Goal: Information Seeking & Learning: Learn about a topic

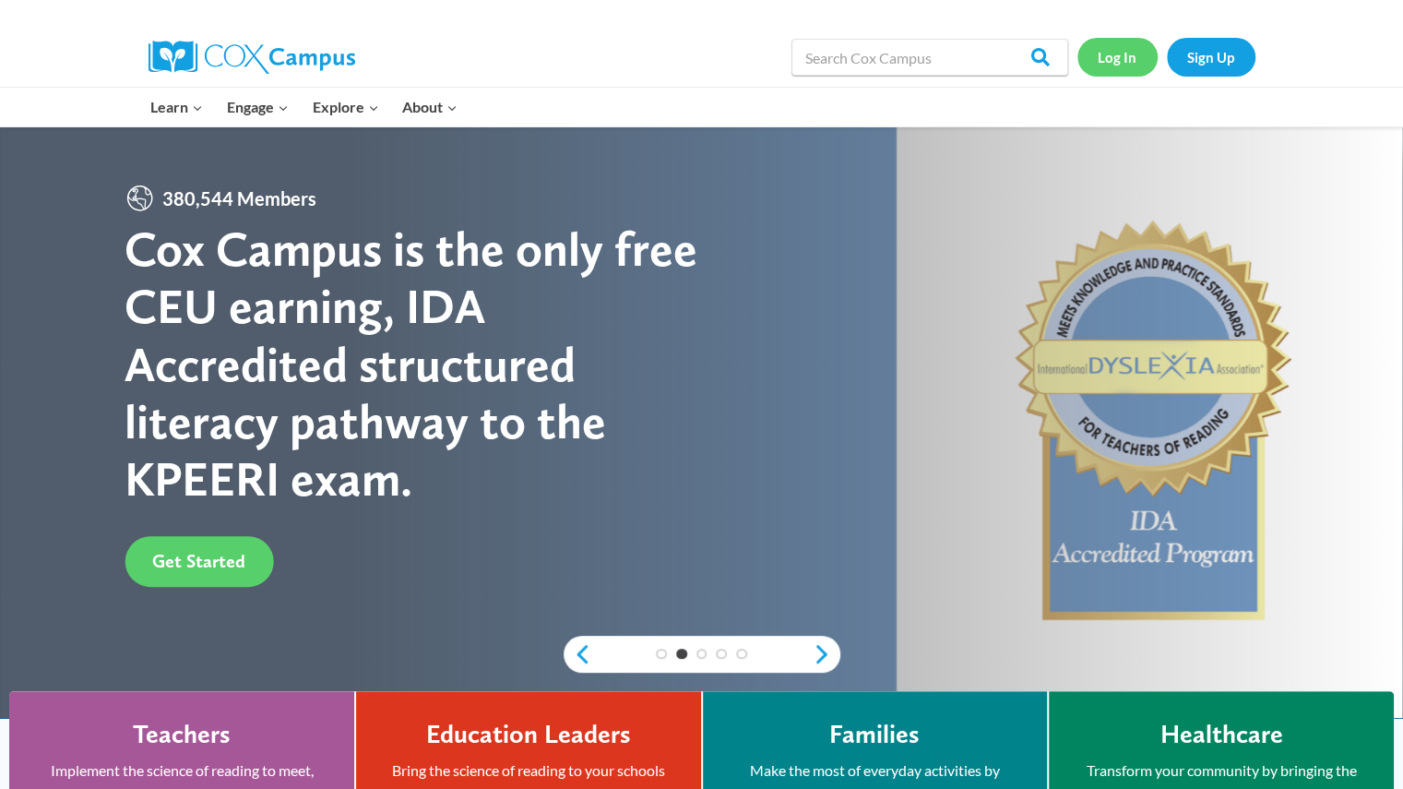
click at [1110, 38] on link "Log In" at bounding box center [1117, 57] width 80 height 38
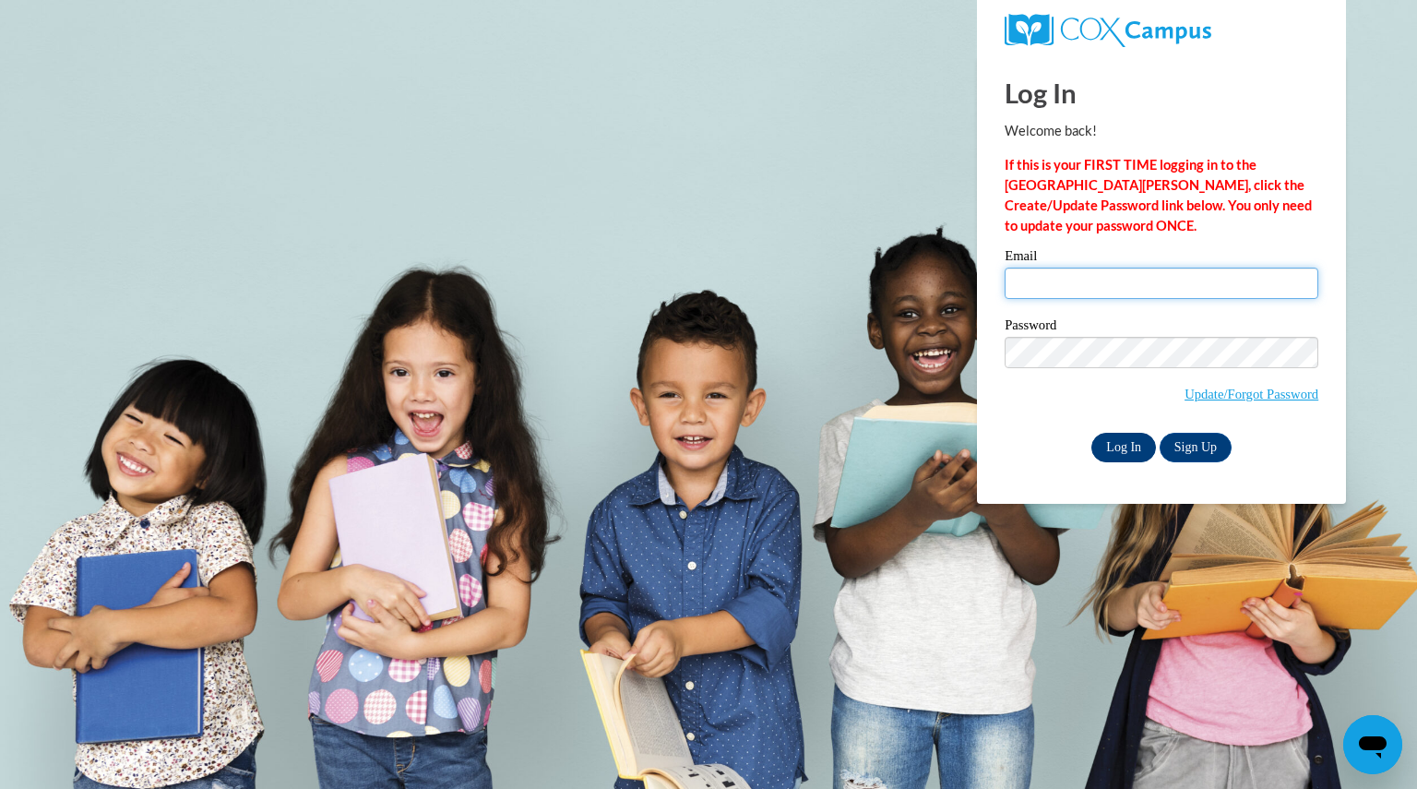
type input "[EMAIL_ADDRESS][DOMAIN_NAME]"
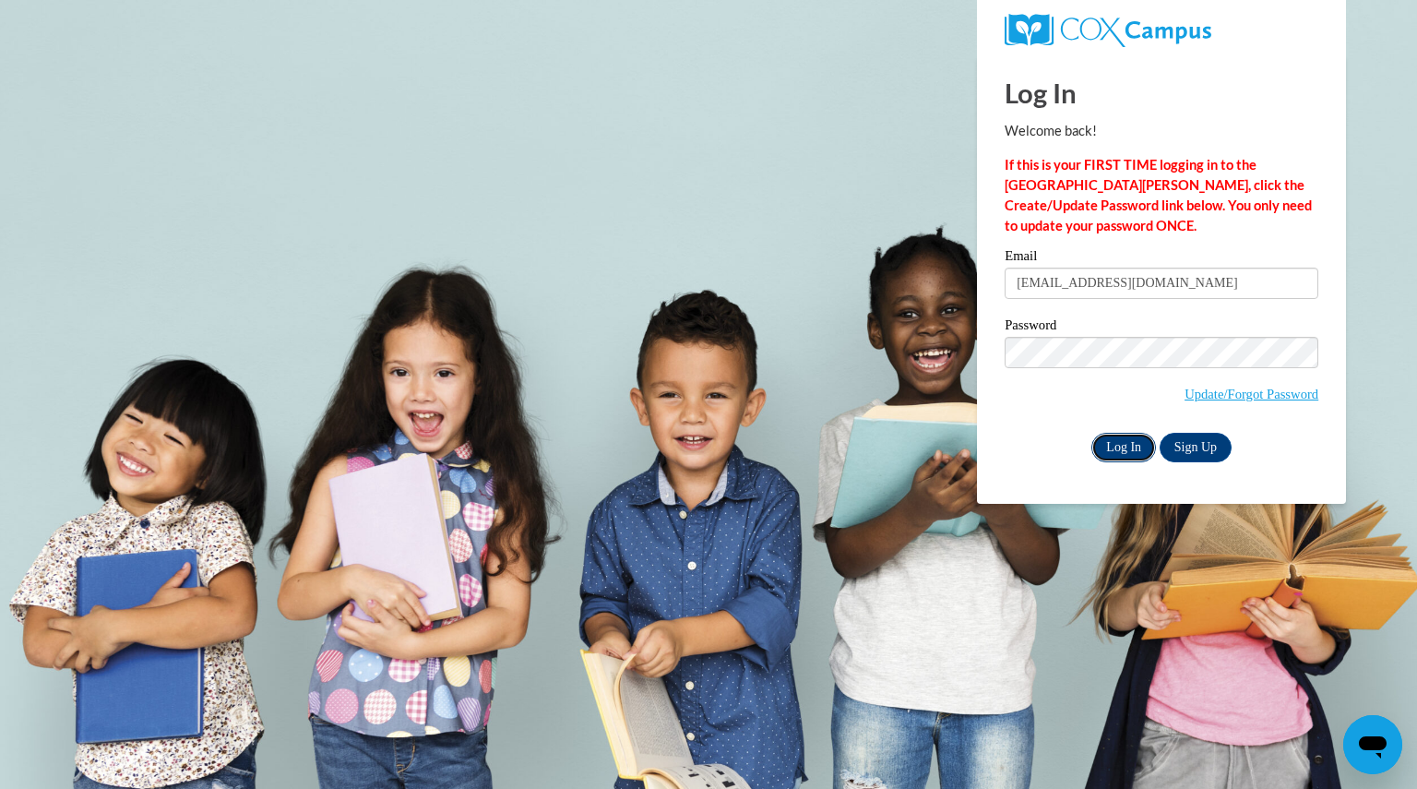
click at [1112, 451] on input "Log In" at bounding box center [1123, 448] width 65 height 30
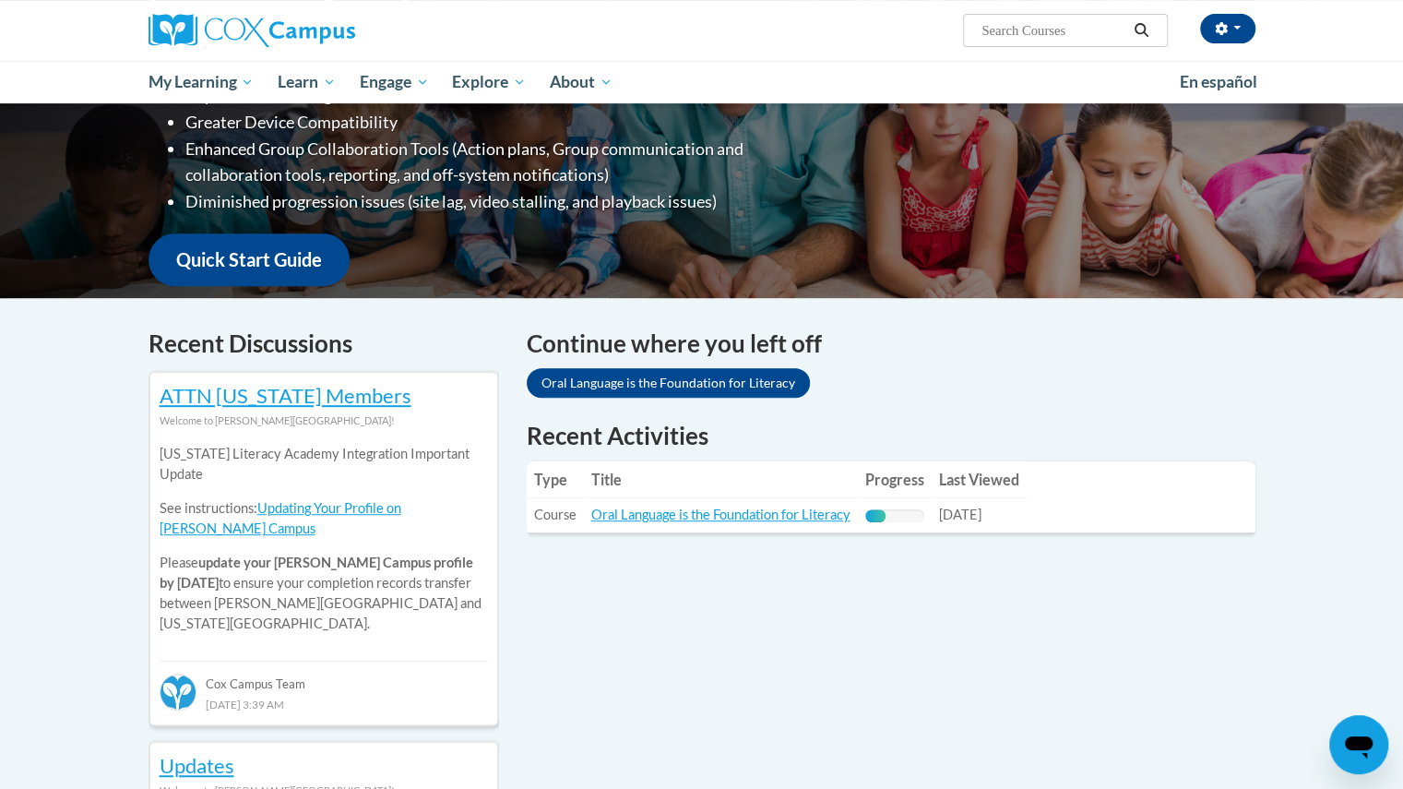
scroll to position [560, 0]
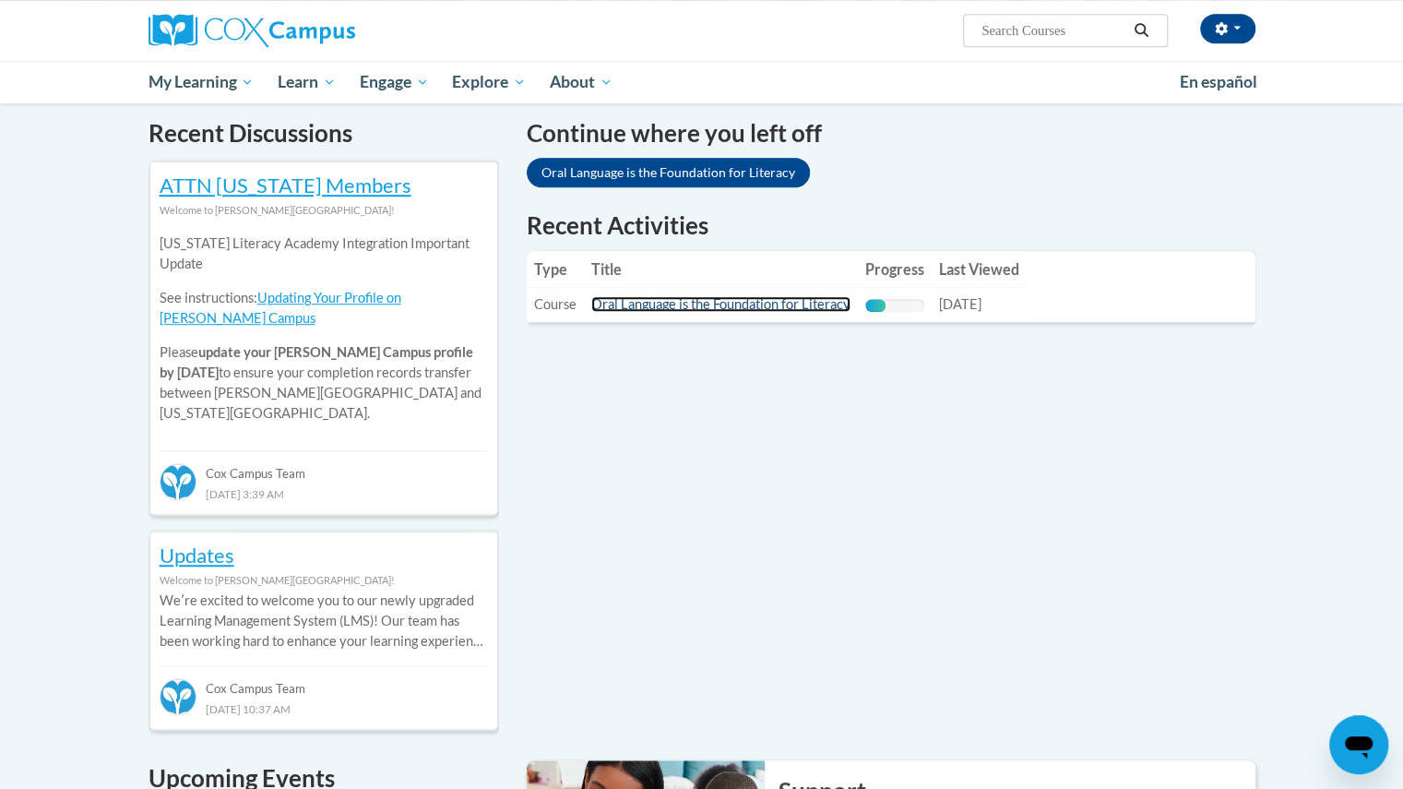
click at [764, 307] on link "Oral Language is the Foundation for Literacy" at bounding box center [720, 304] width 259 height 16
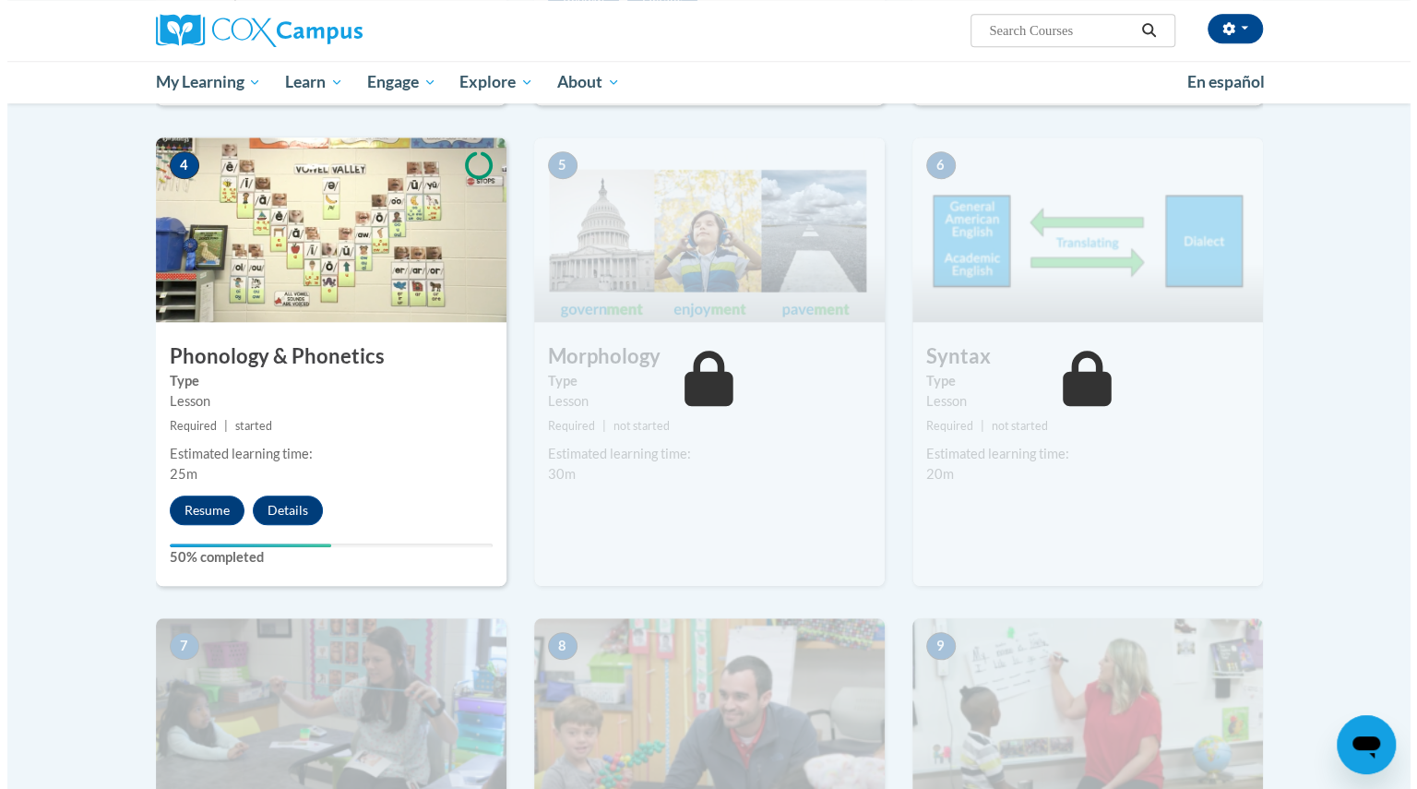
scroll to position [888, 0]
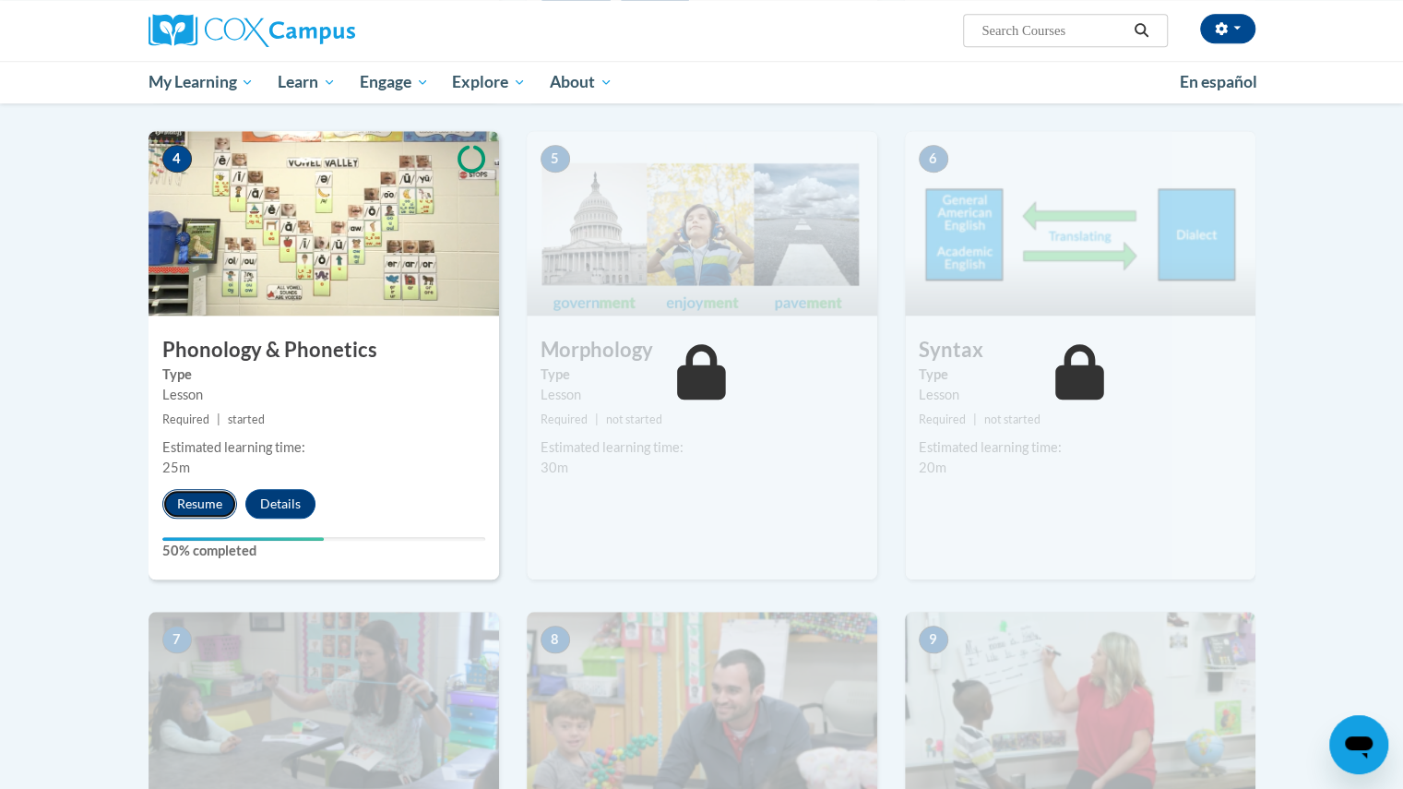
click at [205, 501] on button "Resume" at bounding box center [199, 504] width 75 height 30
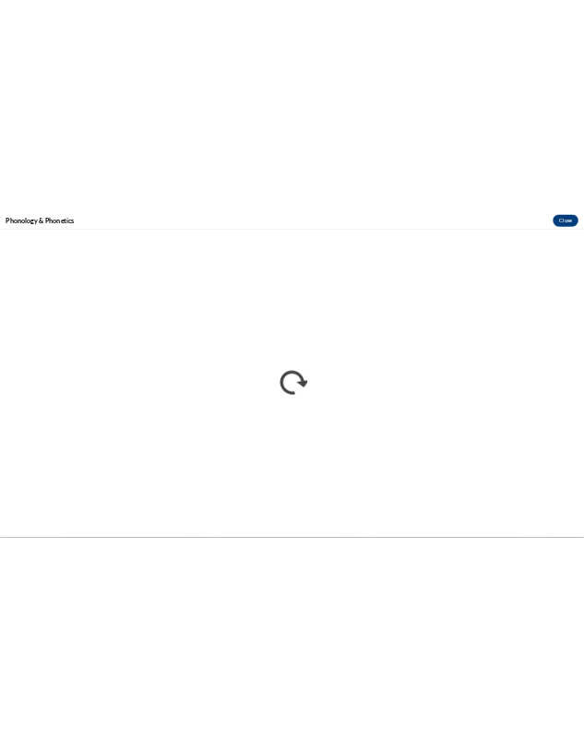
scroll to position [0, 0]
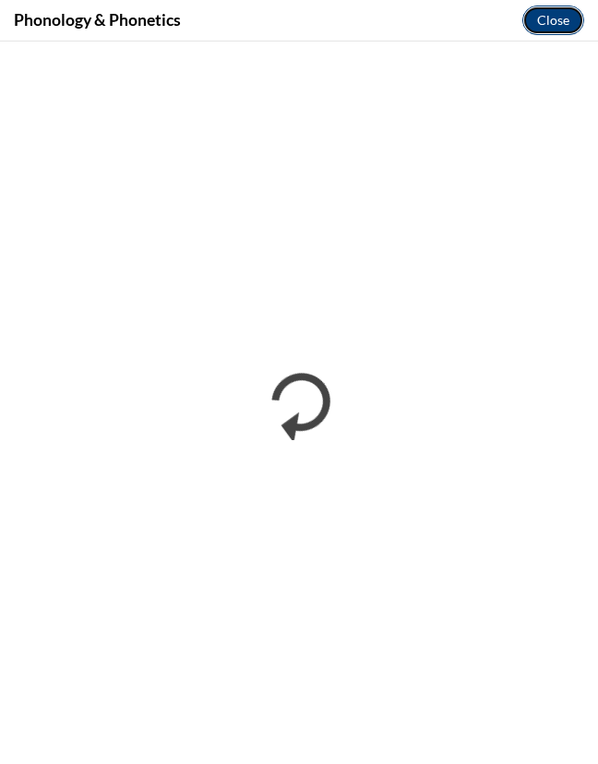
click at [545, 18] on button "Close" at bounding box center [553, 21] width 62 height 30
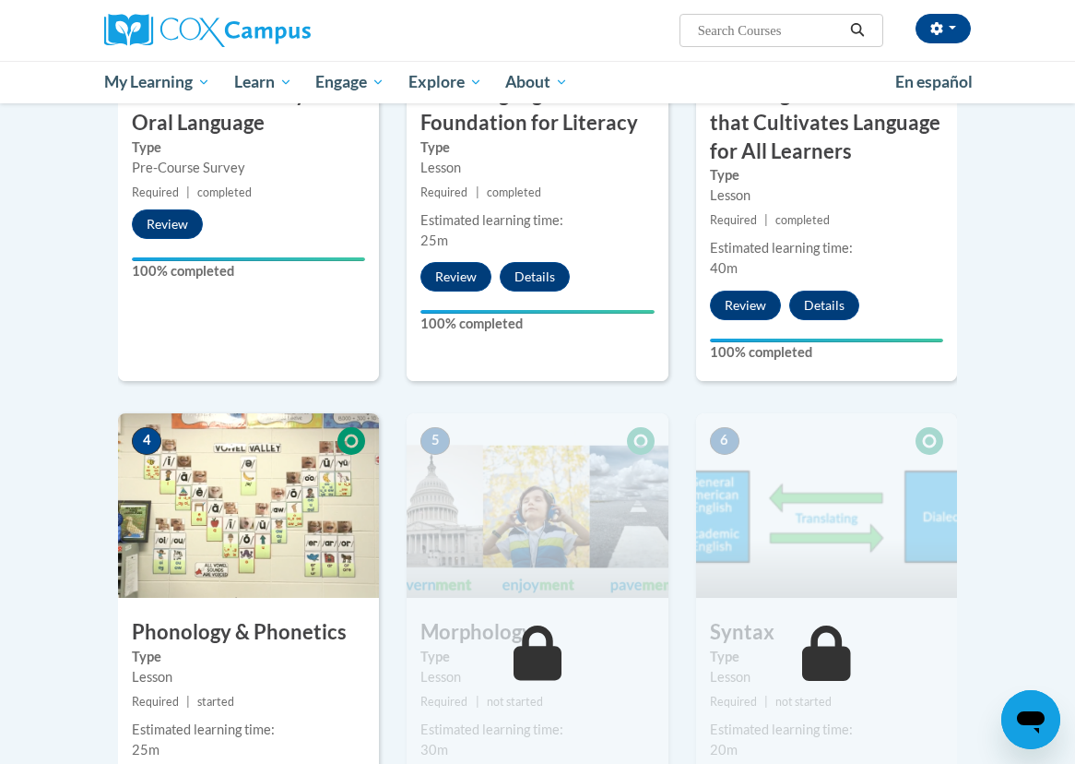
scroll to position [654, 0]
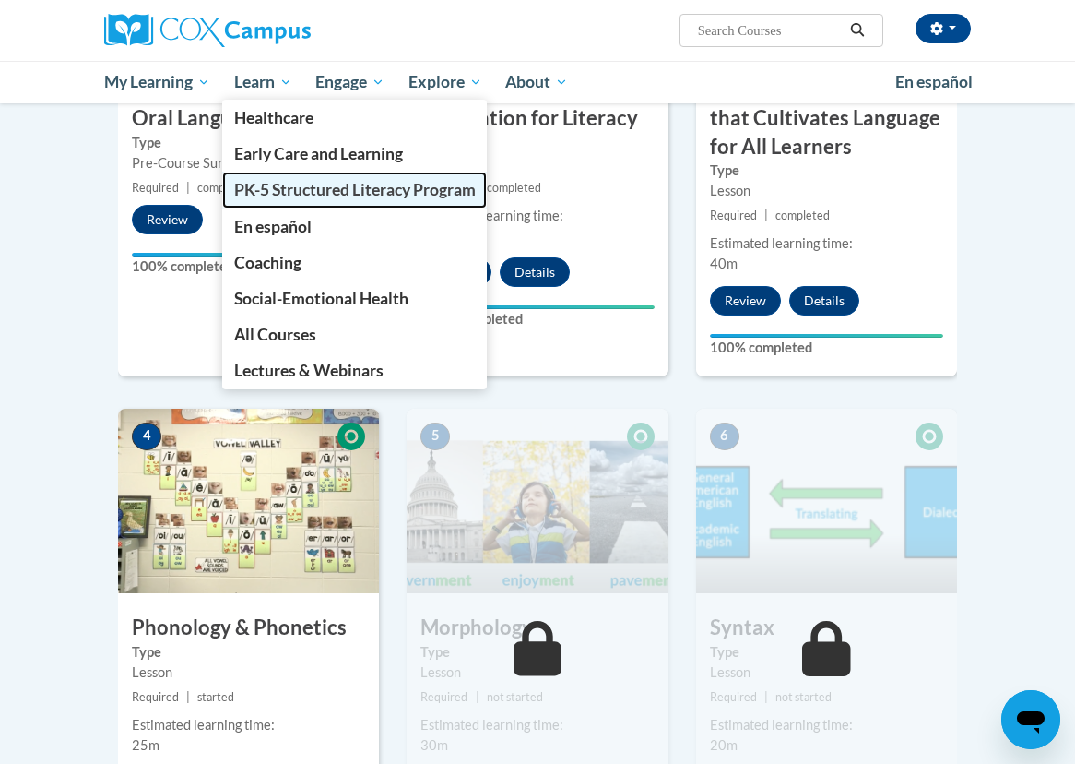
click at [290, 189] on span "PK-5 Structured Literacy Program" at bounding box center [355, 189] width 242 height 19
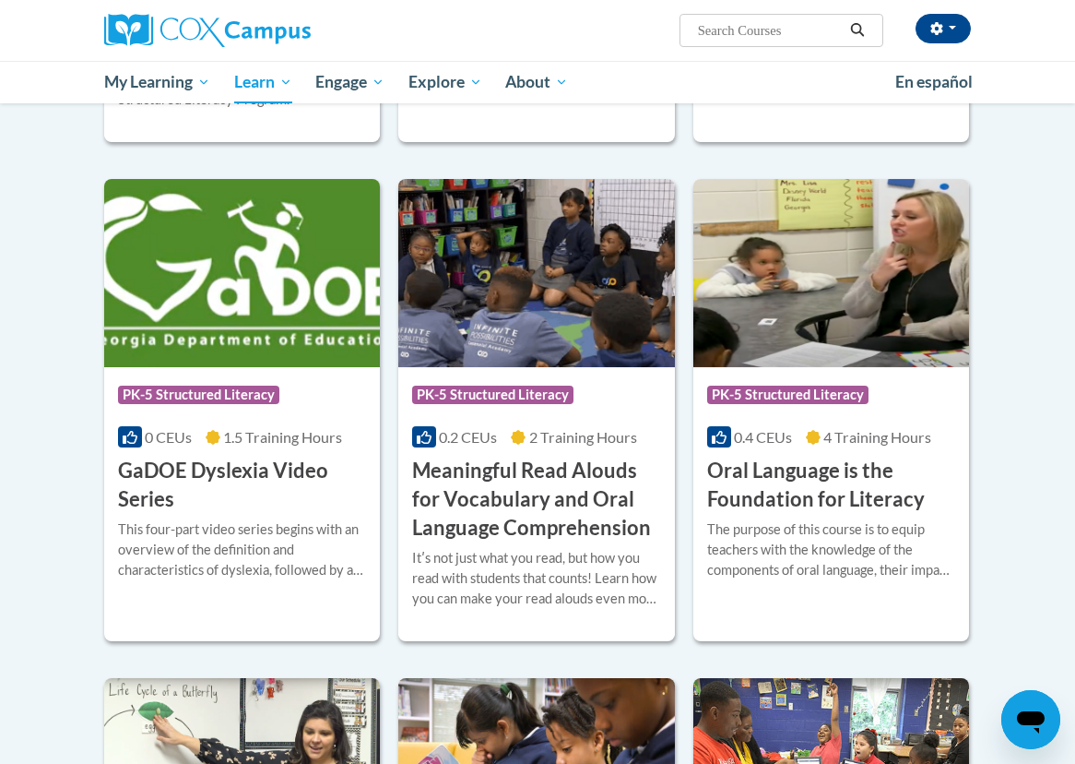
scroll to position [985, 0]
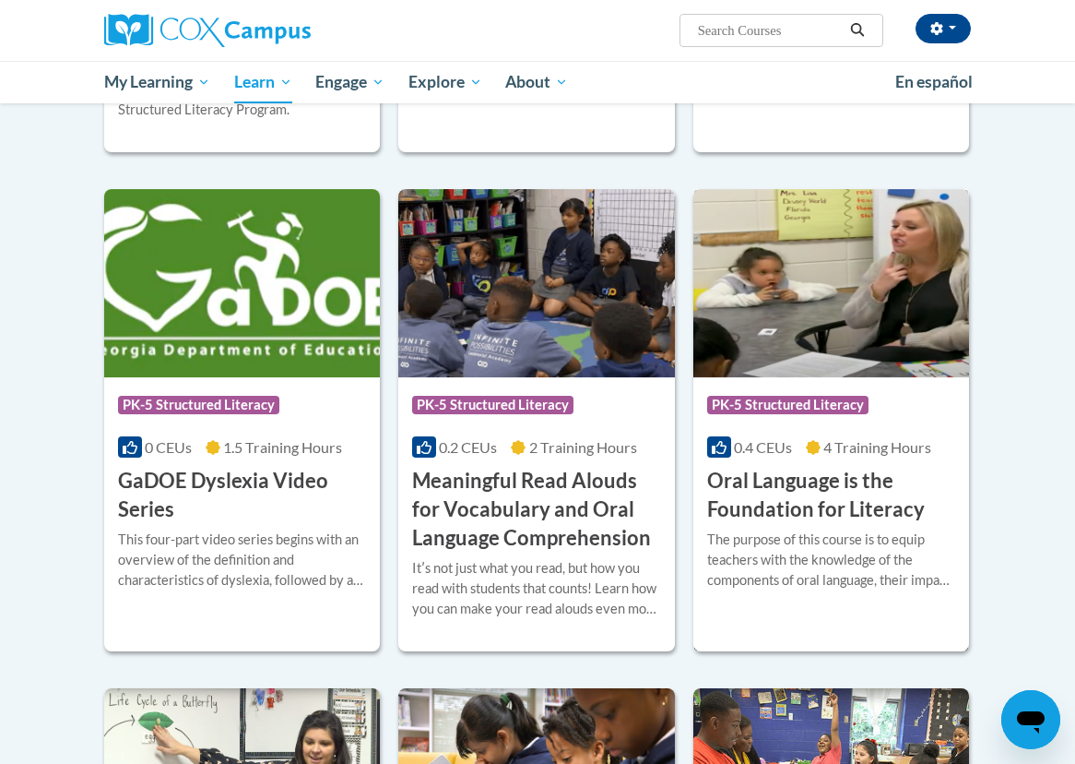
click at [817, 351] on img at bounding box center [832, 283] width 276 height 188
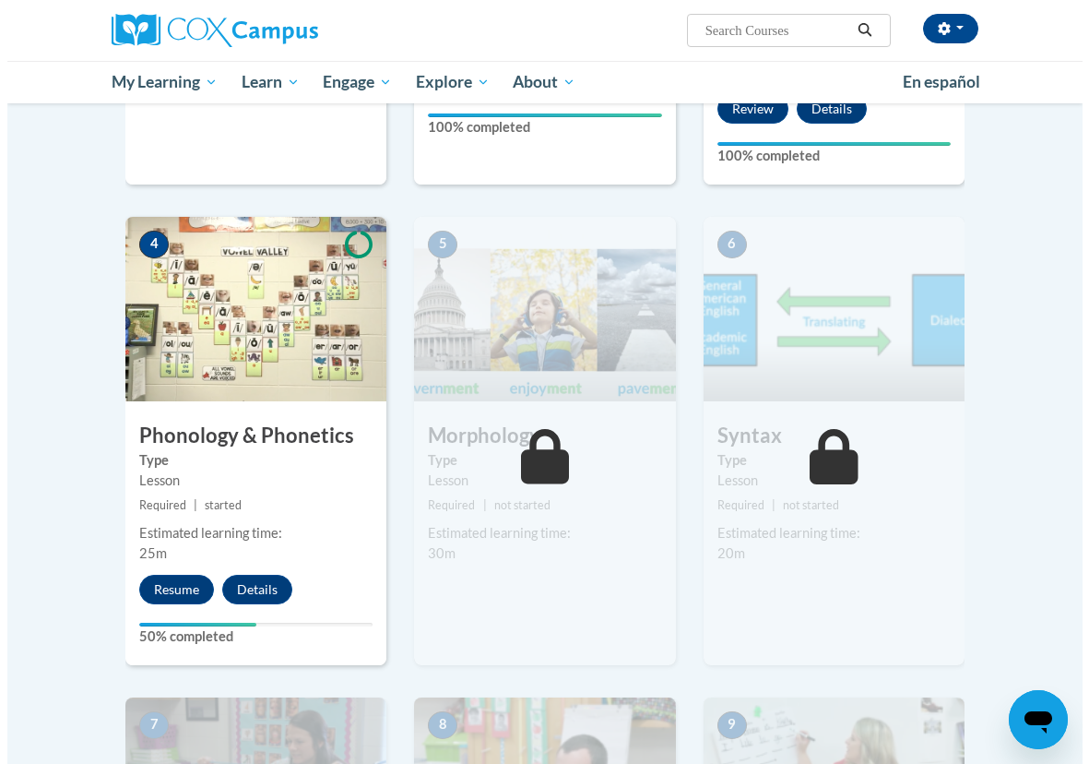
scroll to position [861, 0]
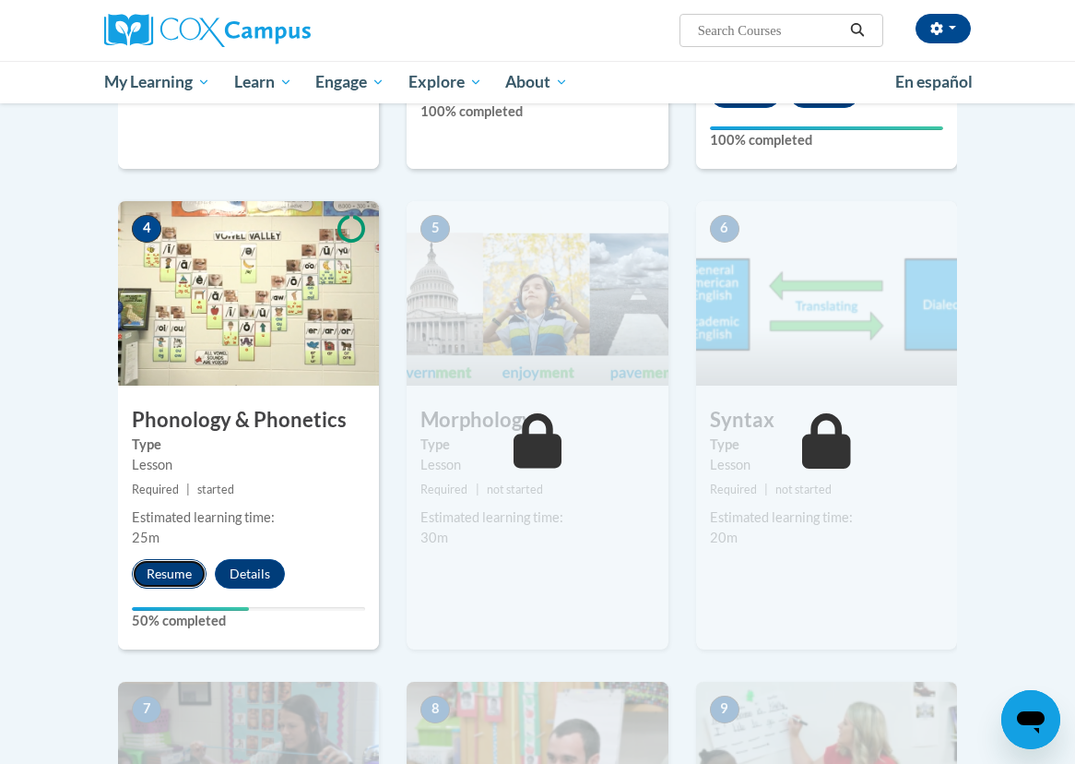
click at [160, 569] on button "Resume" at bounding box center [169, 574] width 75 height 30
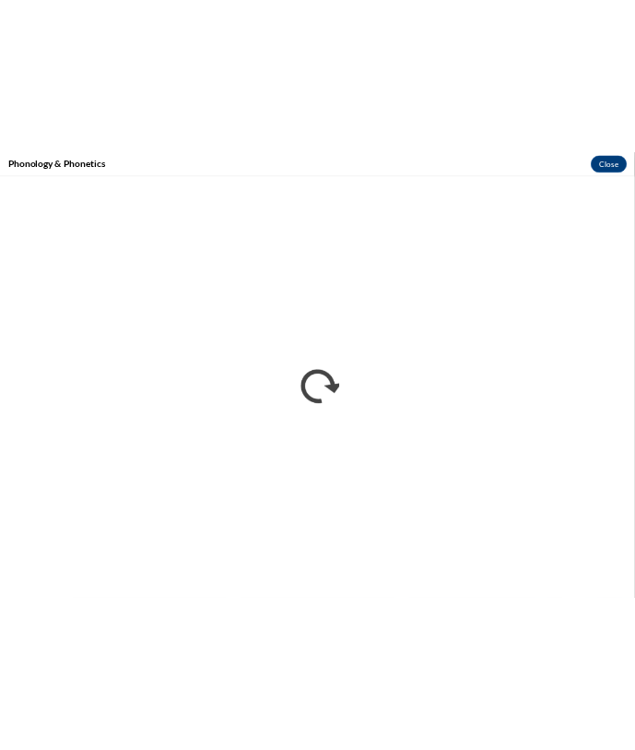
scroll to position [0, 0]
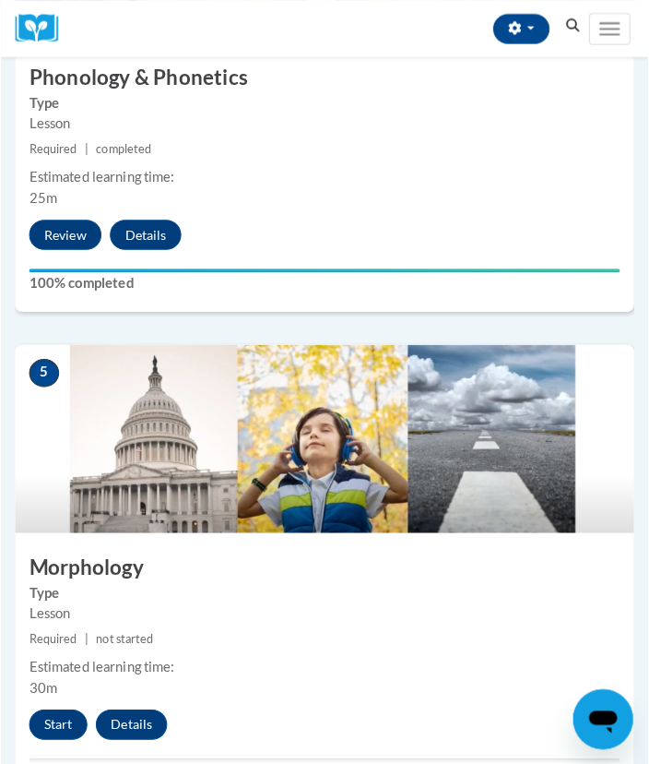
scroll to position [2154, 0]
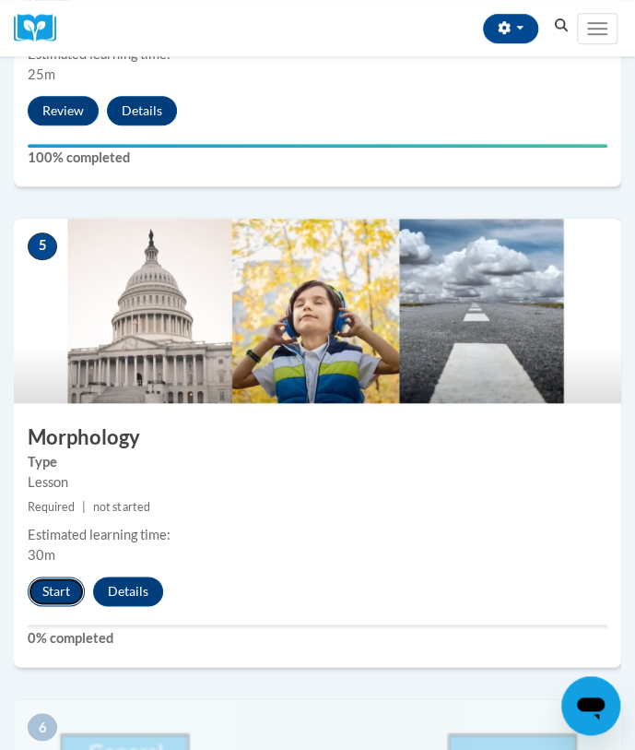
click at [48, 594] on button "Start" at bounding box center [56, 591] width 57 height 30
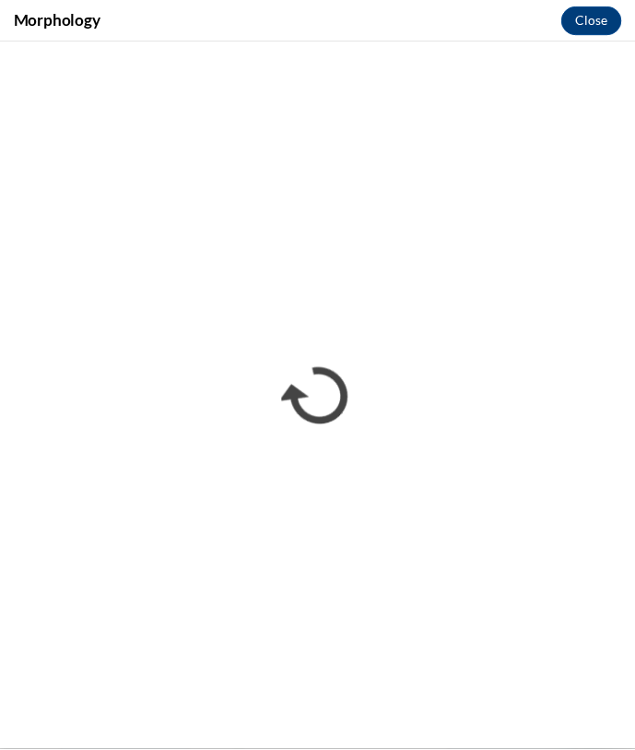
scroll to position [0, 0]
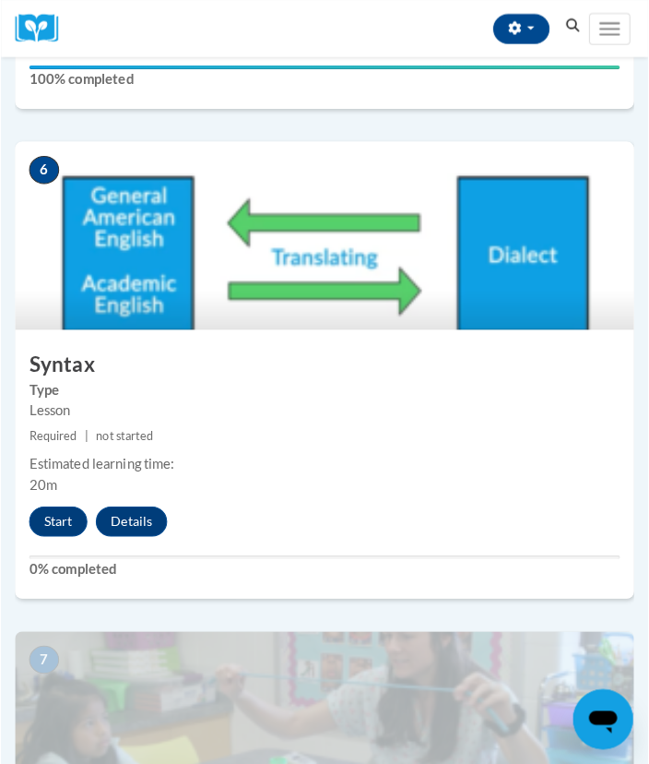
scroll to position [2725, 0]
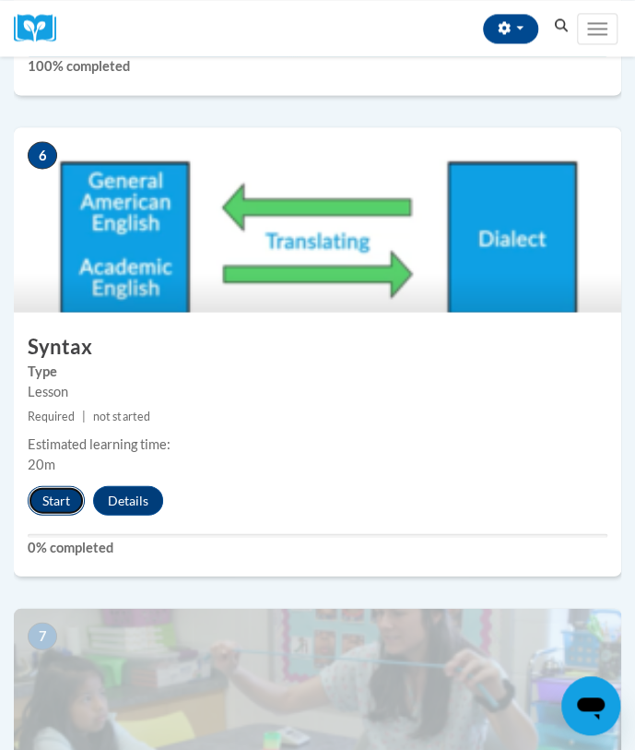
click at [61, 487] on button "Start" at bounding box center [56, 500] width 57 height 30
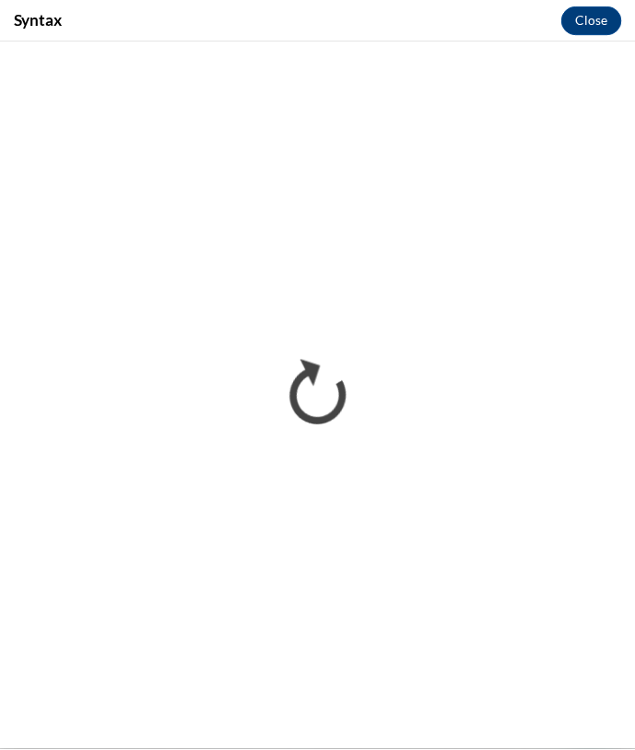
scroll to position [0, 0]
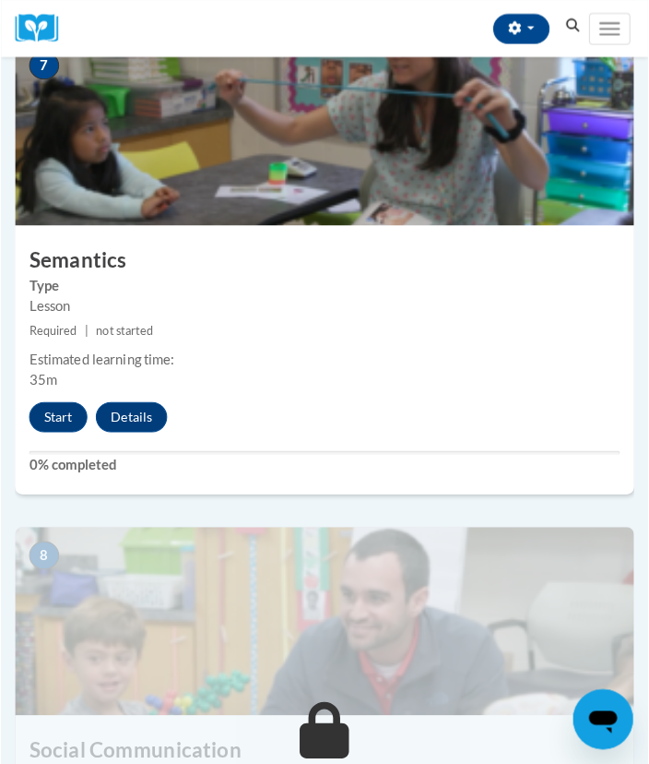
scroll to position [3297, 0]
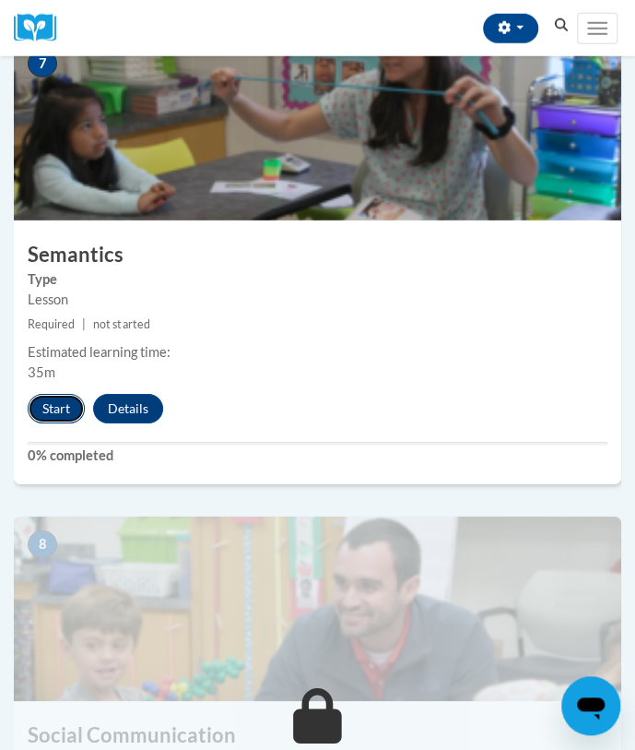
click at [55, 410] on button "Start" at bounding box center [56, 409] width 57 height 30
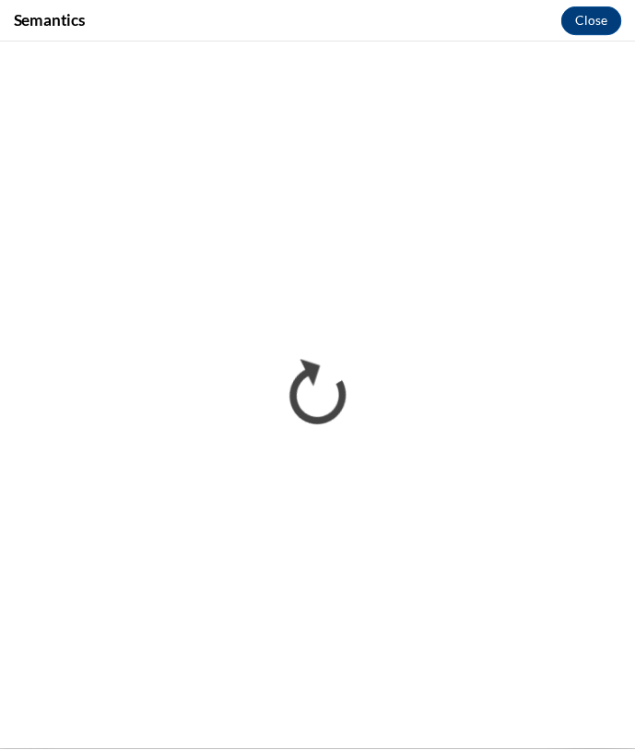
scroll to position [0, 0]
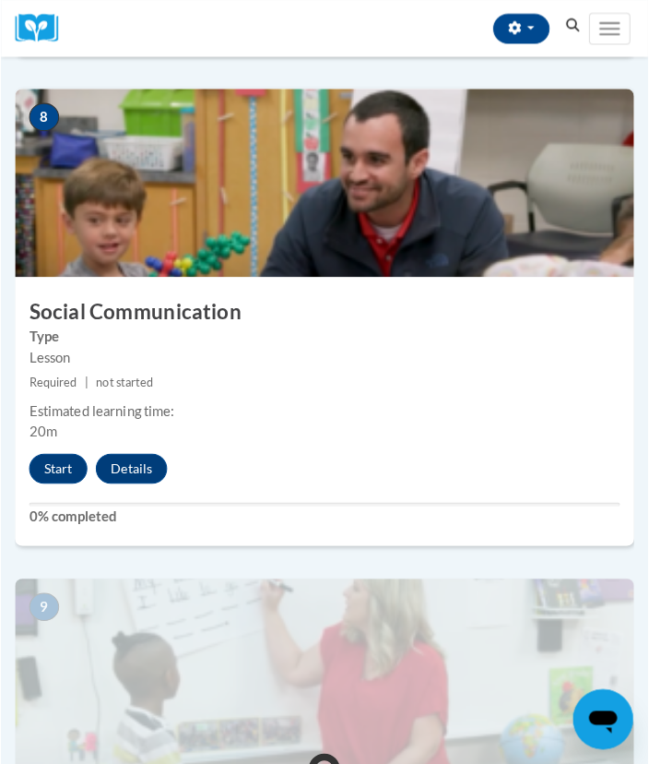
scroll to position [3725, 0]
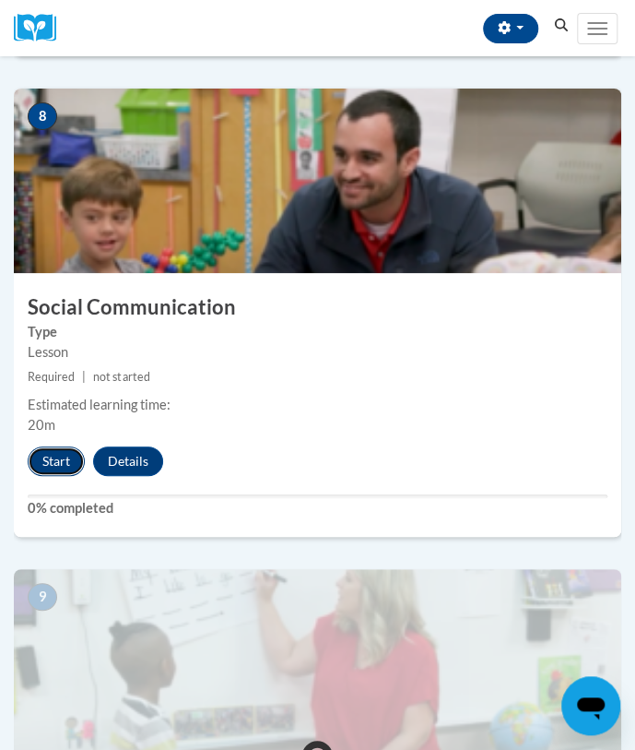
click at [59, 456] on button "Start" at bounding box center [56, 461] width 57 height 30
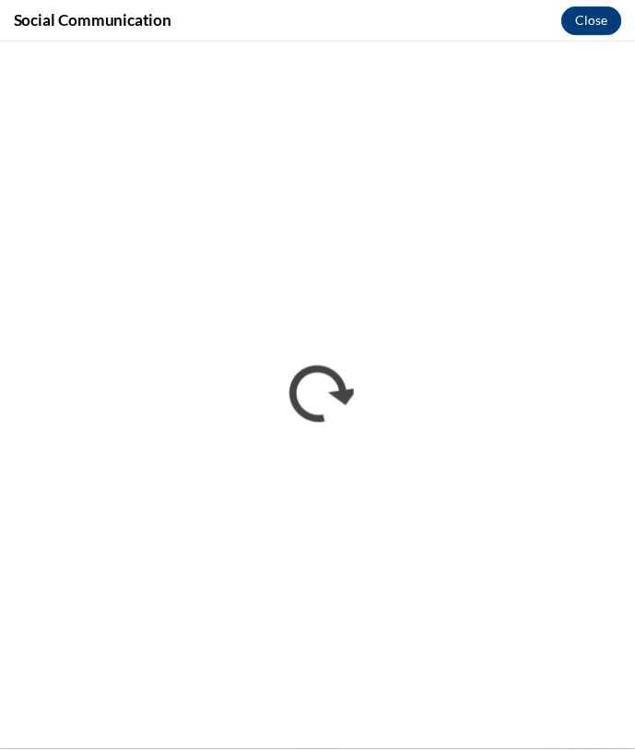
scroll to position [0, 0]
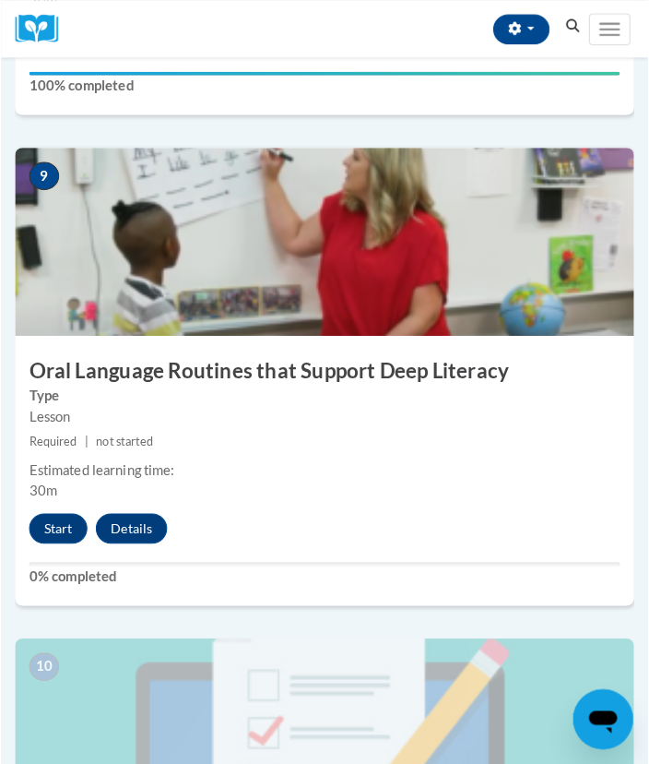
scroll to position [4166, 0]
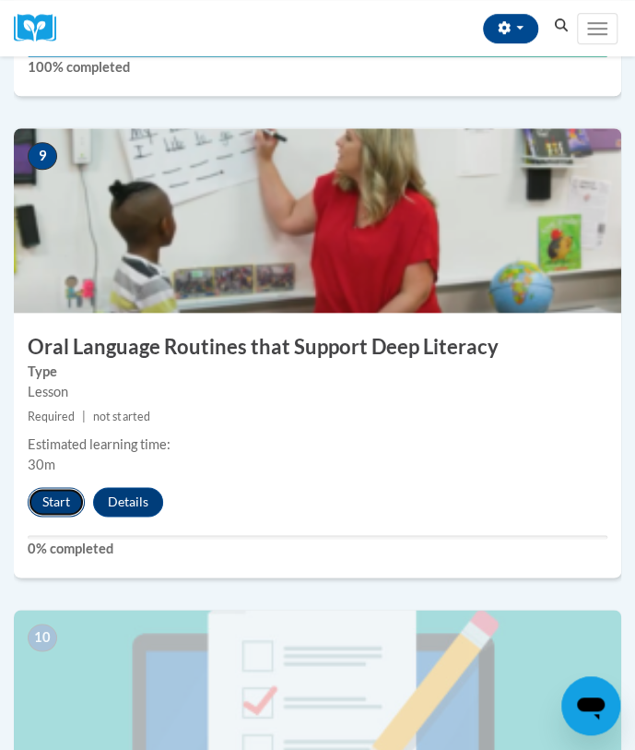
click at [40, 502] on button "Start" at bounding box center [56, 502] width 57 height 30
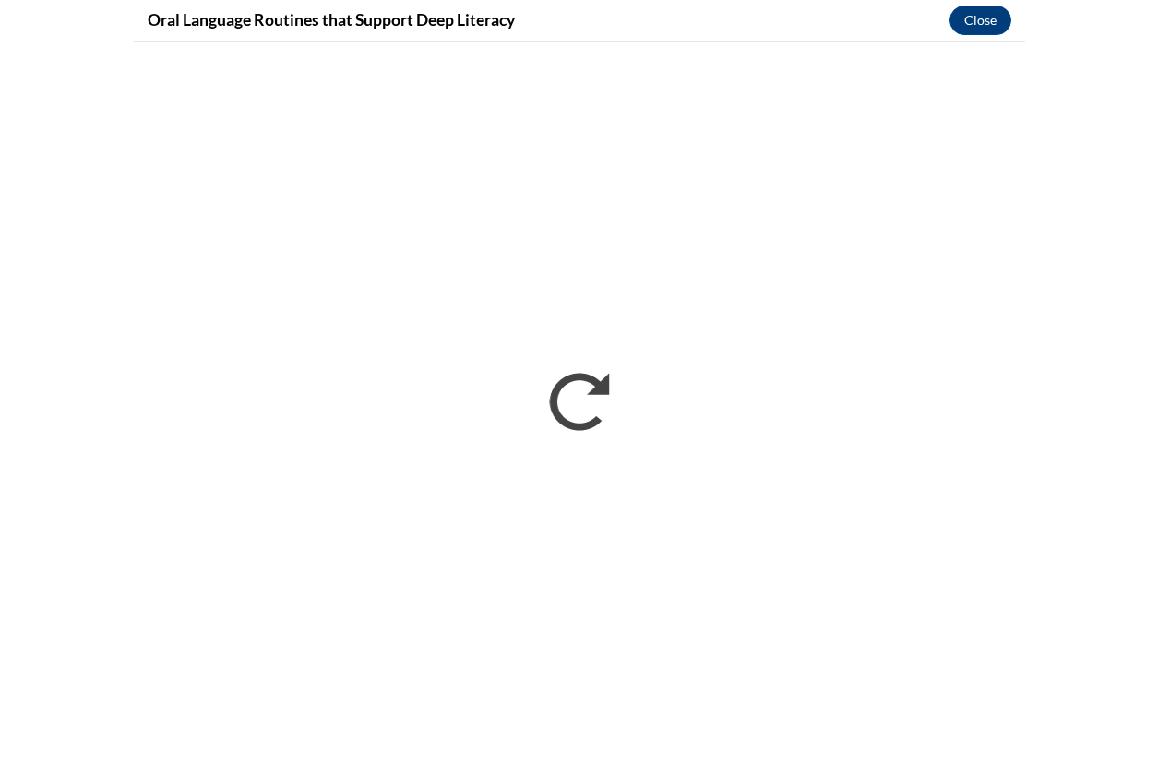
scroll to position [2179, 0]
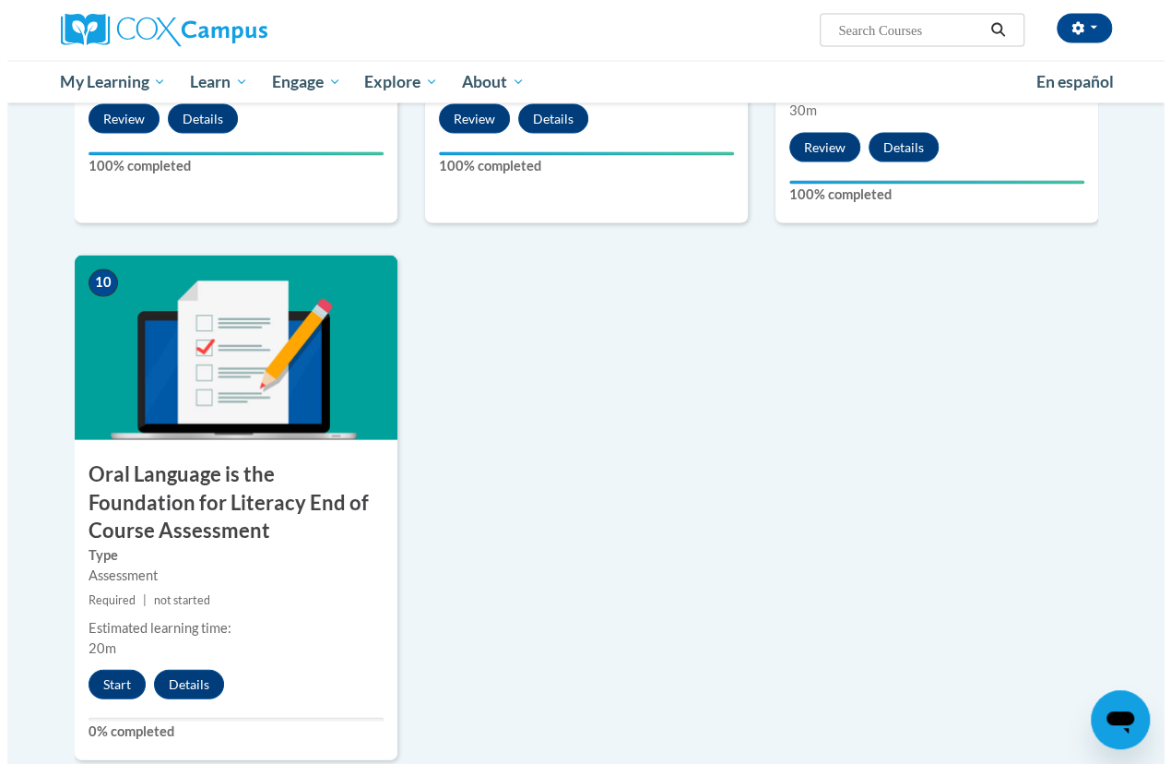
scroll to position [1800, 0]
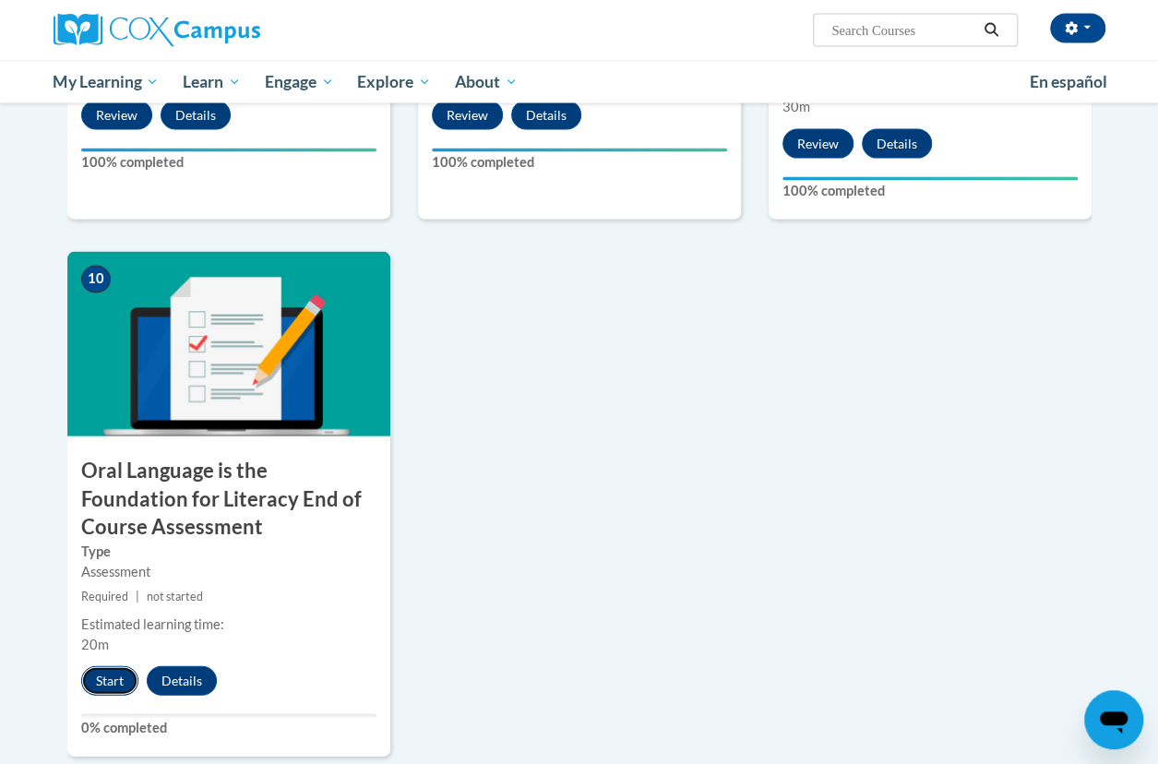
click at [96, 683] on button "Start" at bounding box center [109, 681] width 57 height 30
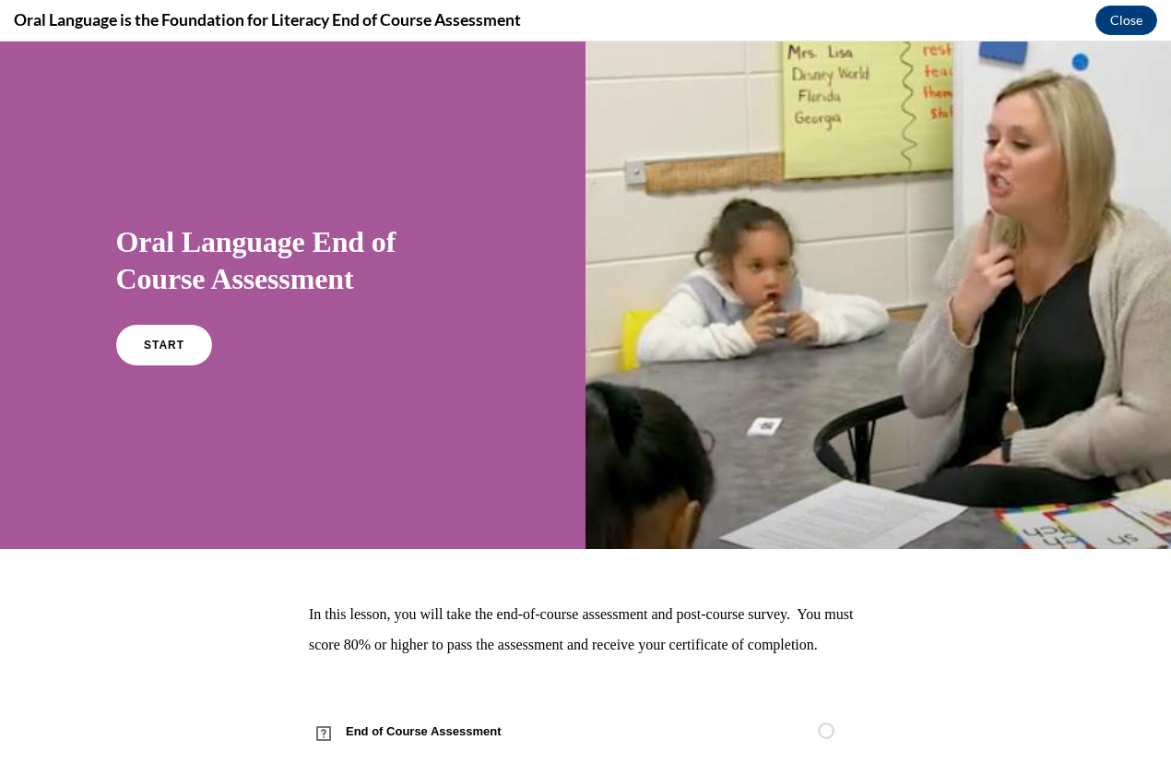
scroll to position [74, 0]
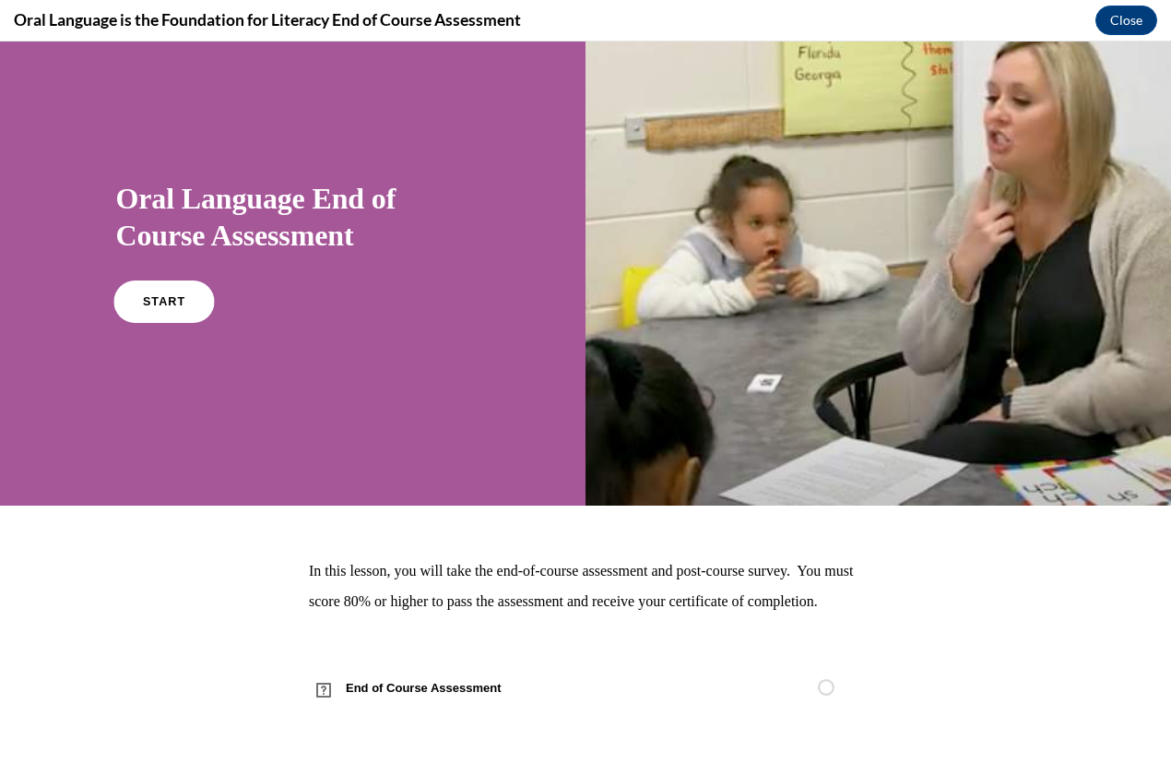
click at [160, 280] on link "START" at bounding box center [163, 301] width 101 height 42
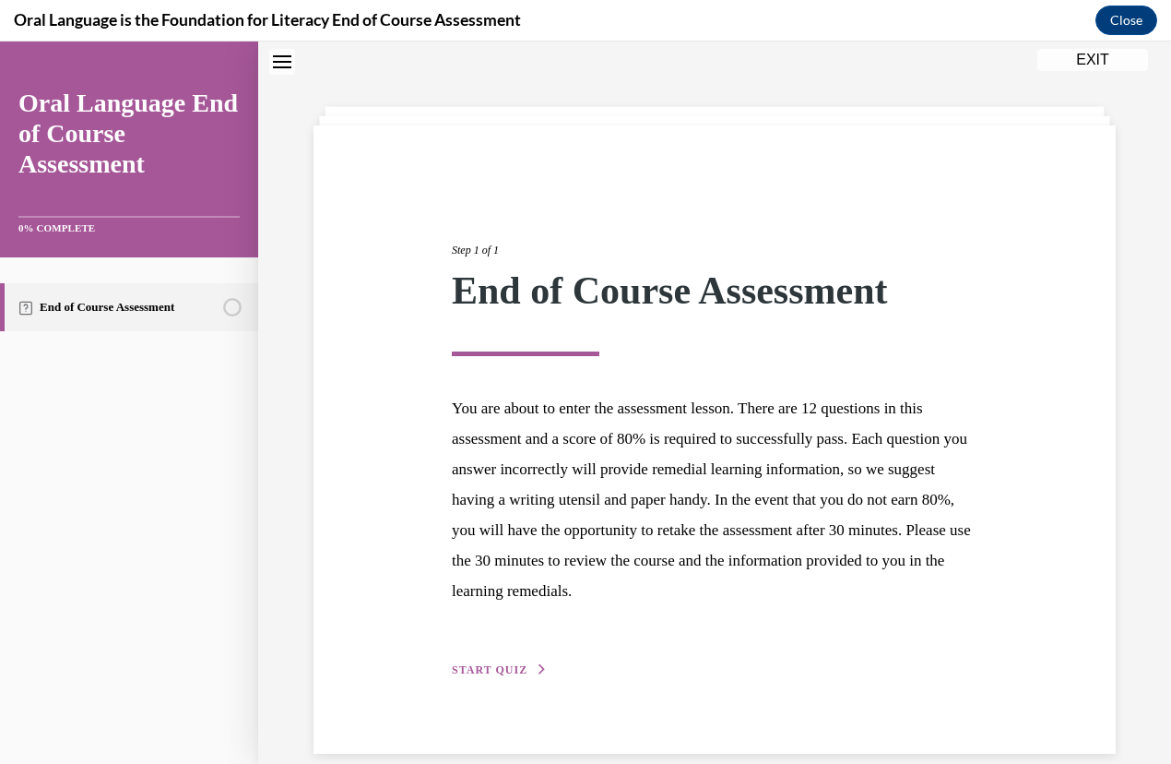
scroll to position [83, 0]
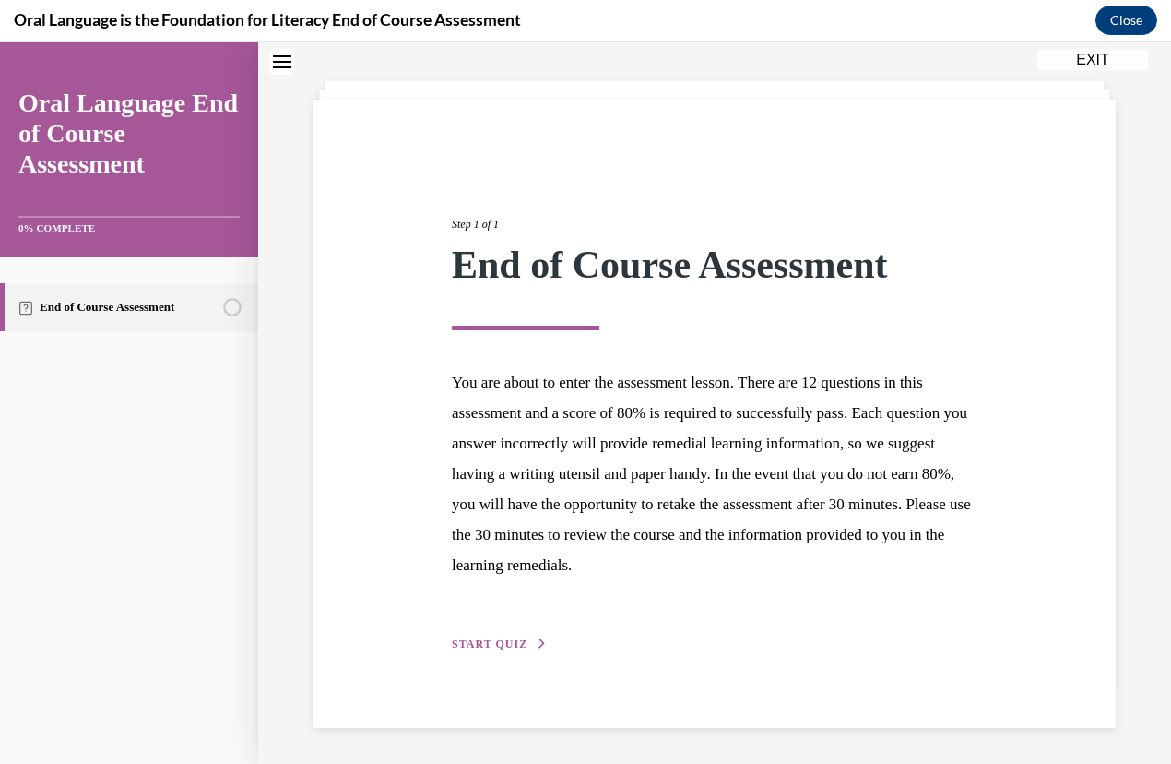
click at [477, 641] on span "START QUIZ" at bounding box center [490, 643] width 76 height 13
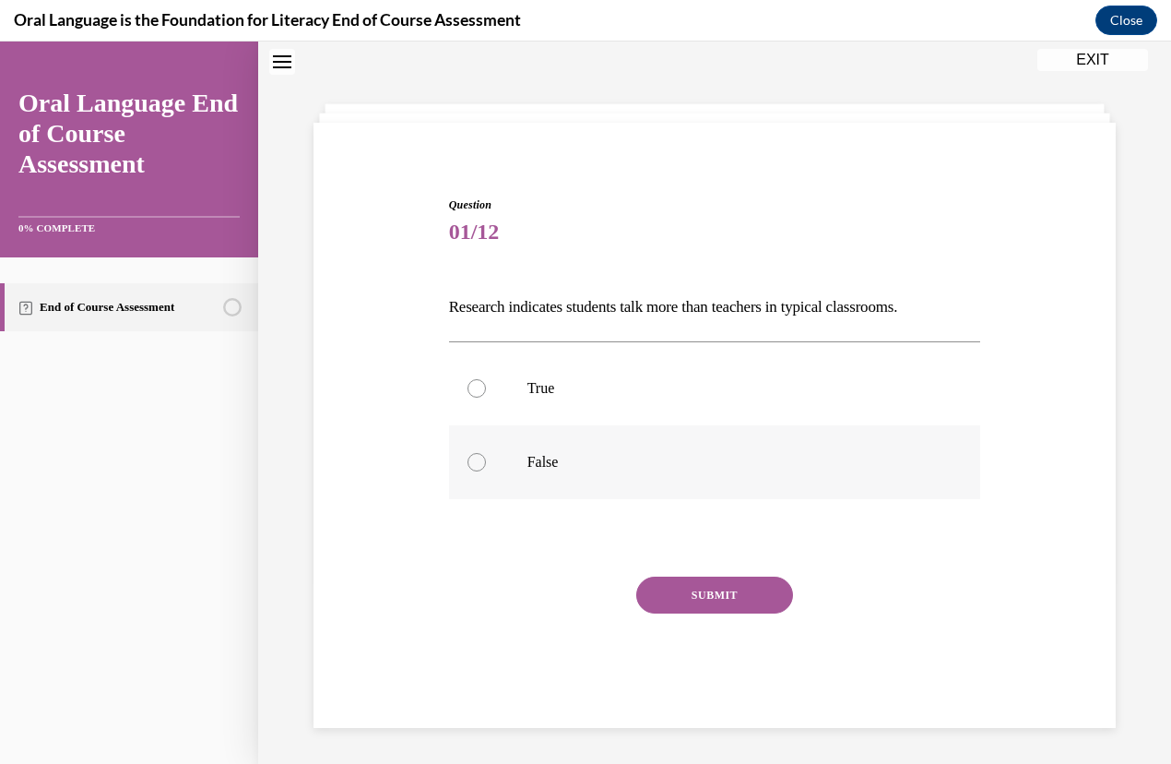
click at [482, 473] on label "False" at bounding box center [715, 462] width 532 height 74
click at [482, 471] on input "False" at bounding box center [477, 462] width 18 height 18
radio input "true"
click at [685, 588] on button "SUBMIT" at bounding box center [714, 594] width 157 height 37
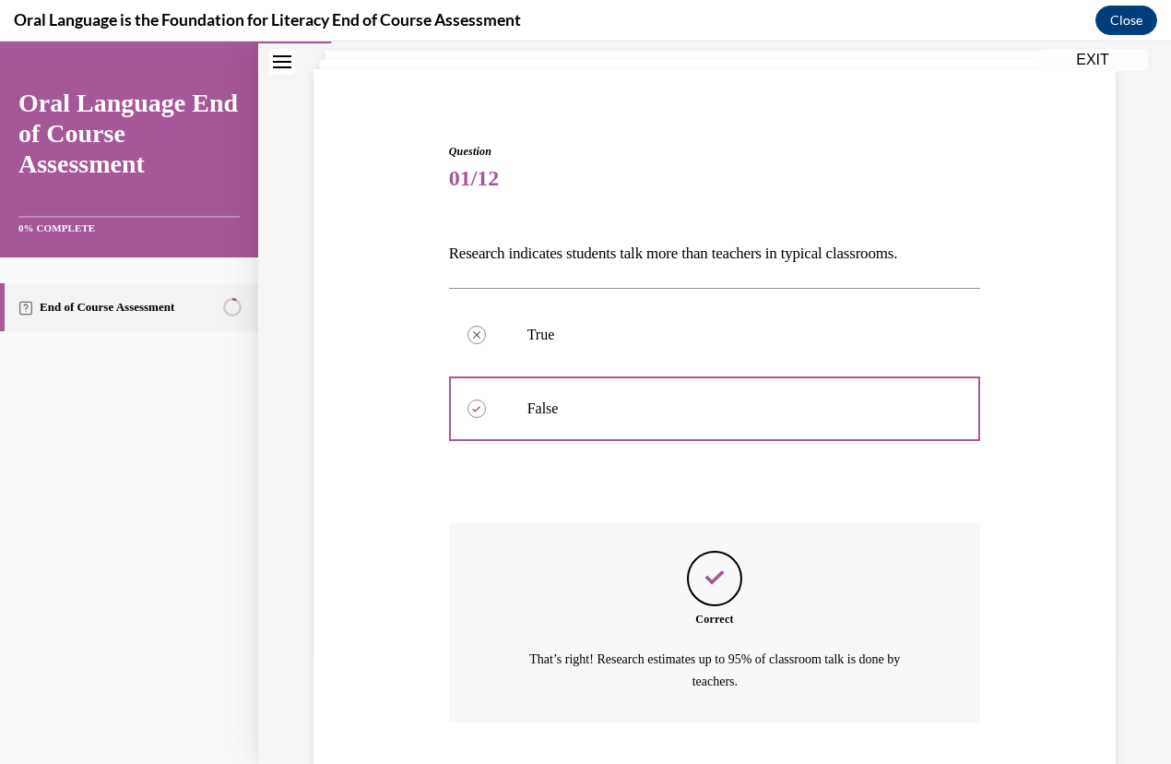
scroll to position [231, 0]
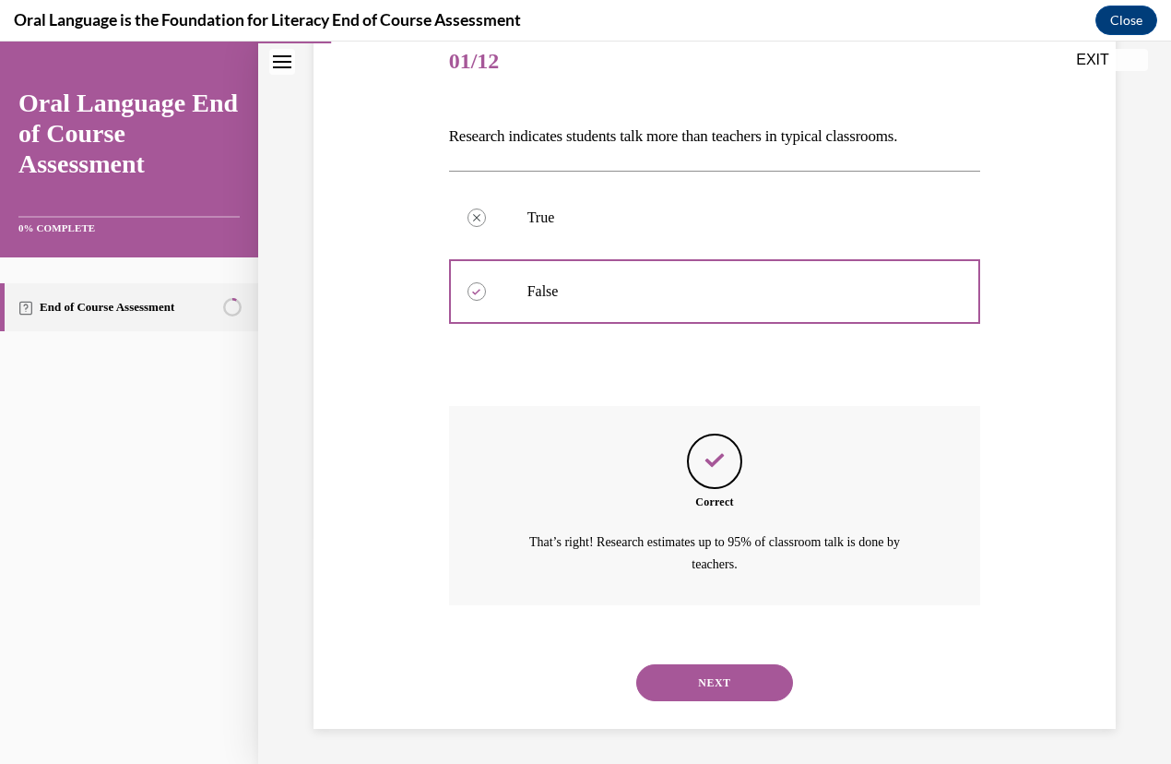
click at [699, 683] on button "NEXT" at bounding box center [714, 682] width 157 height 37
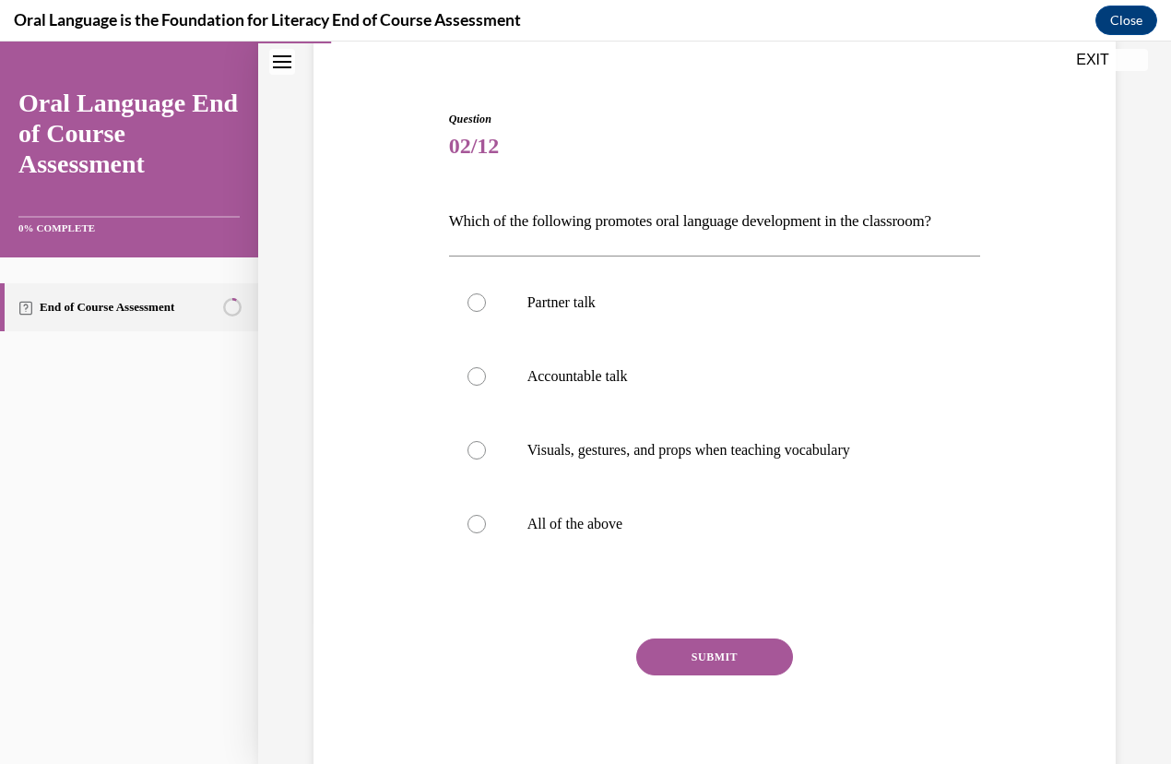
scroll to position [148, 0]
click at [681, 559] on label "All of the above" at bounding box center [715, 522] width 532 height 74
click at [486, 531] on input "All of the above" at bounding box center [477, 522] width 18 height 18
radio input "true"
click at [705, 673] on button "SUBMIT" at bounding box center [714, 654] width 157 height 37
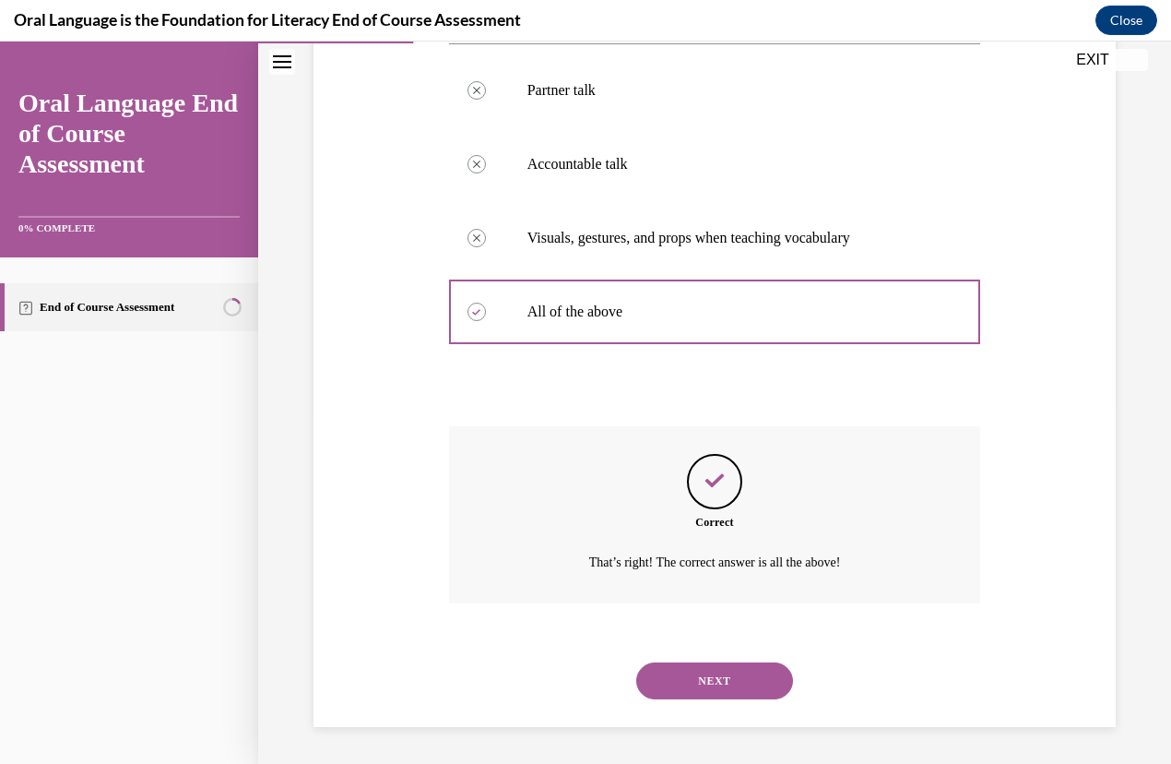
scroll to position [388, 0]
click at [713, 689] on button "NEXT" at bounding box center [714, 680] width 157 height 37
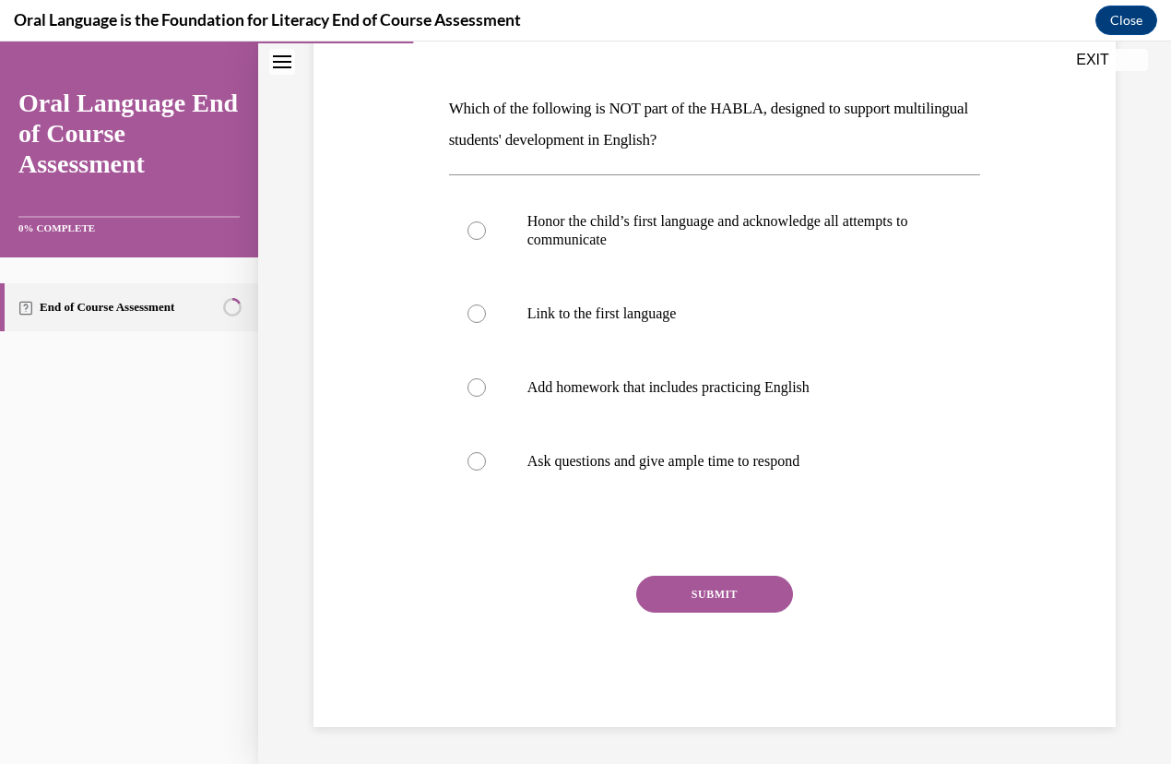
scroll to position [206, 0]
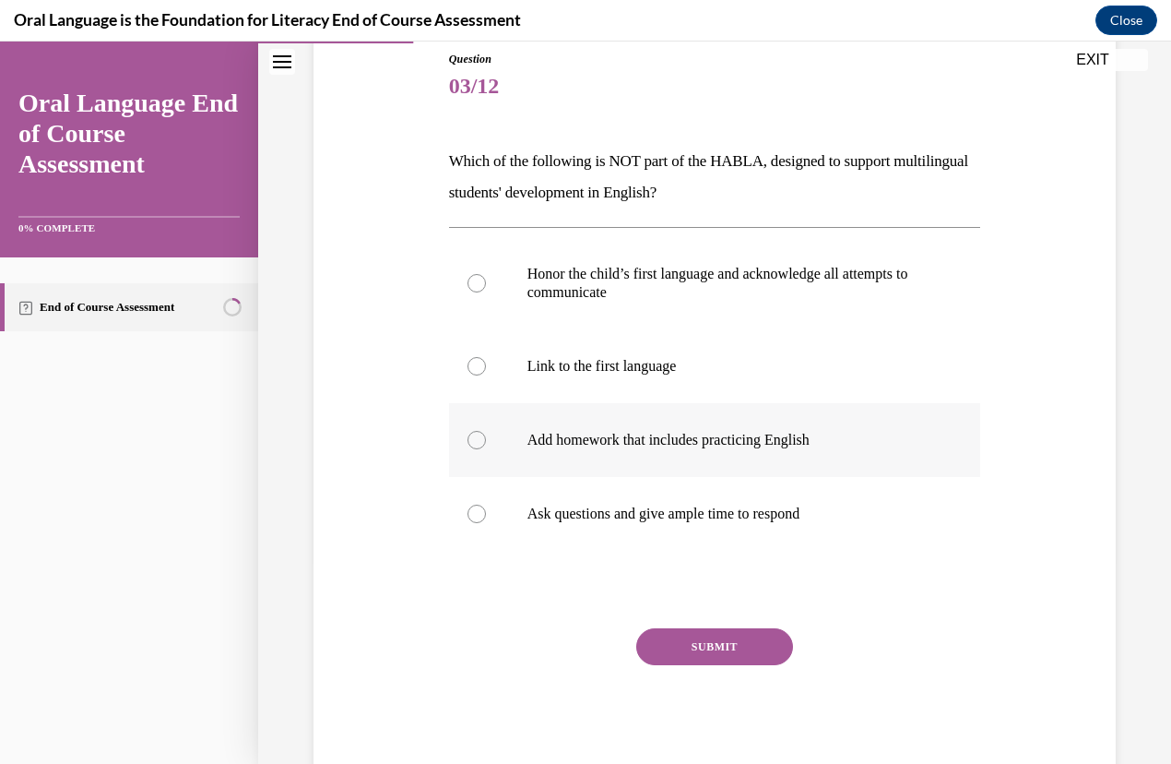
click at [649, 452] on label "Add homework that includes practicing English" at bounding box center [715, 440] width 532 height 74
click at [486, 449] on input "Add homework that includes practicing English" at bounding box center [477, 440] width 18 height 18
radio input "true"
click at [680, 638] on button "SUBMIT" at bounding box center [714, 646] width 157 height 37
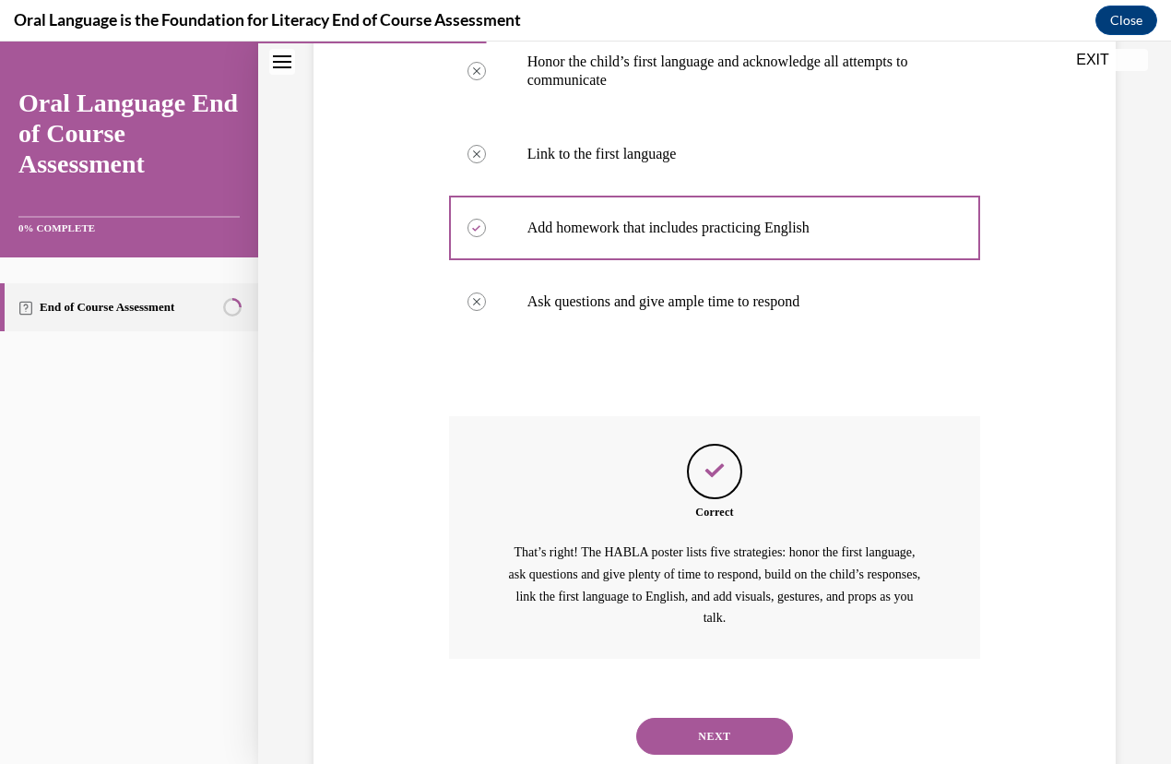
scroll to position [472, 0]
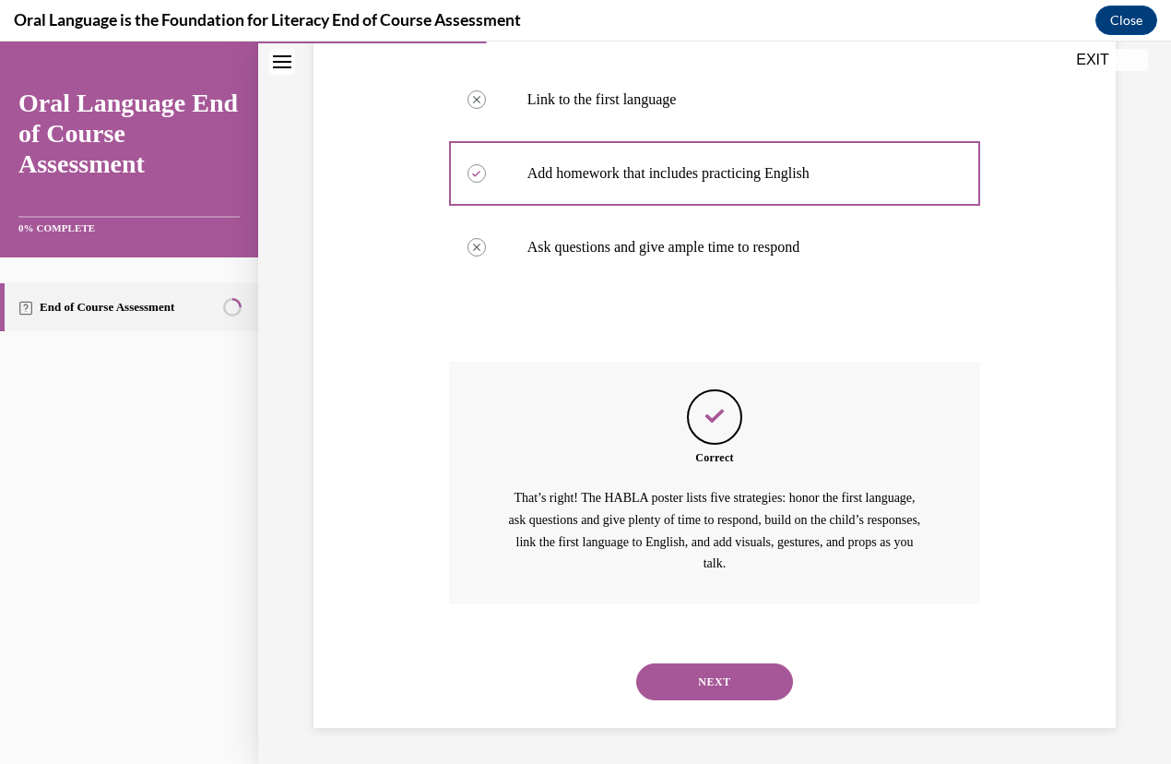
click at [682, 693] on button "NEXT" at bounding box center [714, 681] width 157 height 37
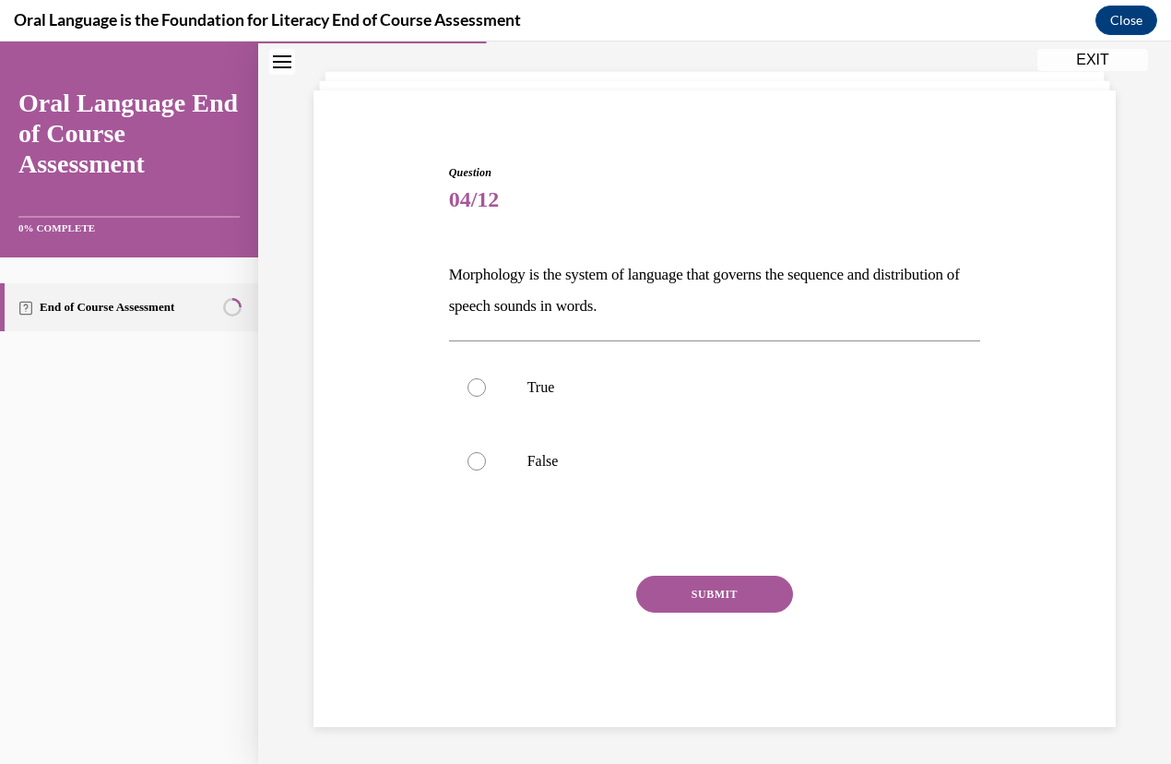
scroll to position [91, 0]
click at [544, 476] on label "False" at bounding box center [715, 462] width 532 height 74
click at [486, 471] on input "False" at bounding box center [477, 462] width 18 height 18
radio input "true"
click at [699, 596] on button "SUBMIT" at bounding box center [714, 594] width 157 height 37
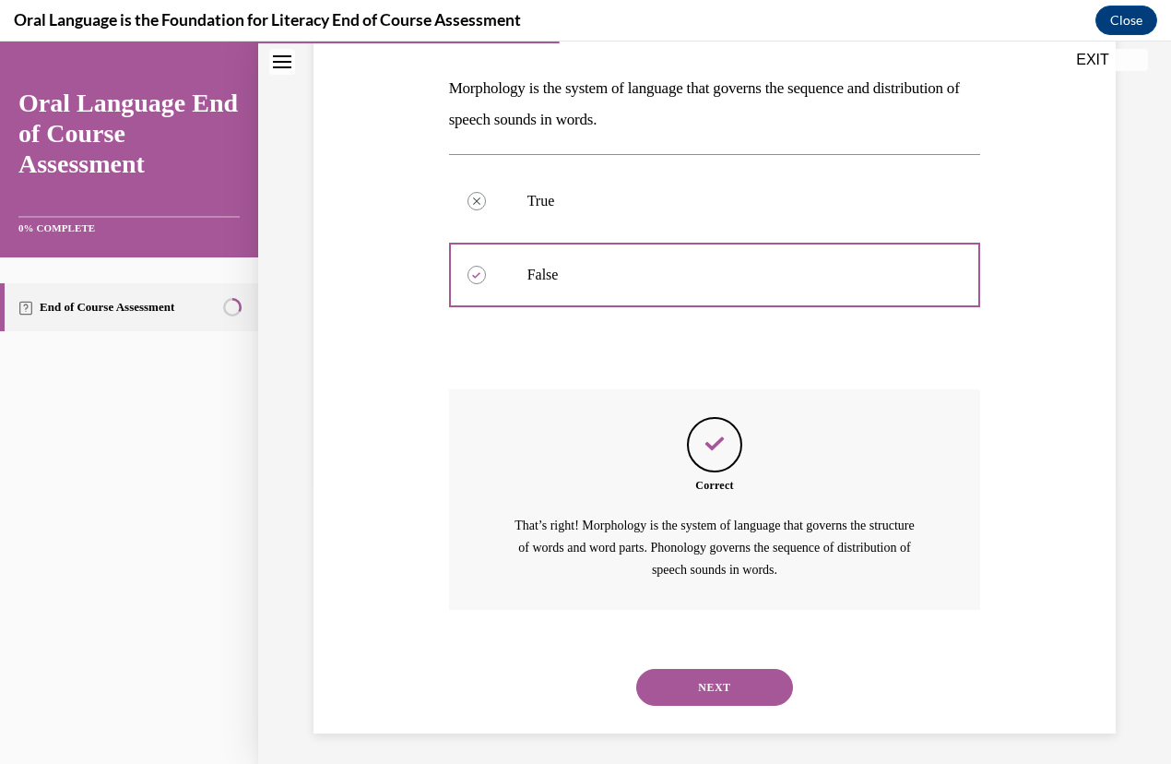
scroll to position [284, 0]
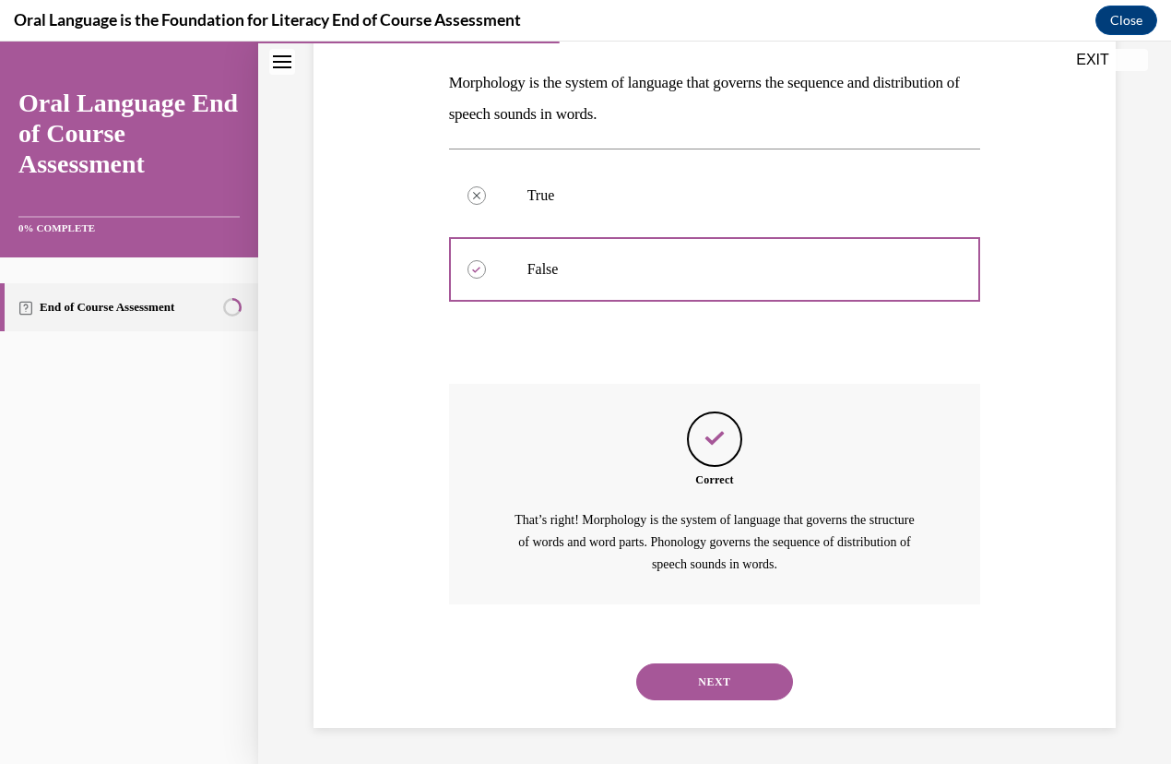
click at [718, 668] on button "NEXT" at bounding box center [714, 681] width 157 height 37
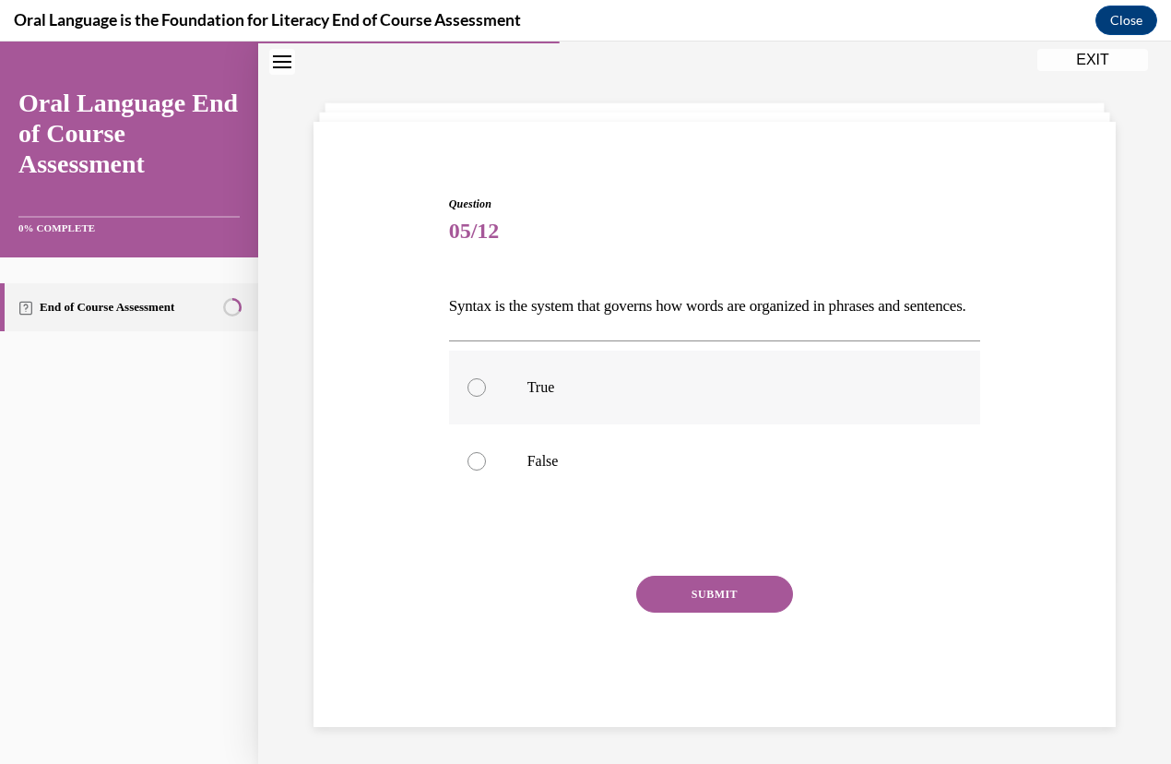
click at [532, 382] on p "True" at bounding box center [732, 387] width 408 height 18
click at [486, 382] on input "True" at bounding box center [477, 387] width 18 height 18
radio input "true"
click at [679, 582] on button "SUBMIT" at bounding box center [714, 594] width 157 height 37
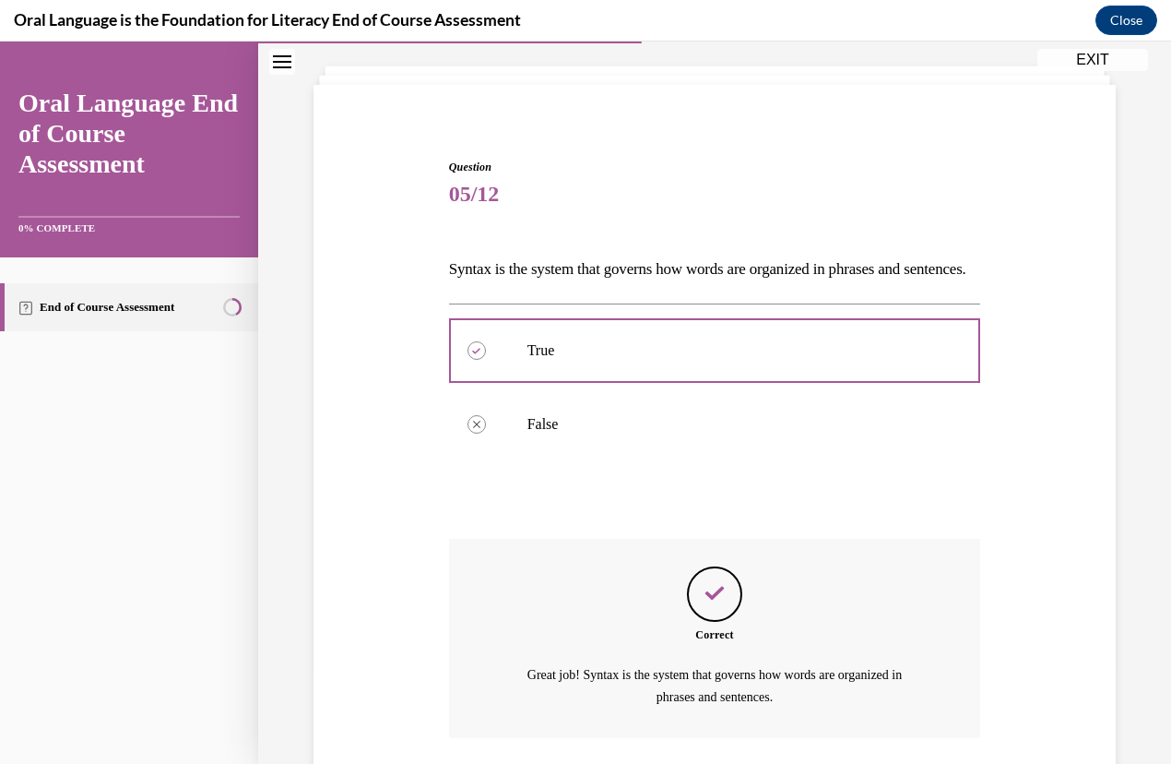
scroll to position [262, 0]
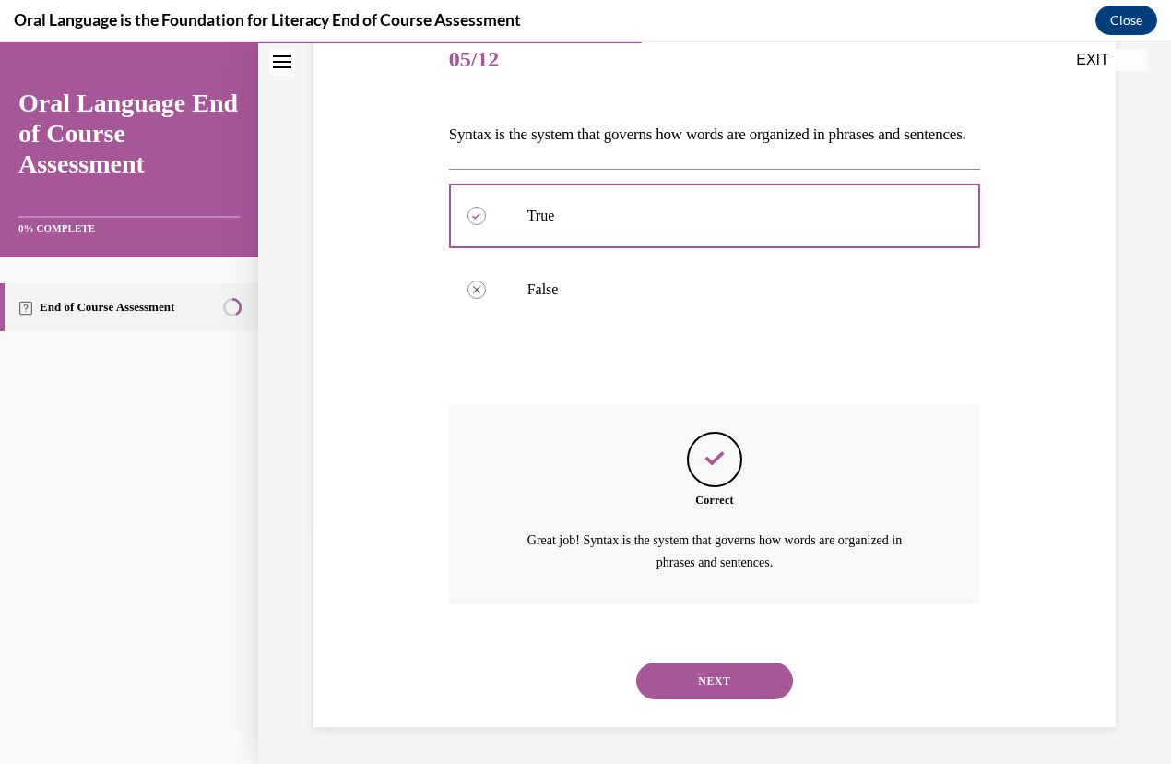
click at [708, 683] on button "NEXT" at bounding box center [714, 680] width 157 height 37
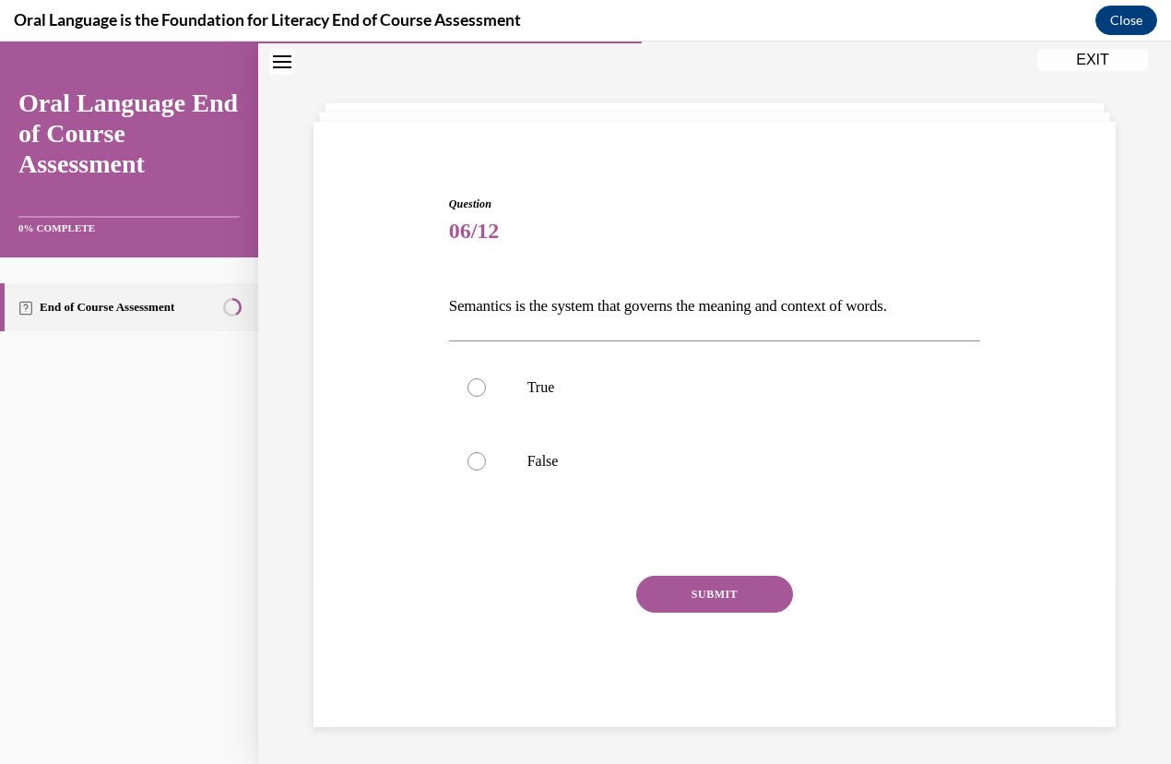
scroll to position [60, 0]
click at [564, 419] on label "True" at bounding box center [715, 388] width 532 height 74
click at [486, 398] on input "True" at bounding box center [477, 388] width 18 height 18
radio input "true"
click at [716, 592] on button "SUBMIT" at bounding box center [714, 594] width 157 height 37
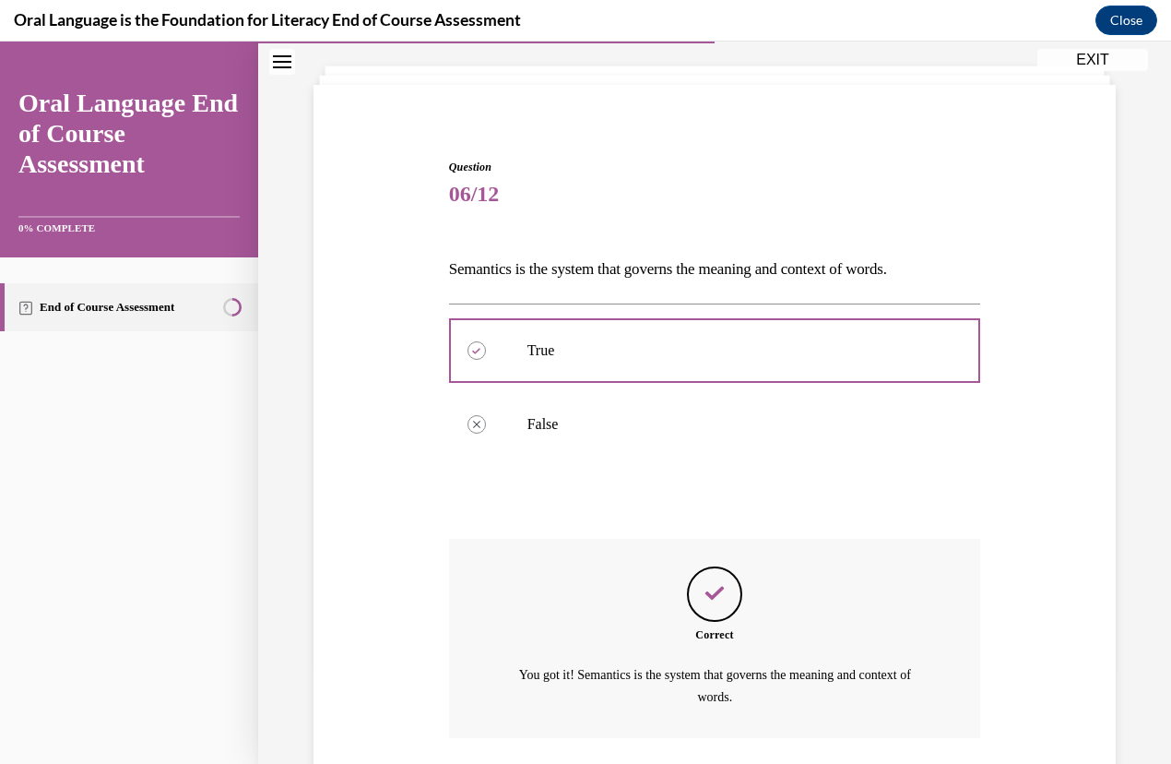
scroll to position [231, 0]
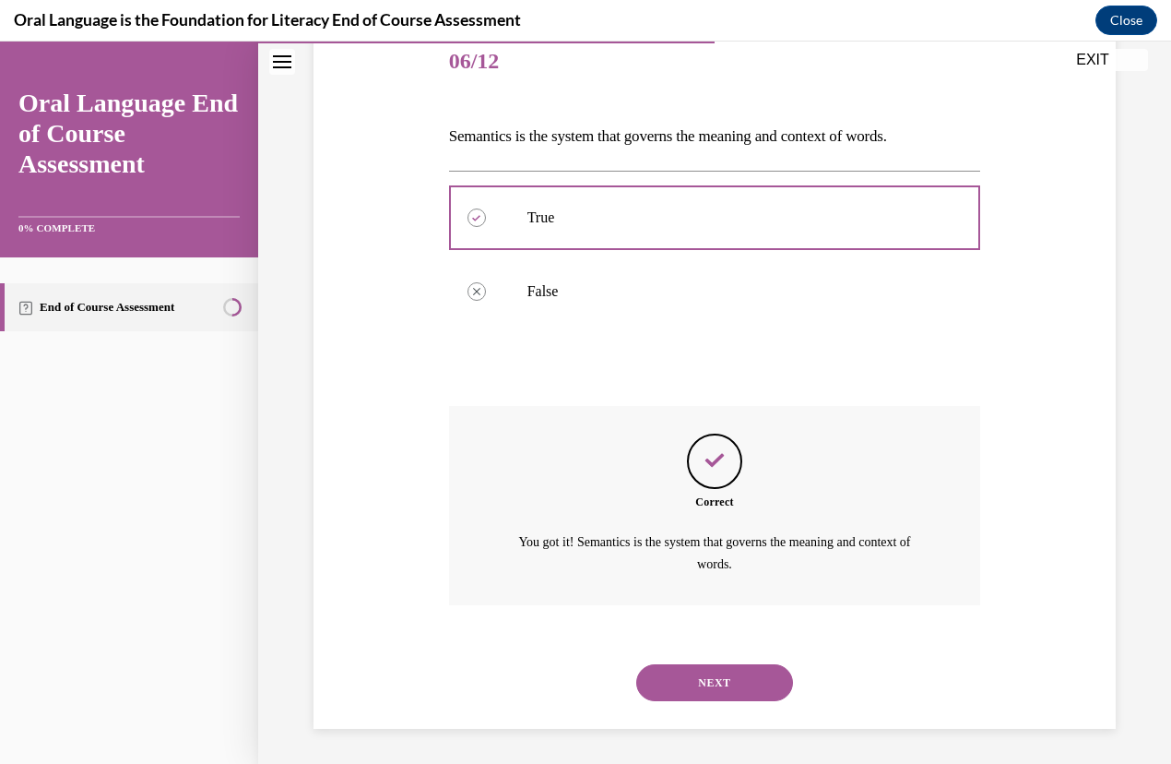
click at [705, 683] on button "NEXT" at bounding box center [714, 682] width 157 height 37
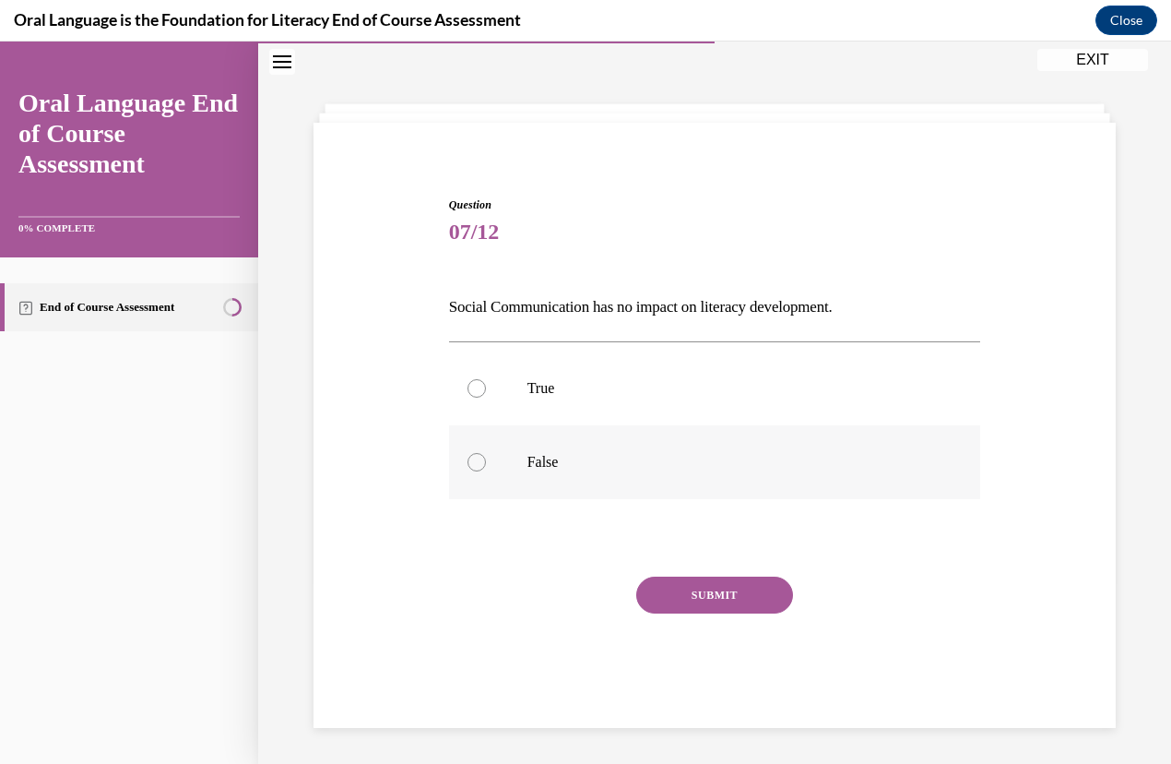
click at [517, 477] on label "False" at bounding box center [715, 462] width 532 height 74
click at [486, 471] on input "False" at bounding box center [477, 462] width 18 height 18
radio input "true"
click at [695, 595] on button "SUBMIT" at bounding box center [714, 594] width 157 height 37
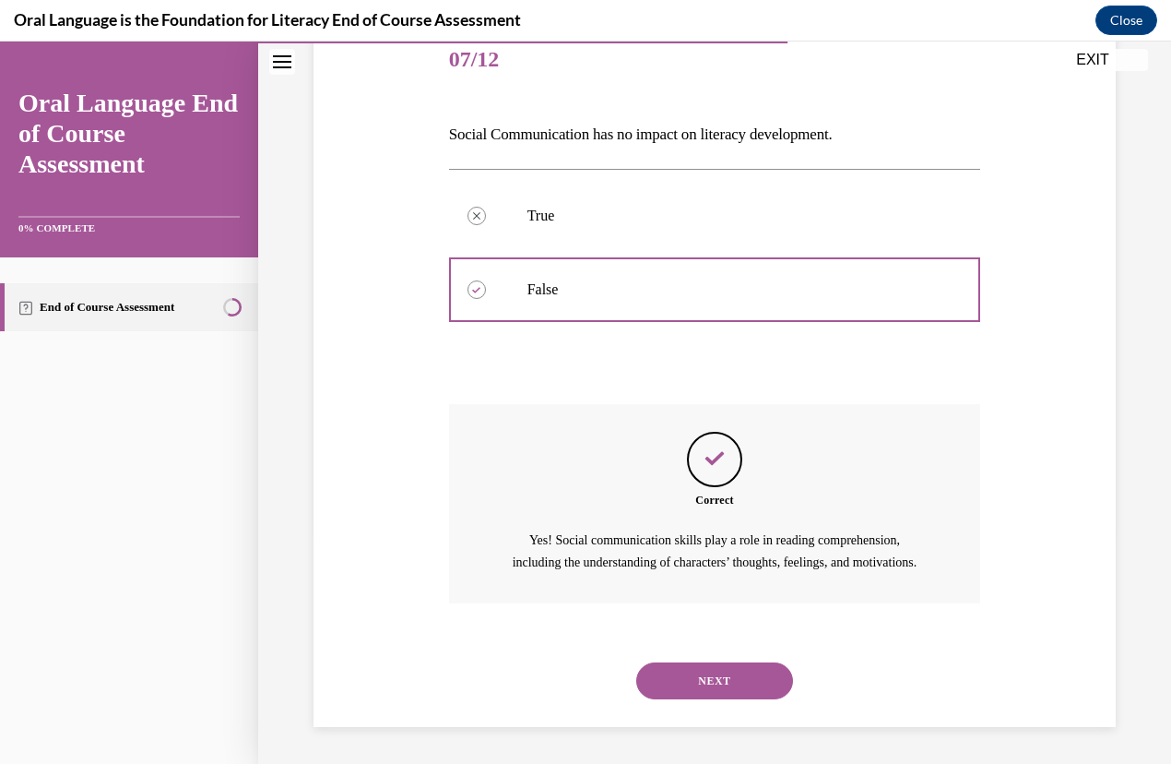
scroll to position [253, 0]
click at [710, 694] on button "NEXT" at bounding box center [714, 680] width 157 height 37
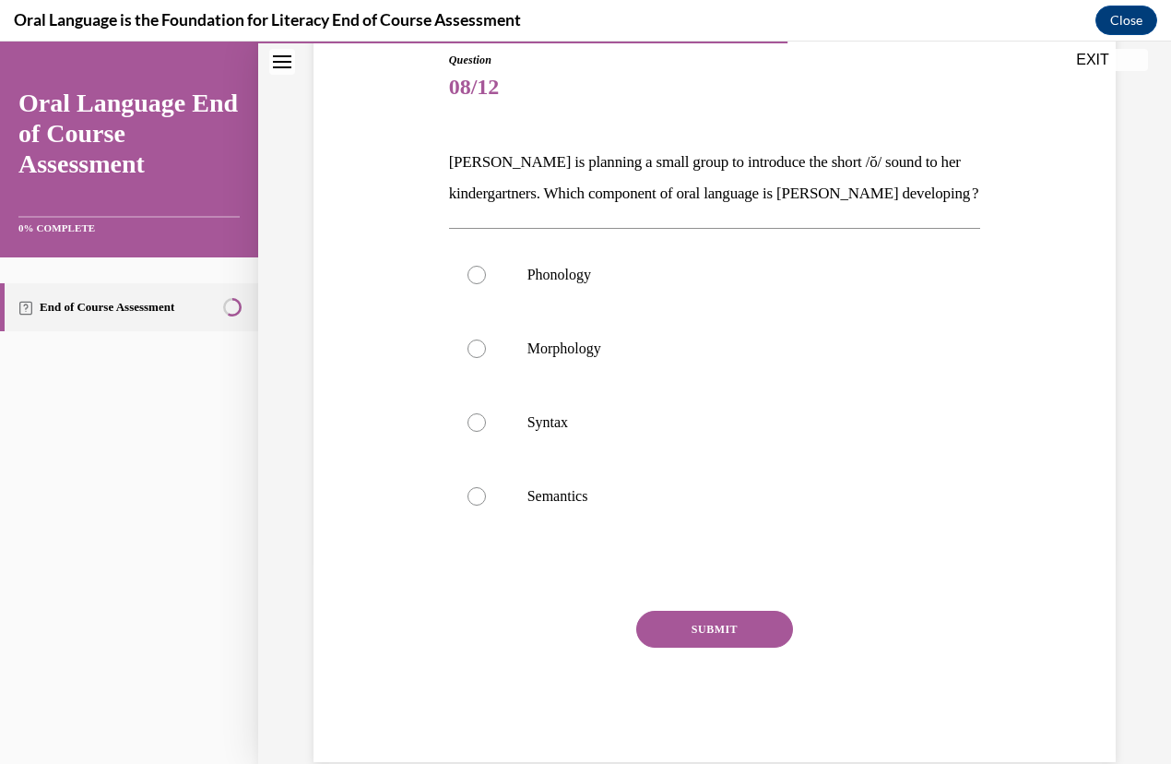
scroll to position [218, 0]
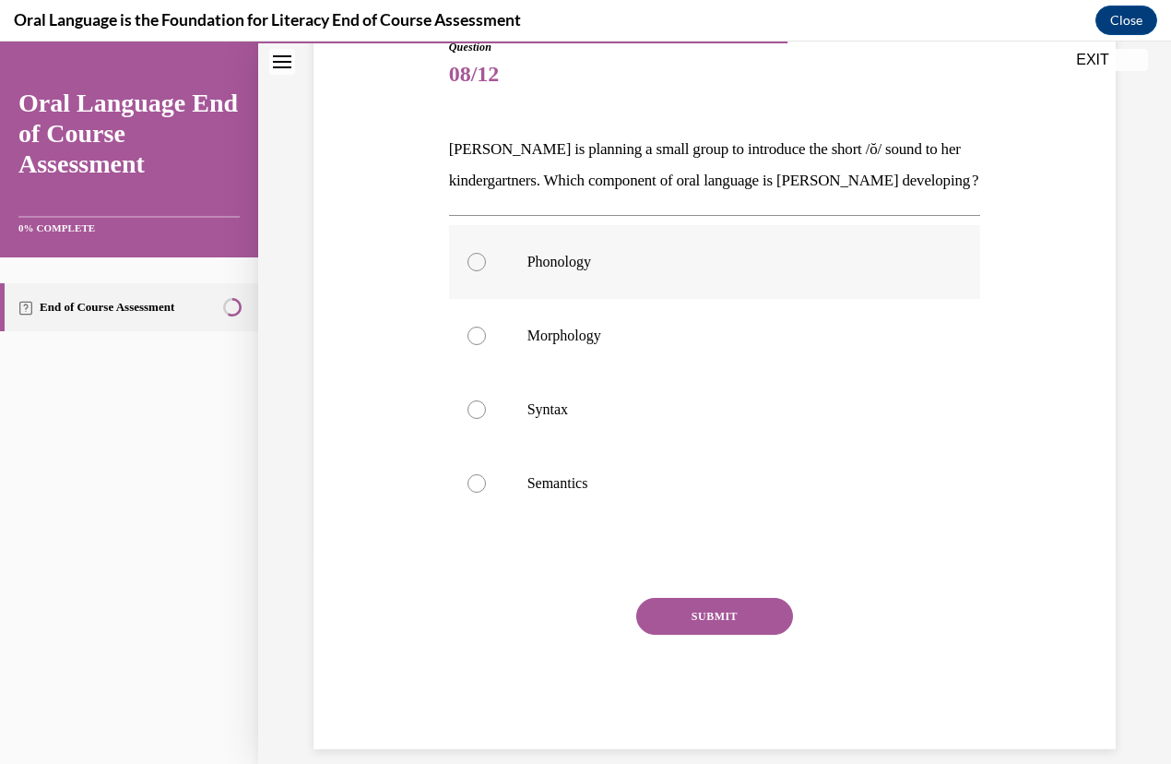
click at [558, 299] on label "Phonology" at bounding box center [715, 262] width 532 height 74
click at [486, 271] on input "Phonology" at bounding box center [477, 262] width 18 height 18
radio input "true"
click at [692, 635] on button "SUBMIT" at bounding box center [714, 616] width 157 height 37
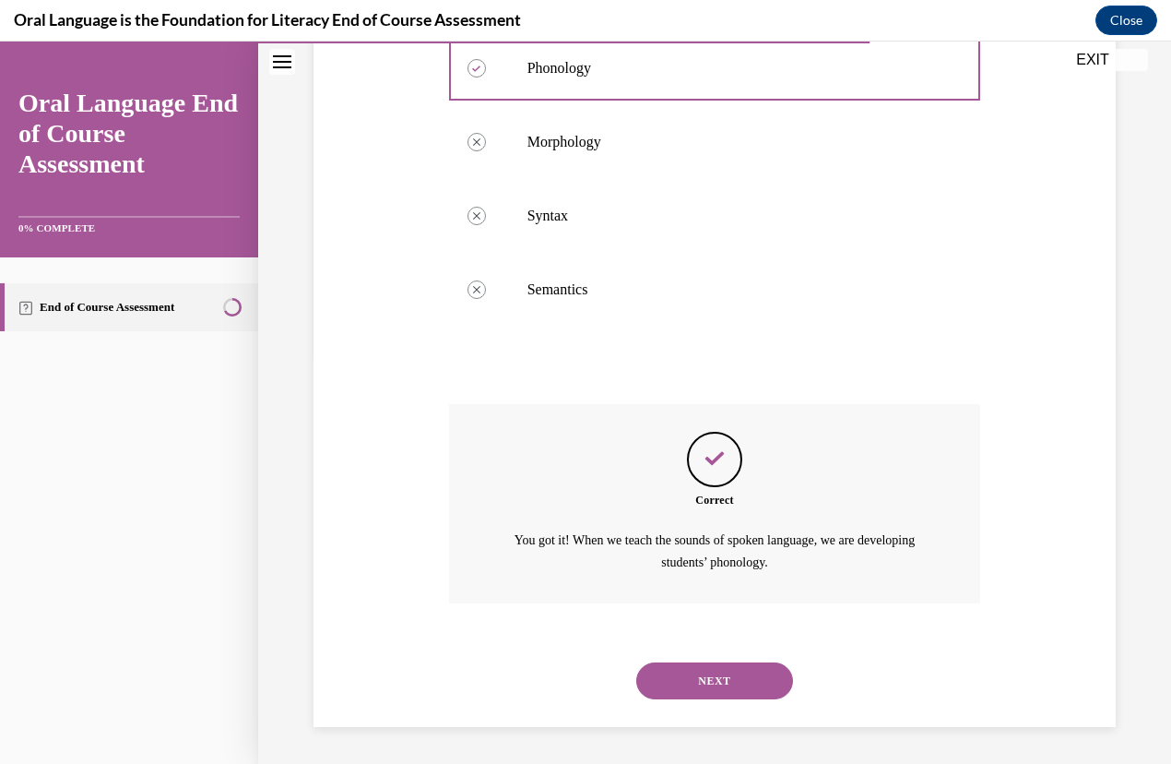
scroll to position [441, 0]
click at [730, 685] on button "NEXT" at bounding box center [714, 680] width 157 height 37
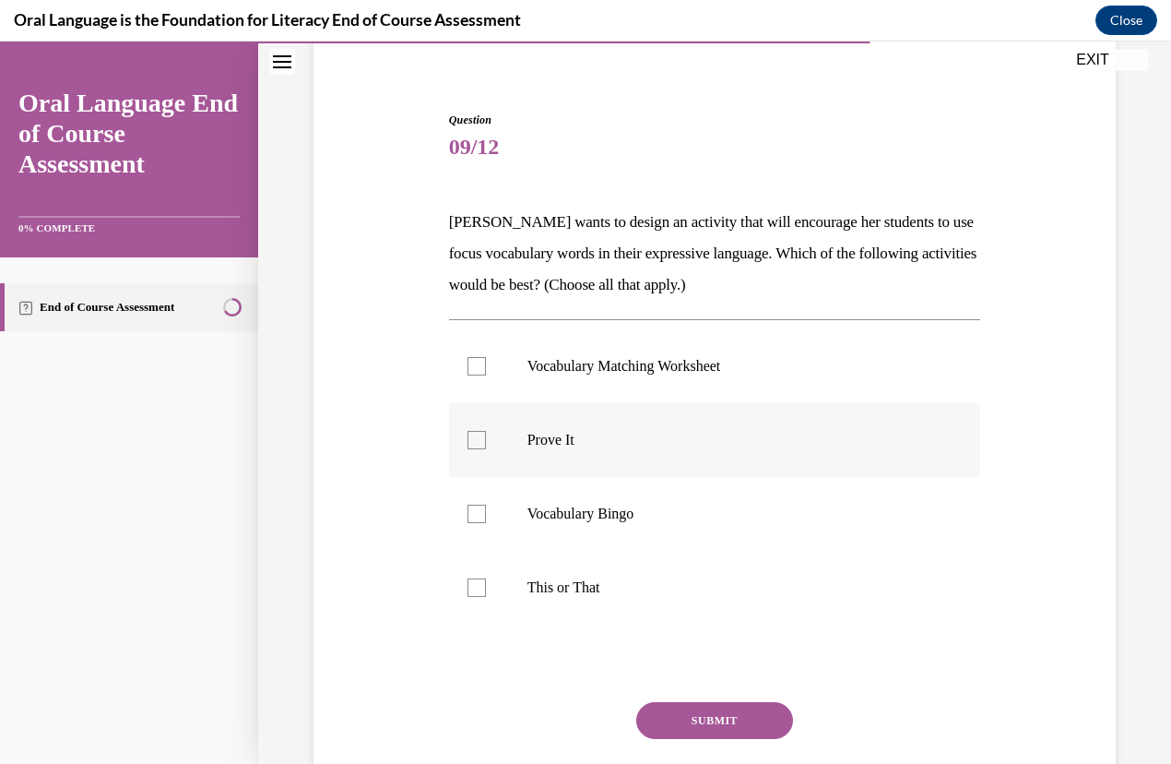
scroll to position [149, 0]
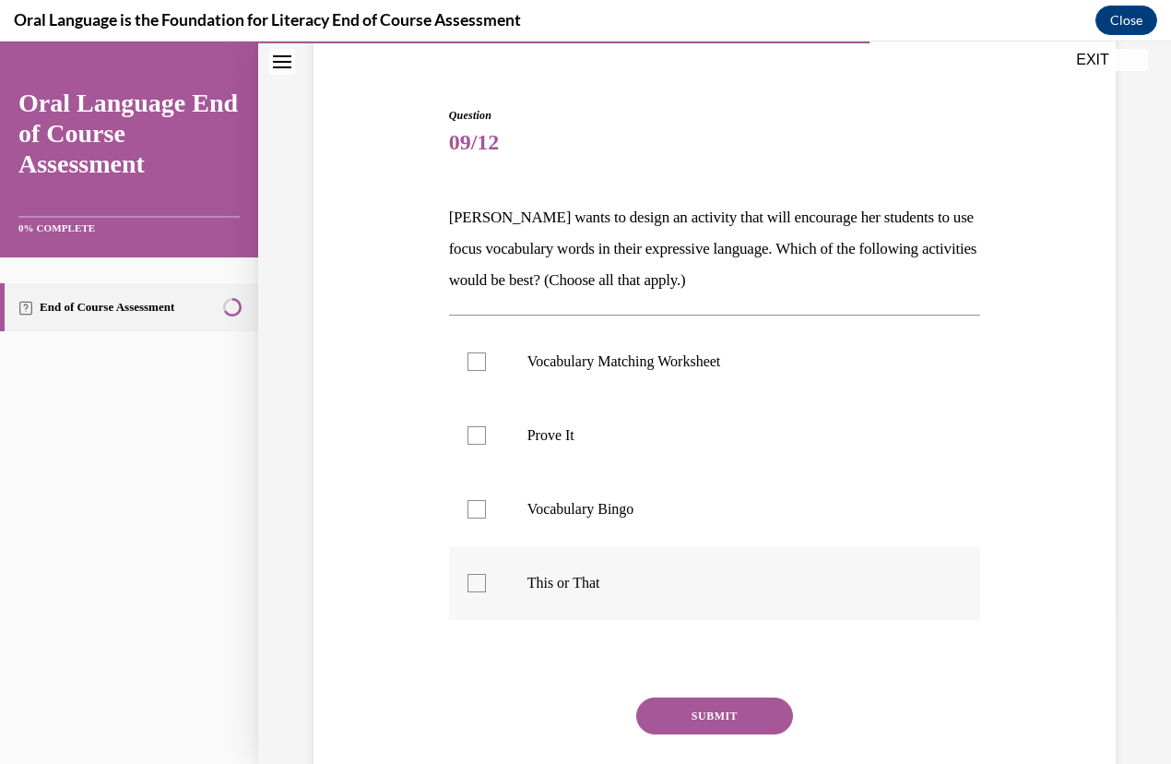
click at [557, 582] on p "This or That" at bounding box center [732, 583] width 408 height 18
click at [486, 582] on input "This or That" at bounding box center [477, 583] width 18 height 18
checkbox input "true"
click at [505, 466] on label "Prove It" at bounding box center [715, 435] width 532 height 74
click at [486, 445] on input "Prove It" at bounding box center [477, 435] width 18 height 18
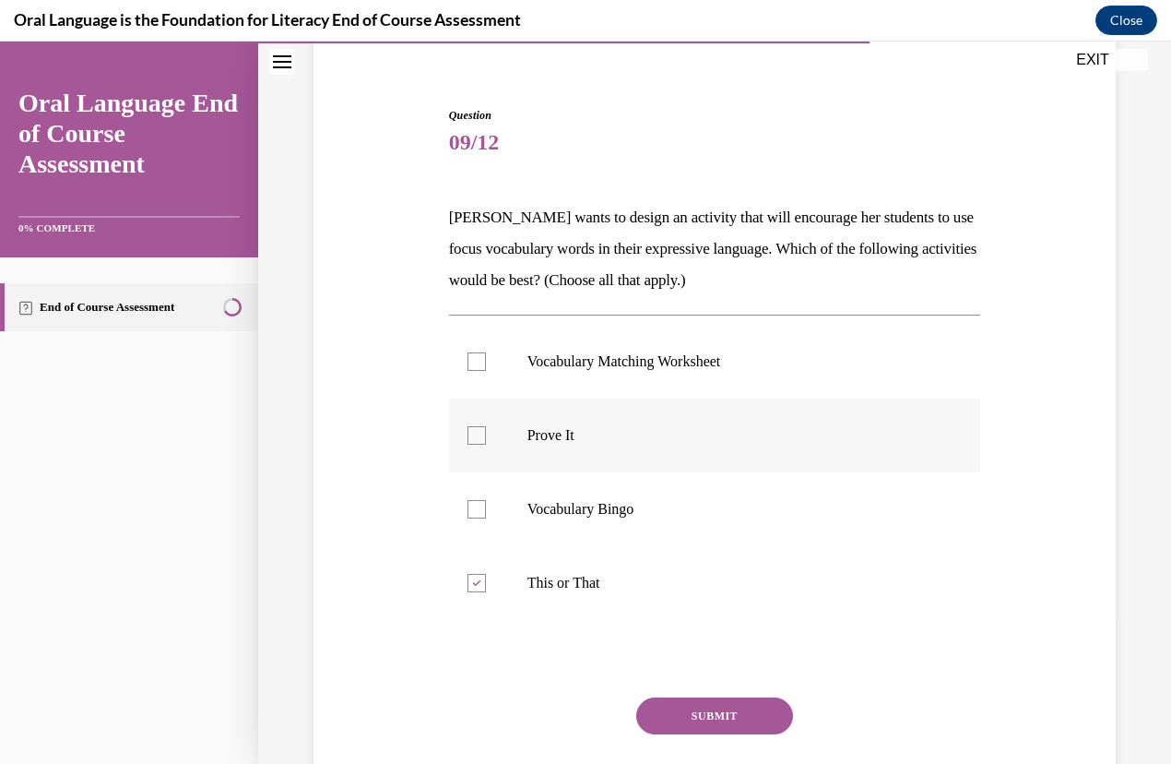
checkbox input "true"
click at [741, 716] on button "SUBMIT" at bounding box center [714, 715] width 157 height 37
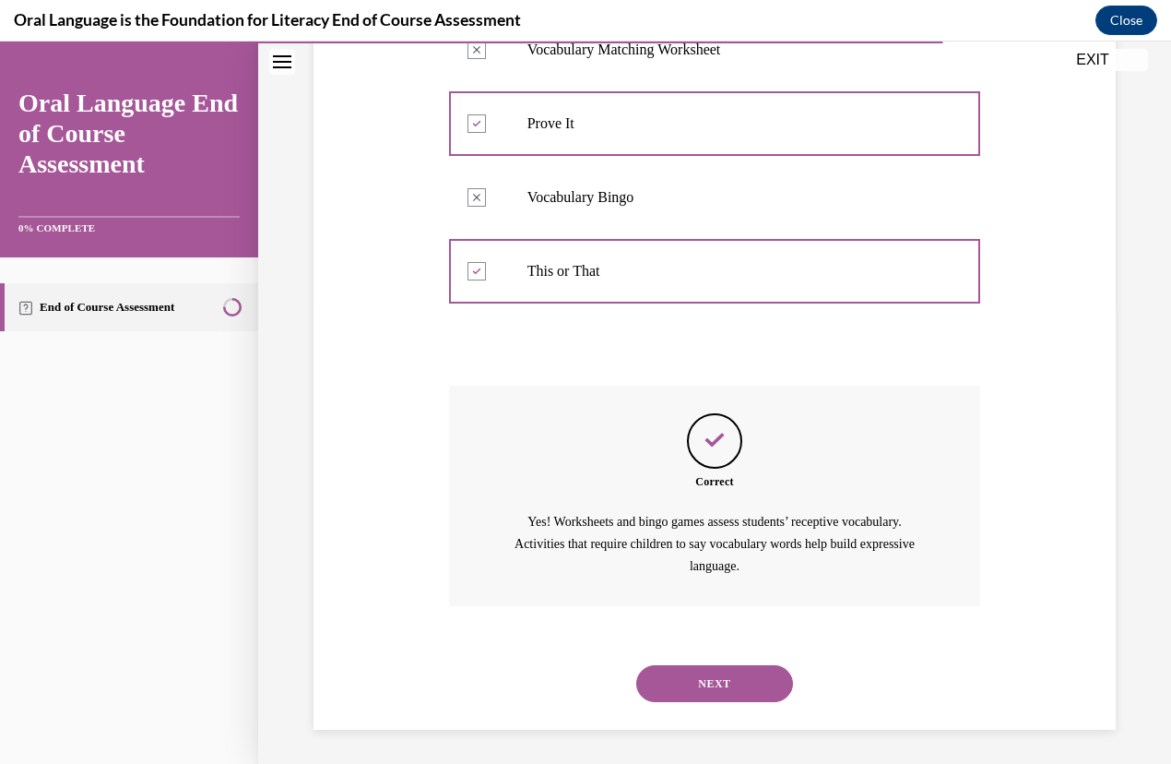
scroll to position [463, 0]
click at [678, 679] on button "NEXT" at bounding box center [714, 681] width 157 height 37
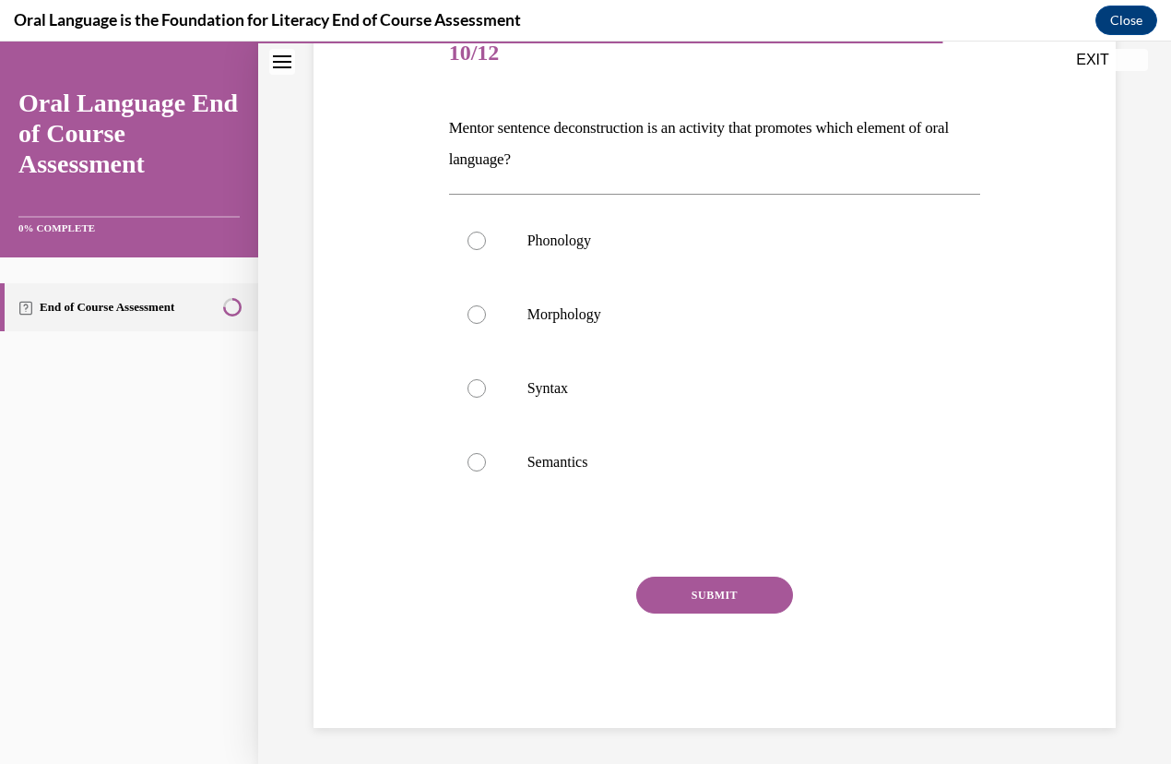
scroll to position [239, 0]
click at [576, 405] on label "Syntax" at bounding box center [715, 388] width 532 height 74
click at [486, 398] on input "Syntax" at bounding box center [477, 388] width 18 height 18
radio input "true"
click at [706, 594] on button "SUBMIT" at bounding box center [714, 594] width 157 height 37
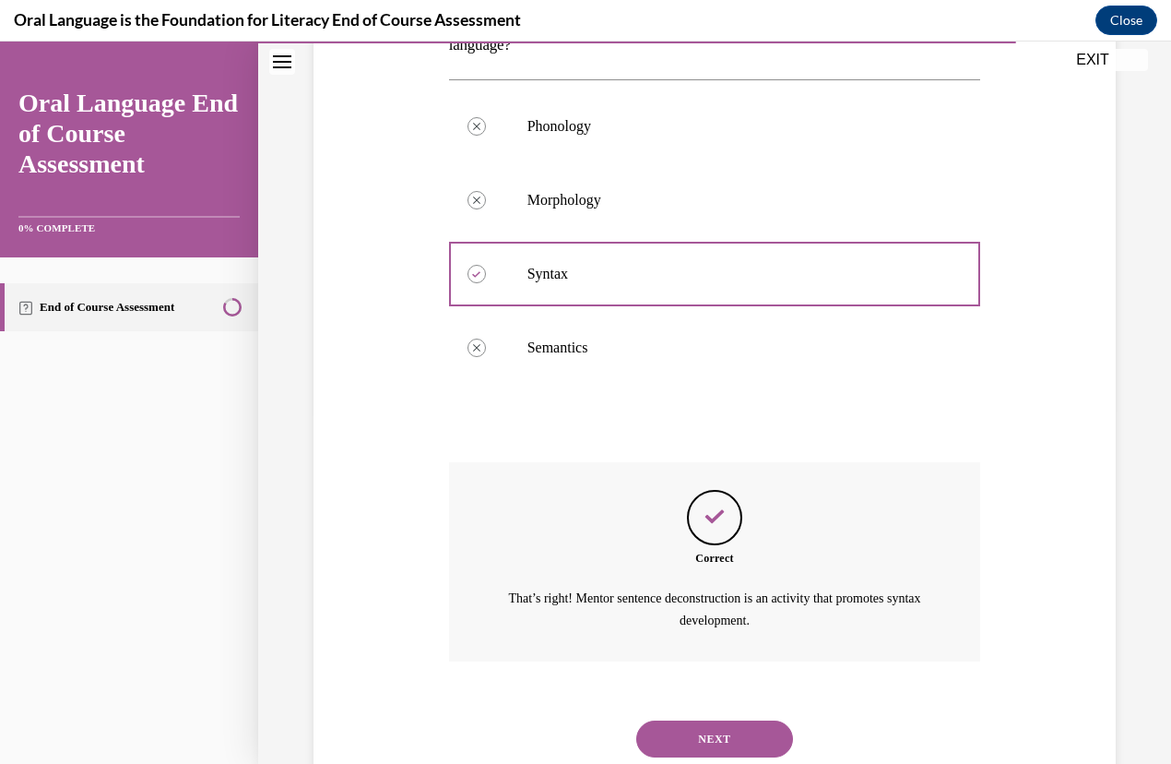
scroll to position [410, 0]
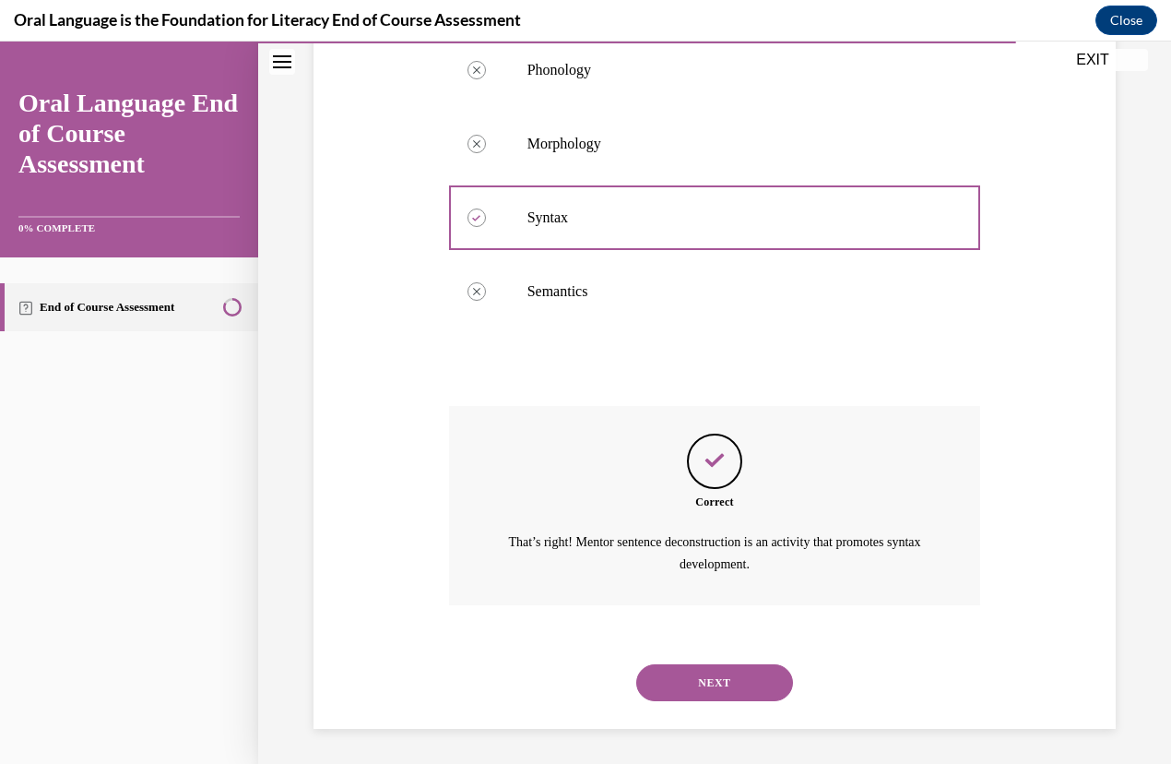
click at [707, 680] on button "NEXT" at bounding box center [714, 682] width 157 height 37
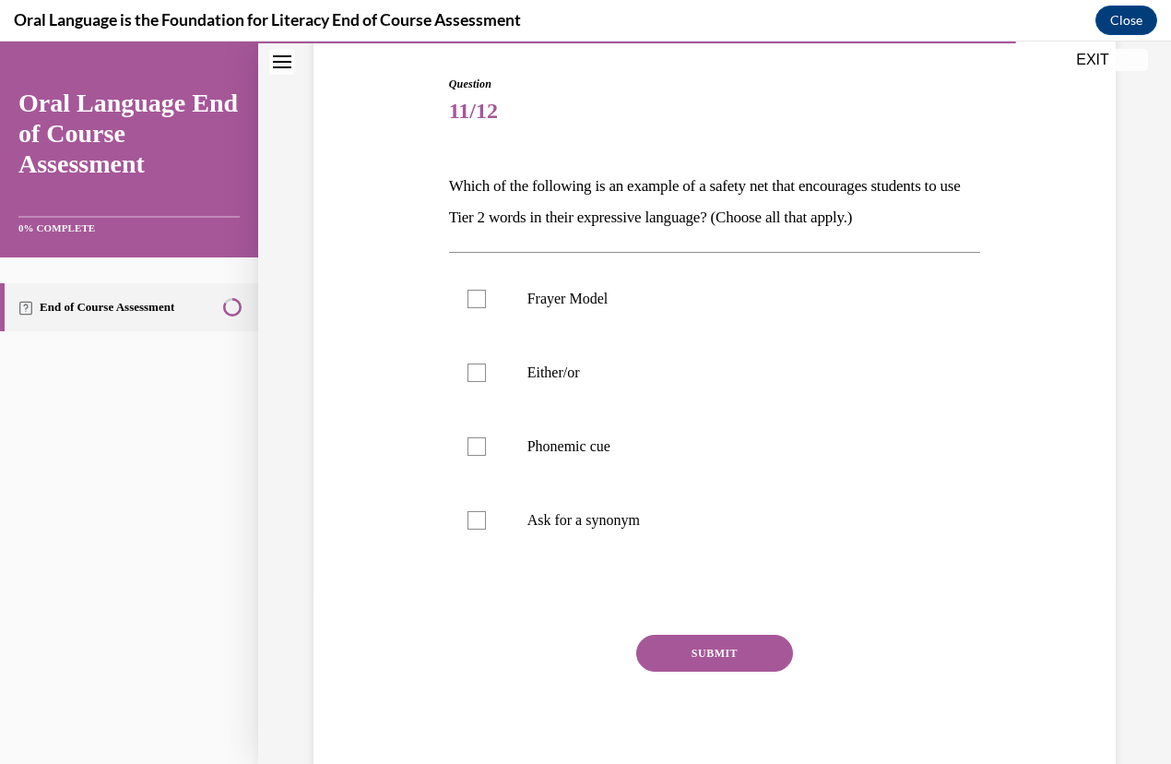
scroll to position [173, 0]
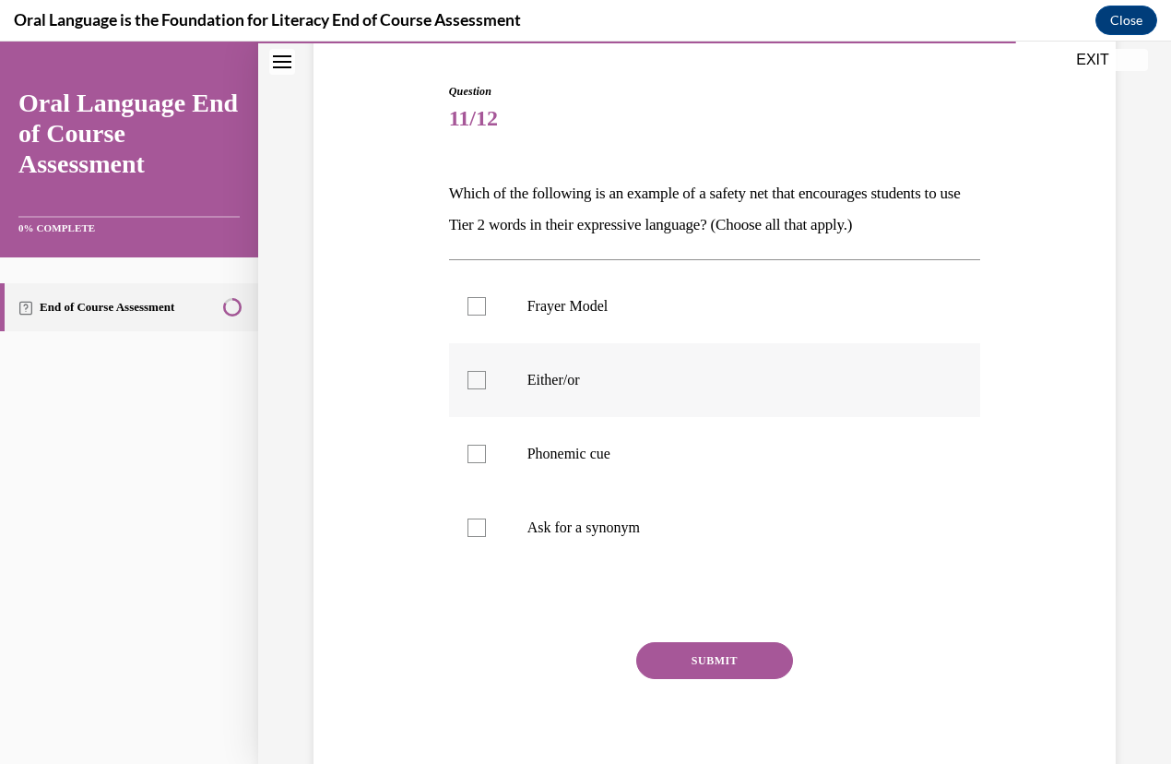
click at [475, 394] on label "Either/or" at bounding box center [715, 380] width 532 height 74
click at [475, 389] on input "Either/or" at bounding box center [477, 380] width 18 height 18
checkbox input "true"
click at [470, 464] on label "Phonemic cue" at bounding box center [715, 454] width 532 height 74
click at [470, 463] on input "Phonemic cue" at bounding box center [477, 454] width 18 height 18
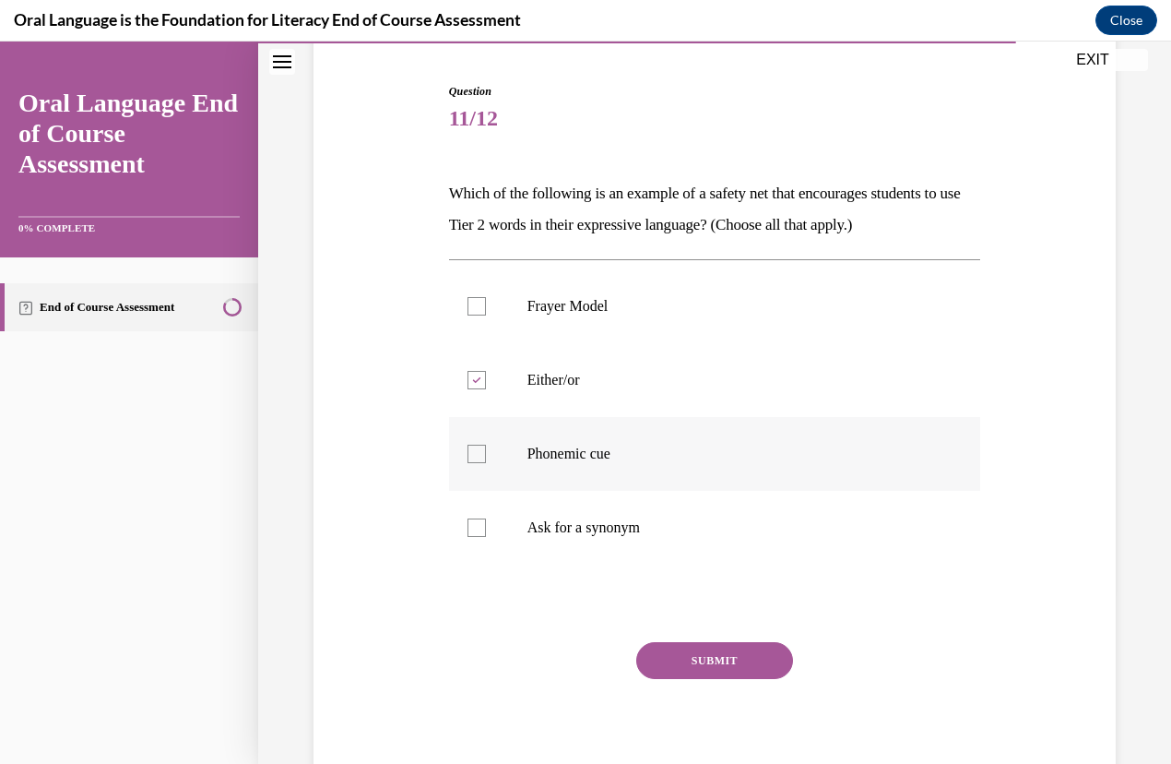
checkbox input "true"
click at [473, 530] on div at bounding box center [477, 527] width 18 height 18
click at [473, 530] on input "Ask for a synonym" at bounding box center [477, 527] width 18 height 18
checkbox input "true"
click at [732, 661] on button "SUBMIT" at bounding box center [714, 660] width 157 height 37
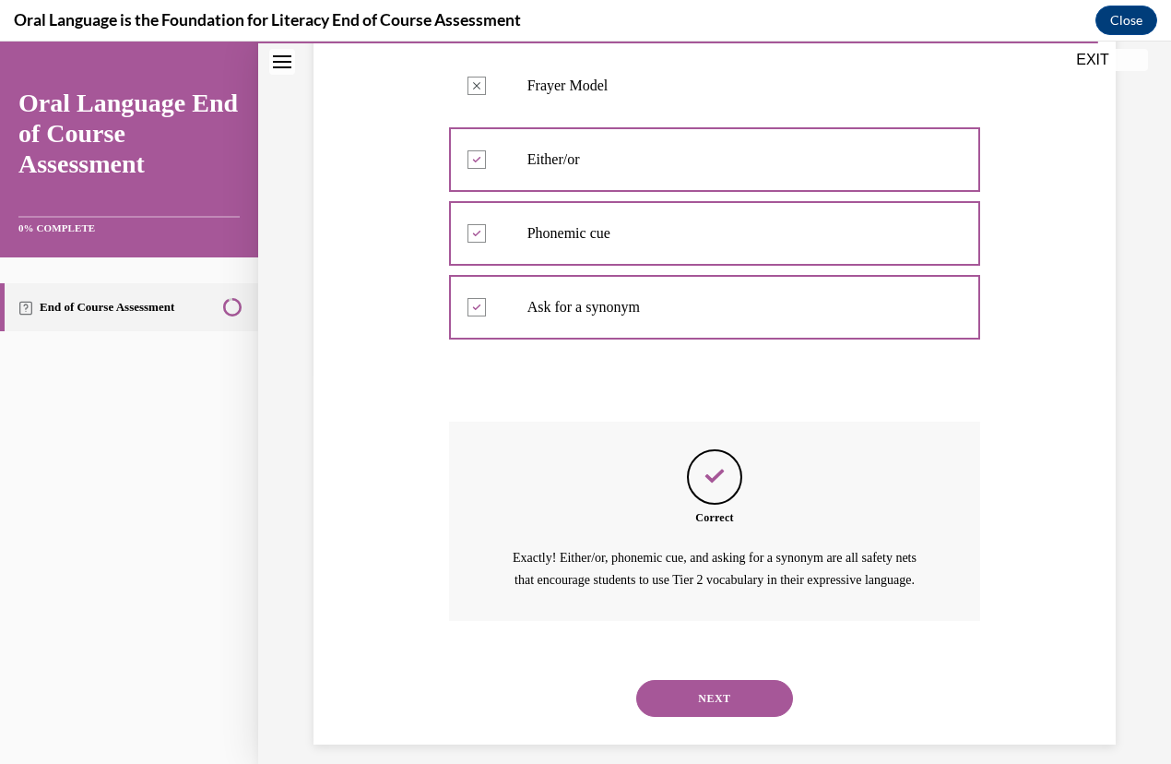
scroll to position [432, 0]
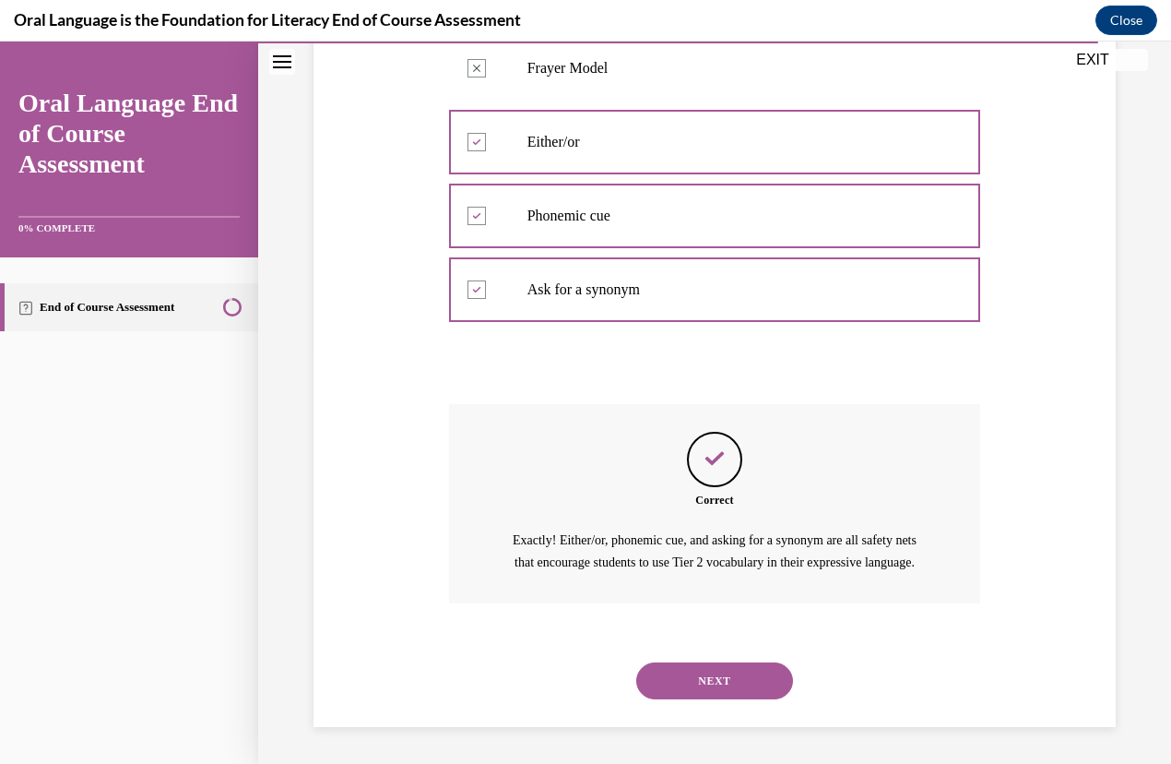
click at [695, 691] on button "NEXT" at bounding box center [714, 680] width 157 height 37
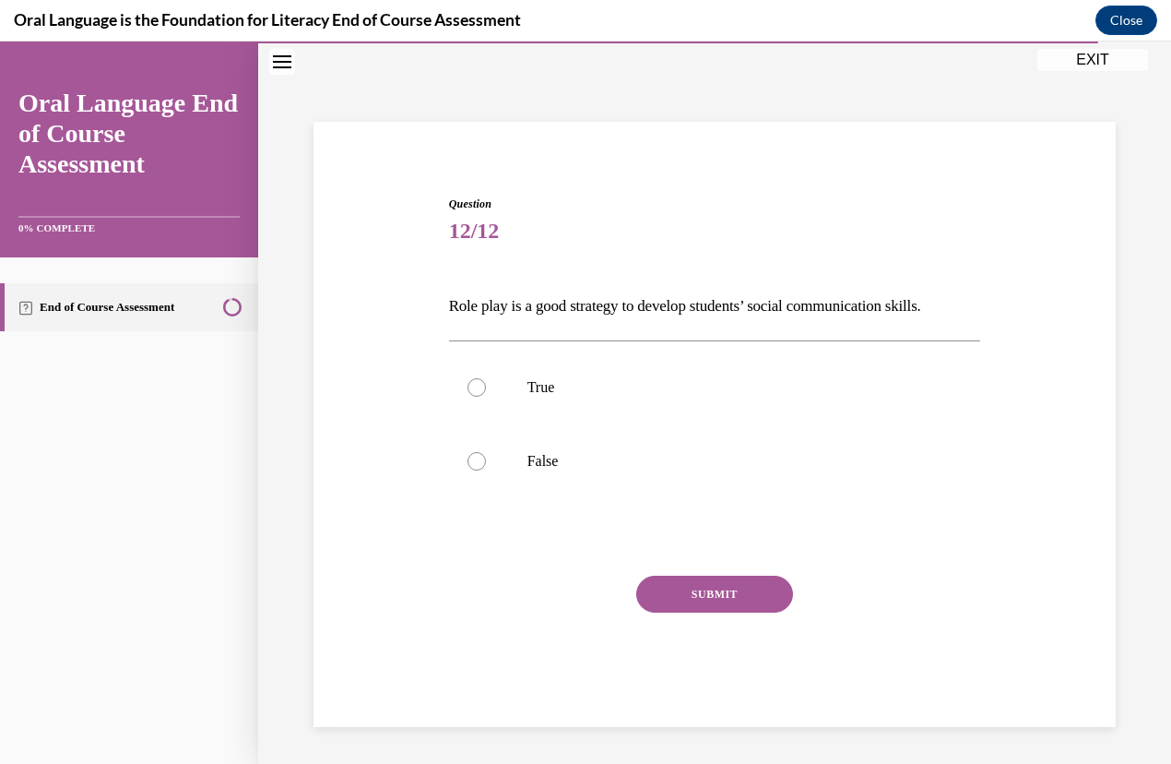
scroll to position [60, 0]
click at [533, 407] on label "True" at bounding box center [715, 388] width 532 height 74
click at [486, 398] on input "True" at bounding box center [477, 388] width 18 height 18
radio input "true"
click at [669, 580] on button "SUBMIT" at bounding box center [714, 594] width 157 height 37
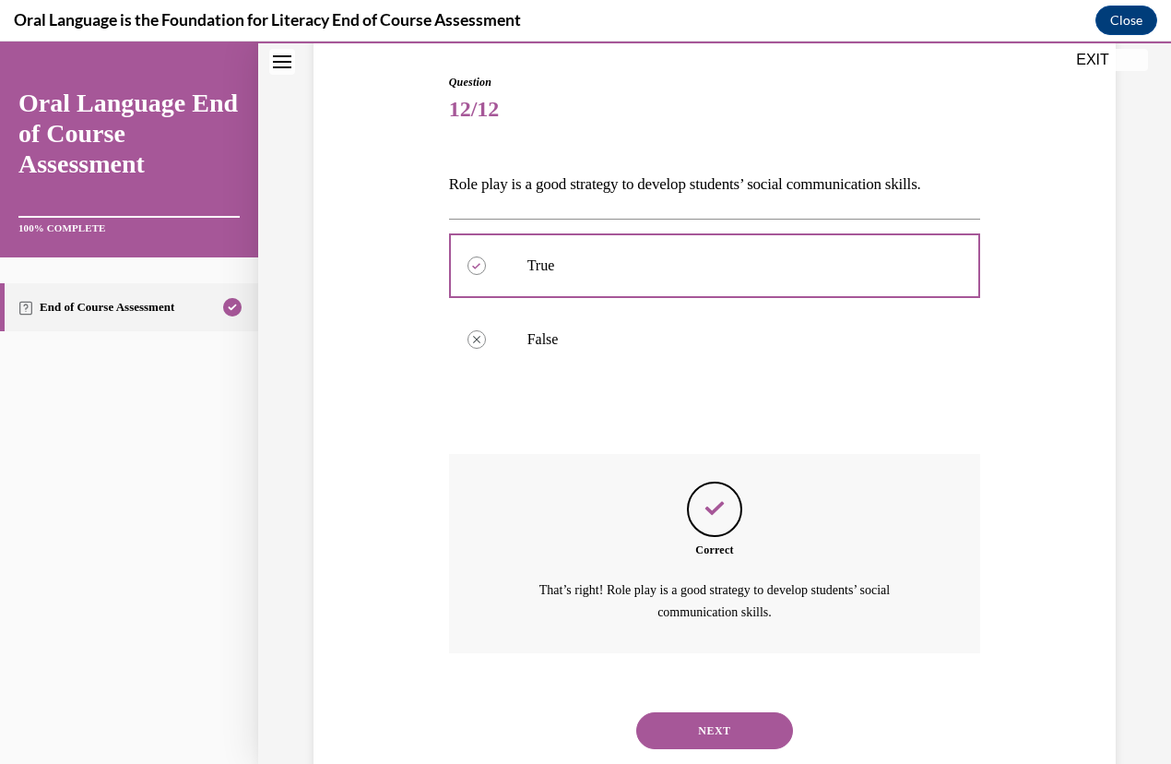
scroll to position [231, 0]
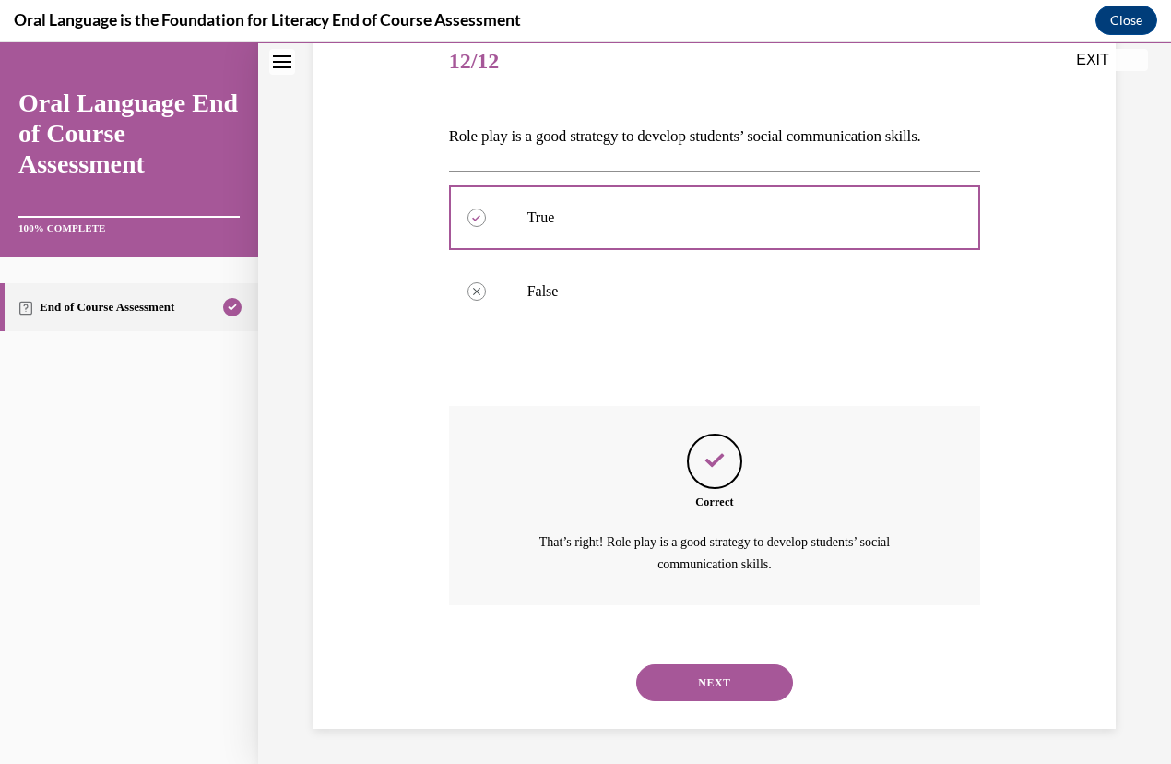
click at [730, 672] on button "NEXT" at bounding box center [714, 682] width 157 height 37
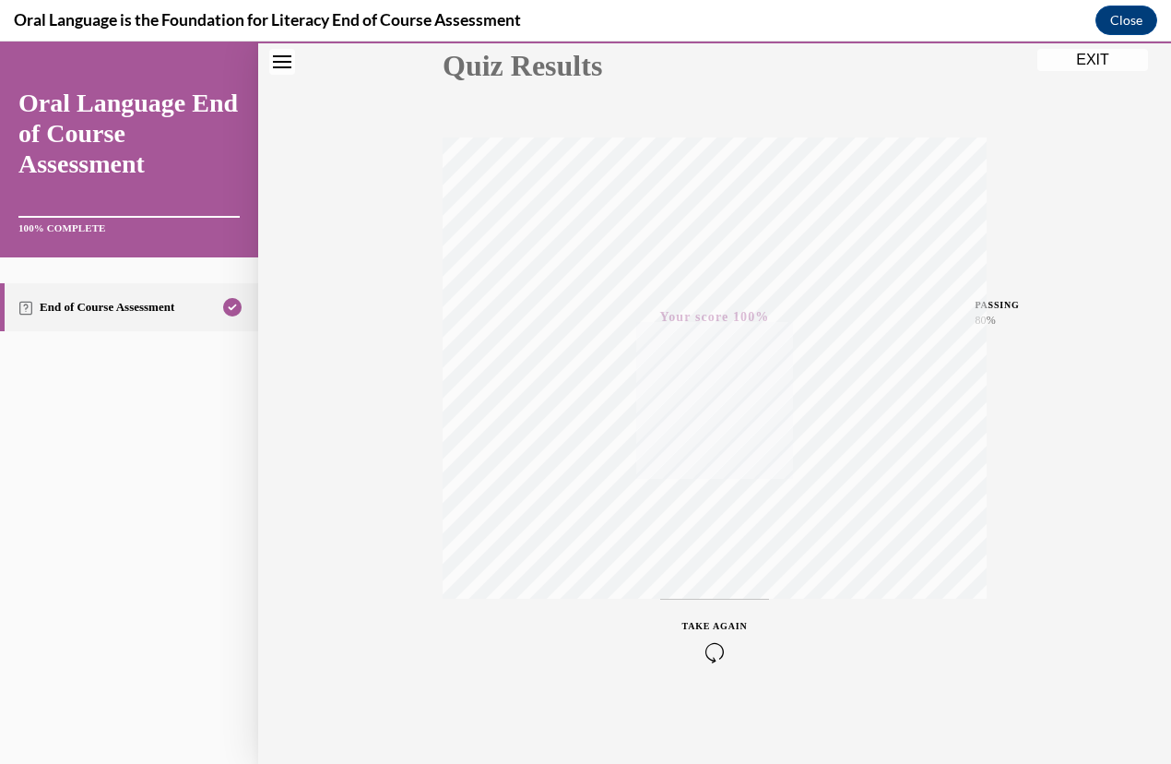
scroll to position [0, 0]
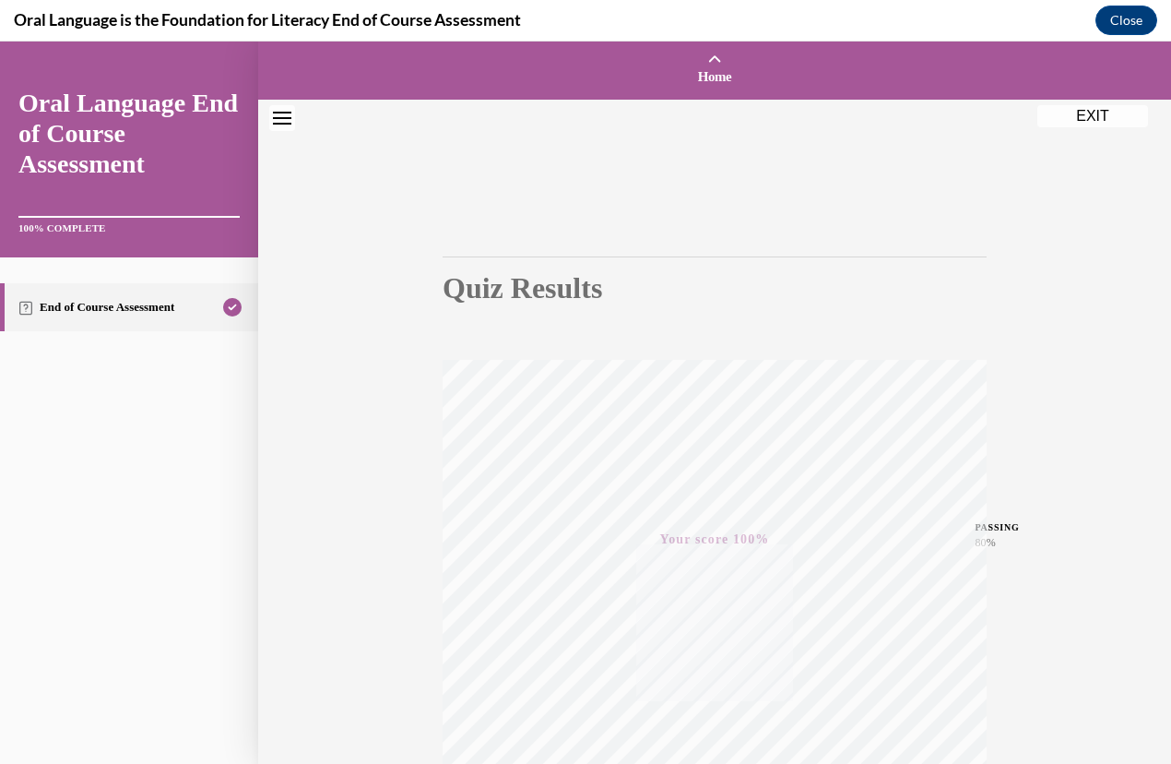
click at [1087, 119] on button "EXIT" at bounding box center [1093, 116] width 111 height 22
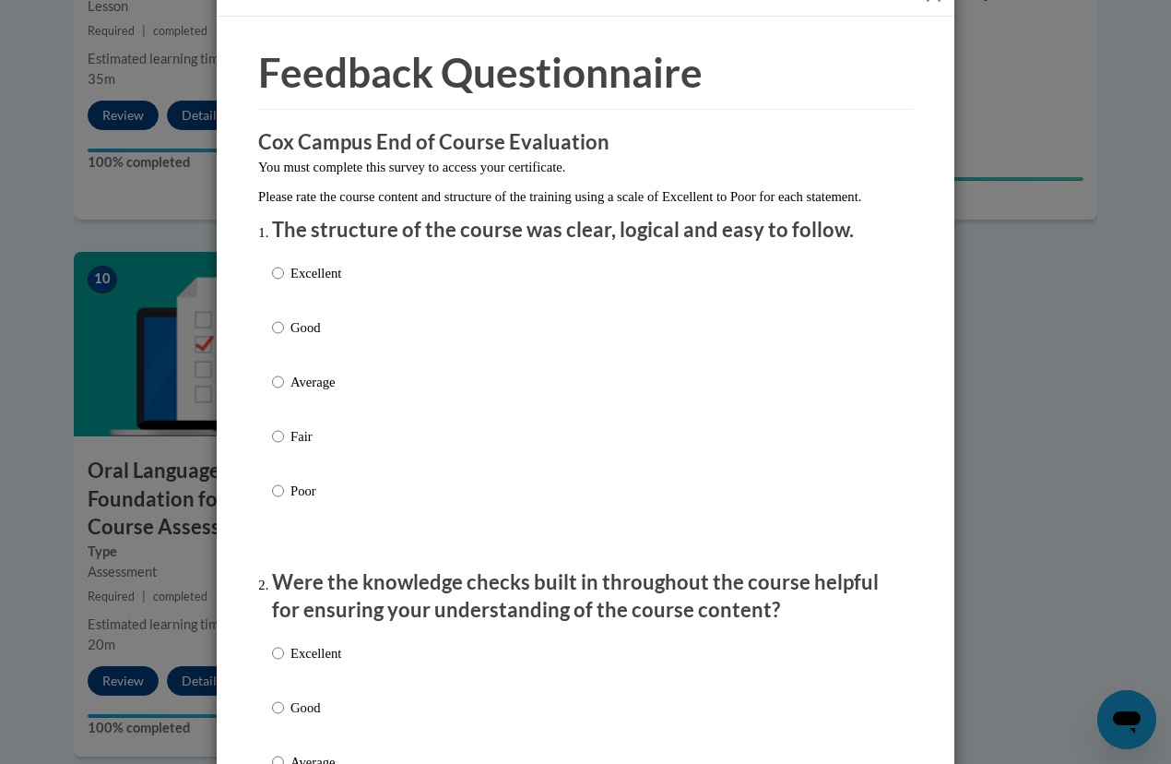
scroll to position [42, 0]
click at [309, 282] on p "Excellent" at bounding box center [316, 272] width 51 height 20
click at [284, 282] on input "Excellent" at bounding box center [278, 272] width 12 height 20
radio input "true"
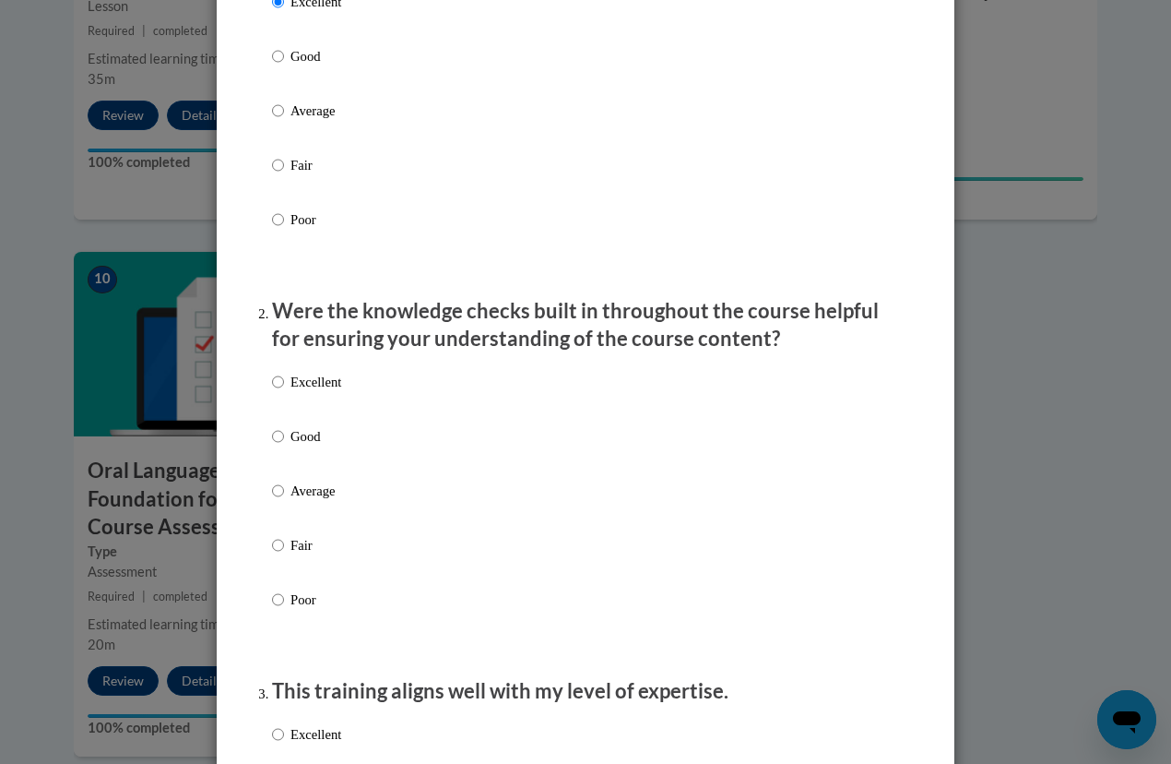
click at [312, 392] on p "Excellent" at bounding box center [316, 382] width 51 height 20
click at [284, 392] on input "Excellent" at bounding box center [278, 382] width 12 height 20
radio input "true"
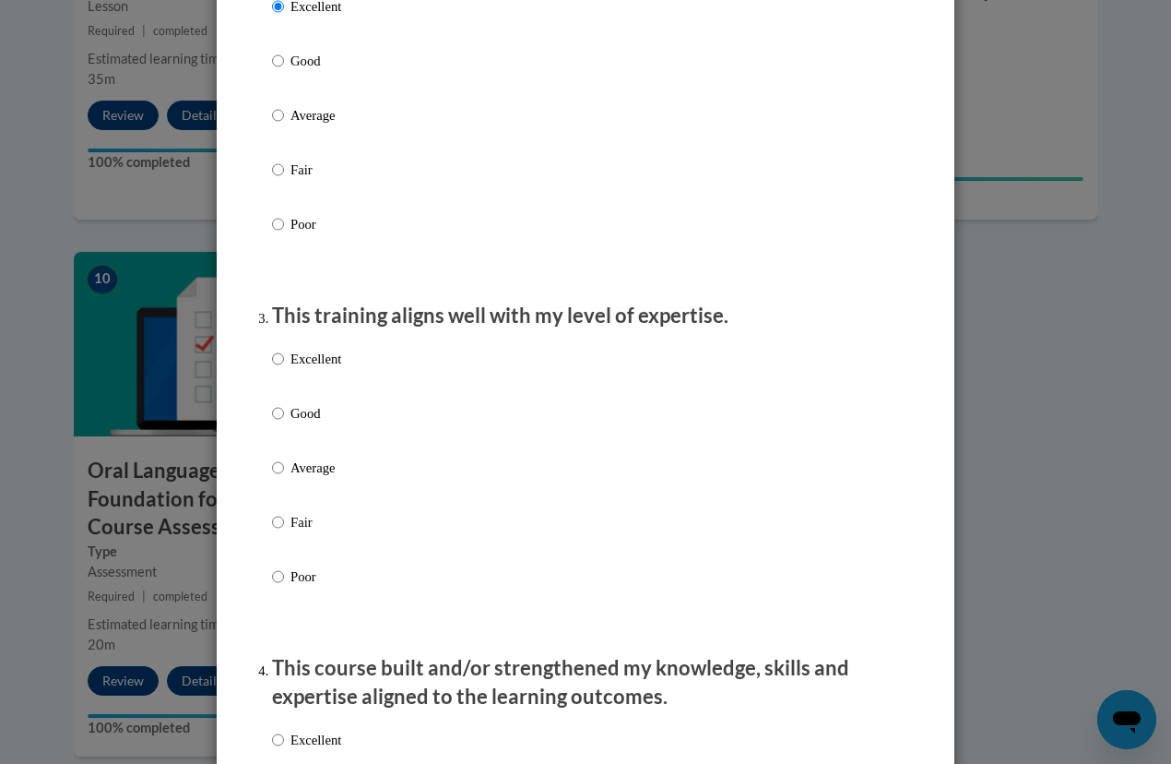
click at [325, 387] on label "Excellent" at bounding box center [306, 374] width 69 height 50
click at [284, 369] on input "Excellent" at bounding box center [278, 359] width 12 height 20
radio input "true"
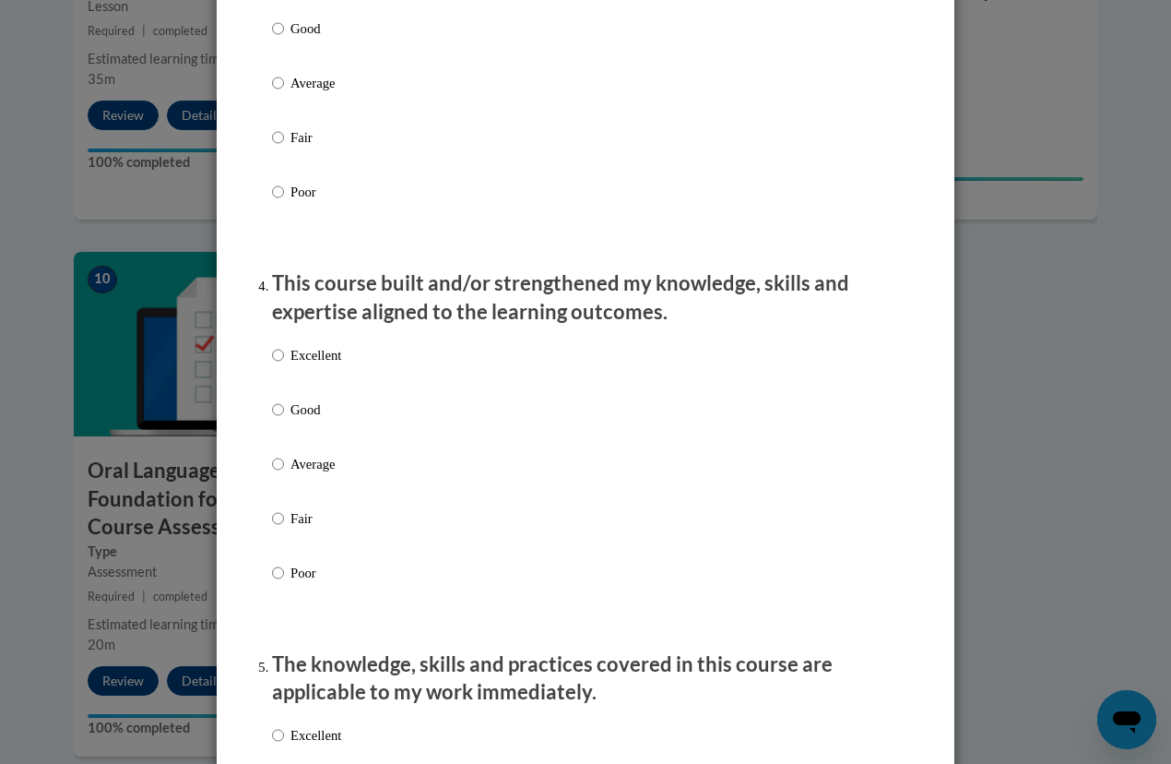
click at [303, 389] on label "Excellent" at bounding box center [306, 370] width 69 height 50
click at [284, 365] on input "Excellent" at bounding box center [278, 355] width 12 height 20
radio input "true"
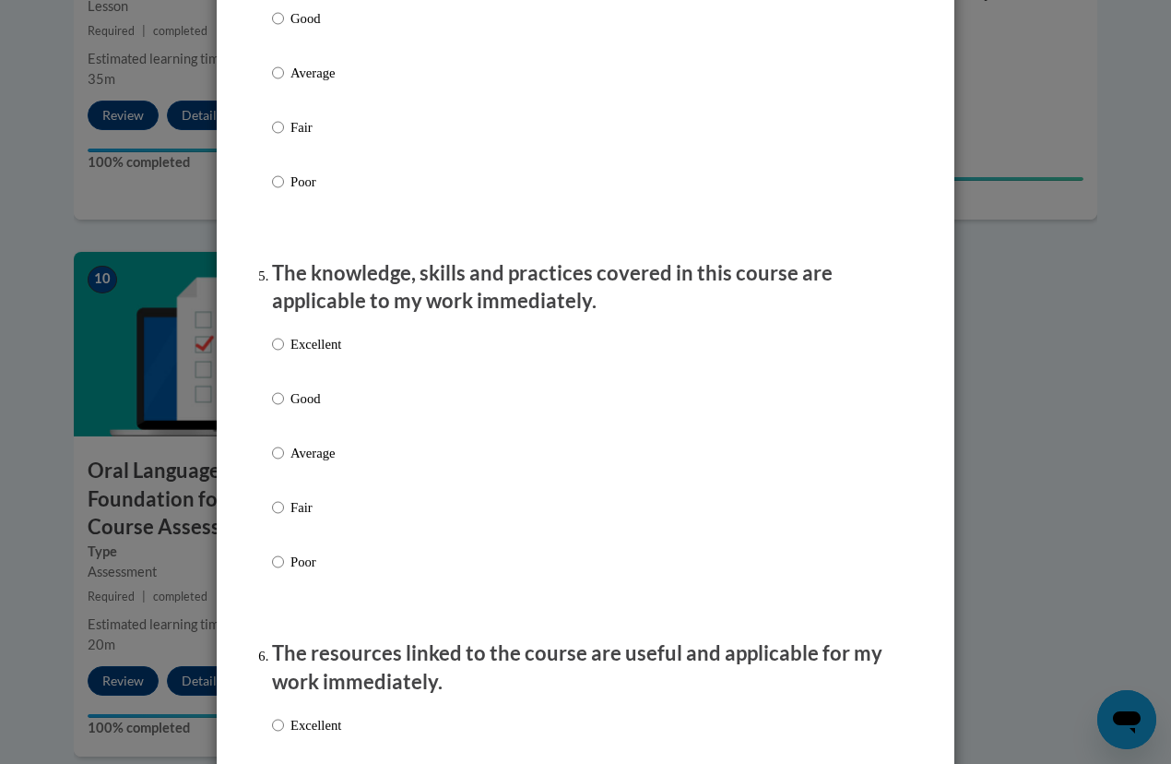
click at [319, 384] on label "Excellent" at bounding box center [306, 359] width 69 height 50
click at [284, 354] on input "Excellent" at bounding box center [278, 344] width 12 height 20
radio input "true"
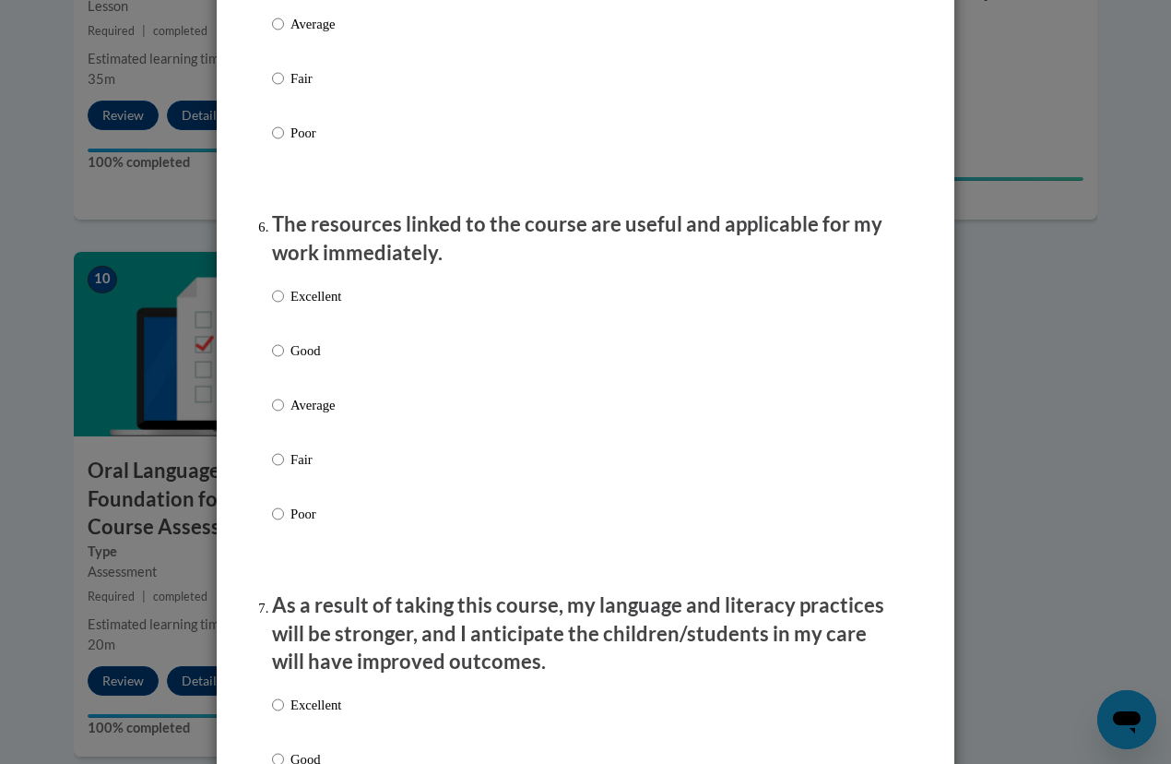
click at [325, 327] on label "Excellent" at bounding box center [306, 311] width 69 height 50
click at [284, 306] on input "Excellent" at bounding box center [278, 296] width 12 height 20
radio input "true"
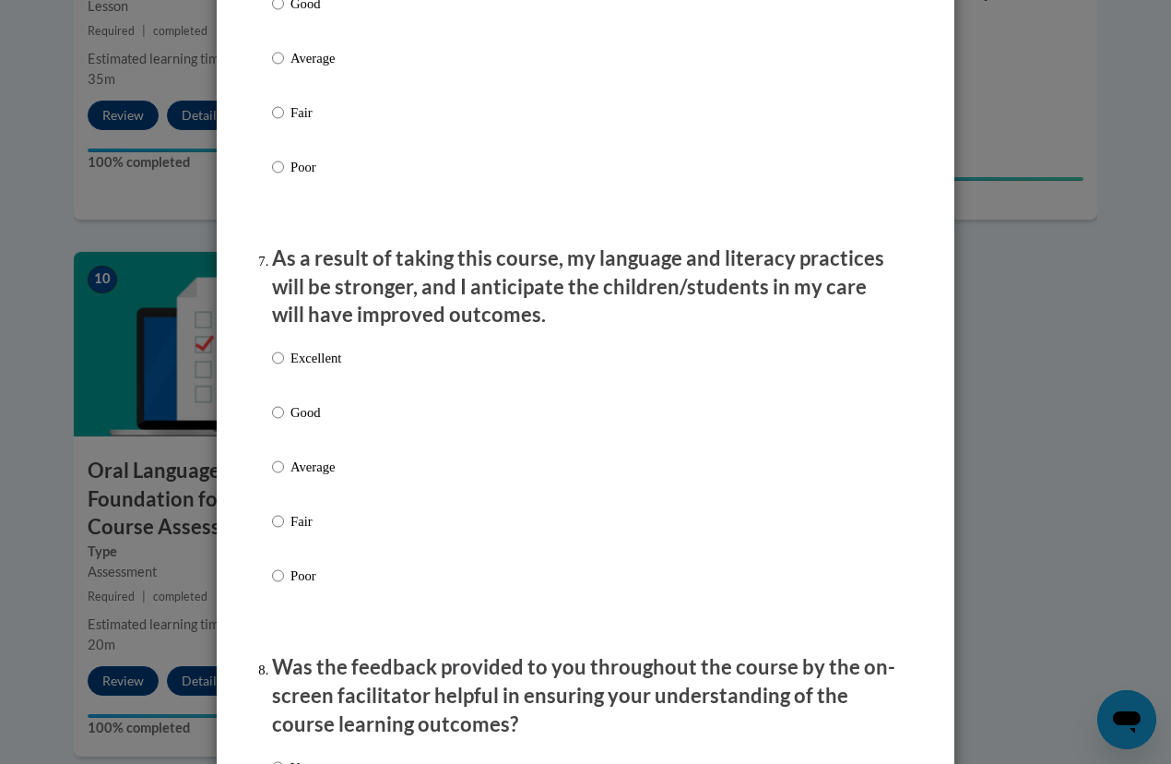
click at [317, 368] on p "Excellent" at bounding box center [316, 358] width 51 height 20
click at [284, 368] on input "Excellent" at bounding box center [278, 358] width 12 height 20
radio input "true"
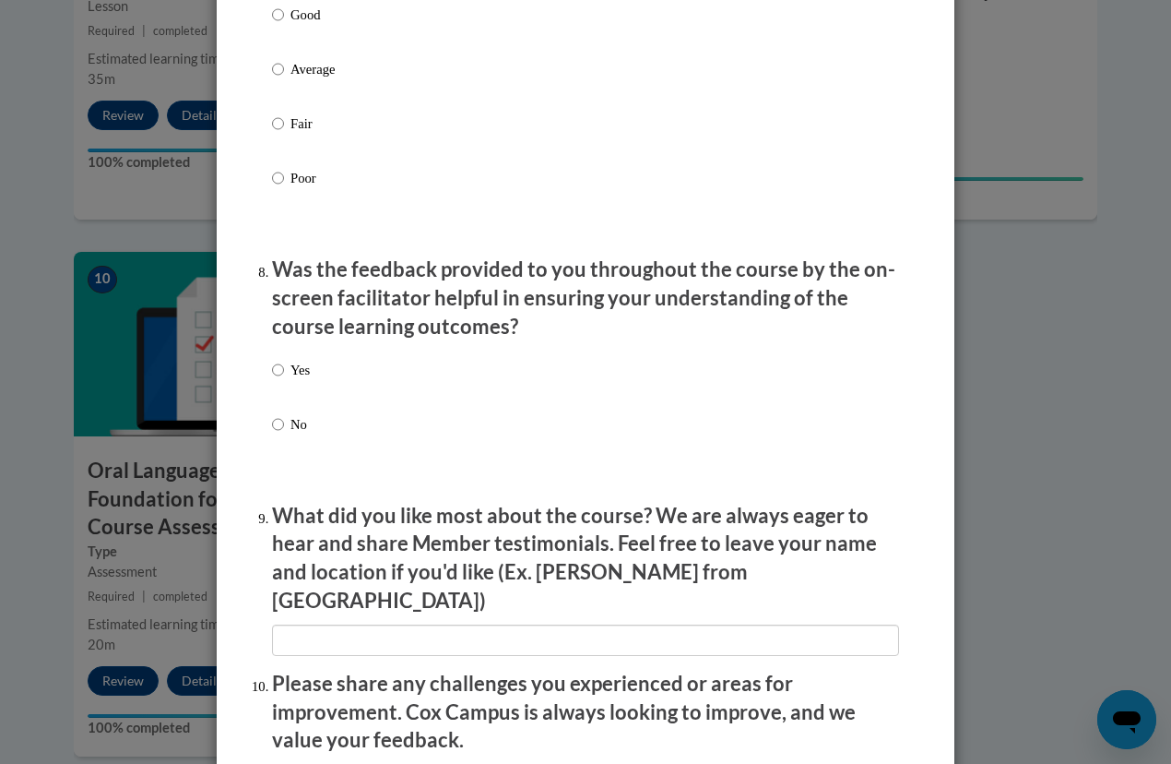
click at [292, 380] on p "Yes" at bounding box center [300, 370] width 19 height 20
click at [284, 380] on input "Yes" at bounding box center [278, 370] width 12 height 20
radio input "true"
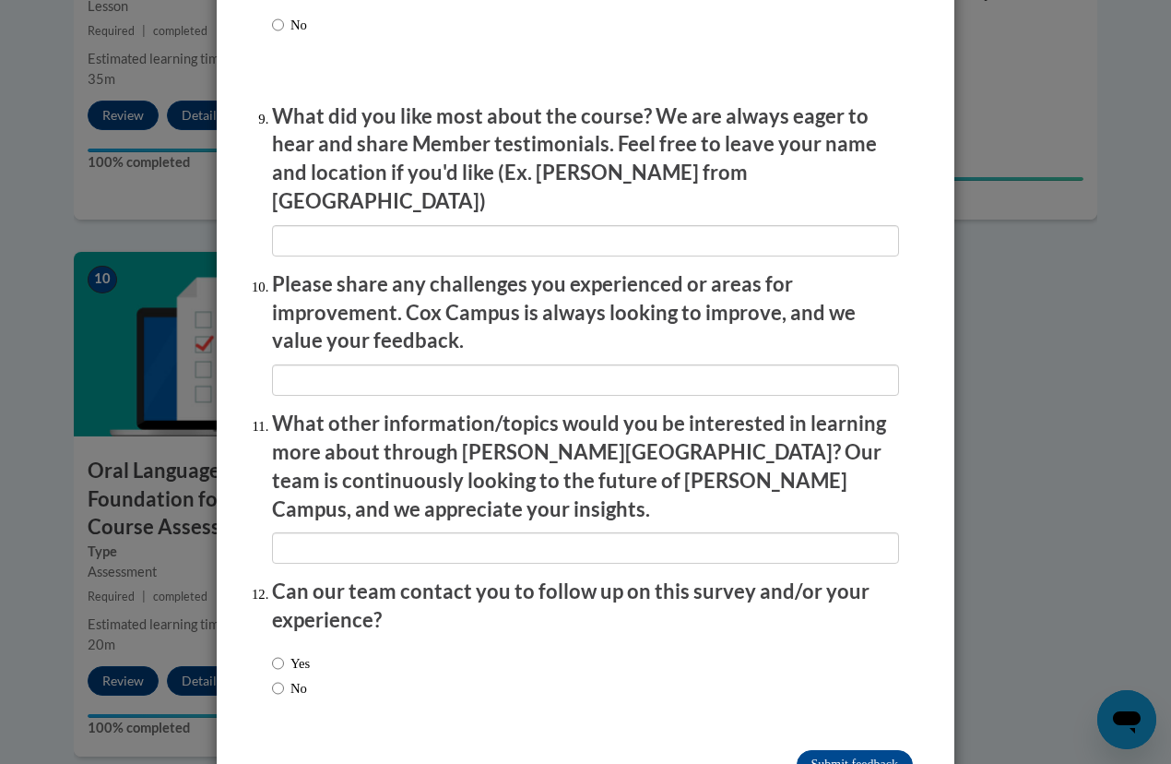
scroll to position [3071, 0]
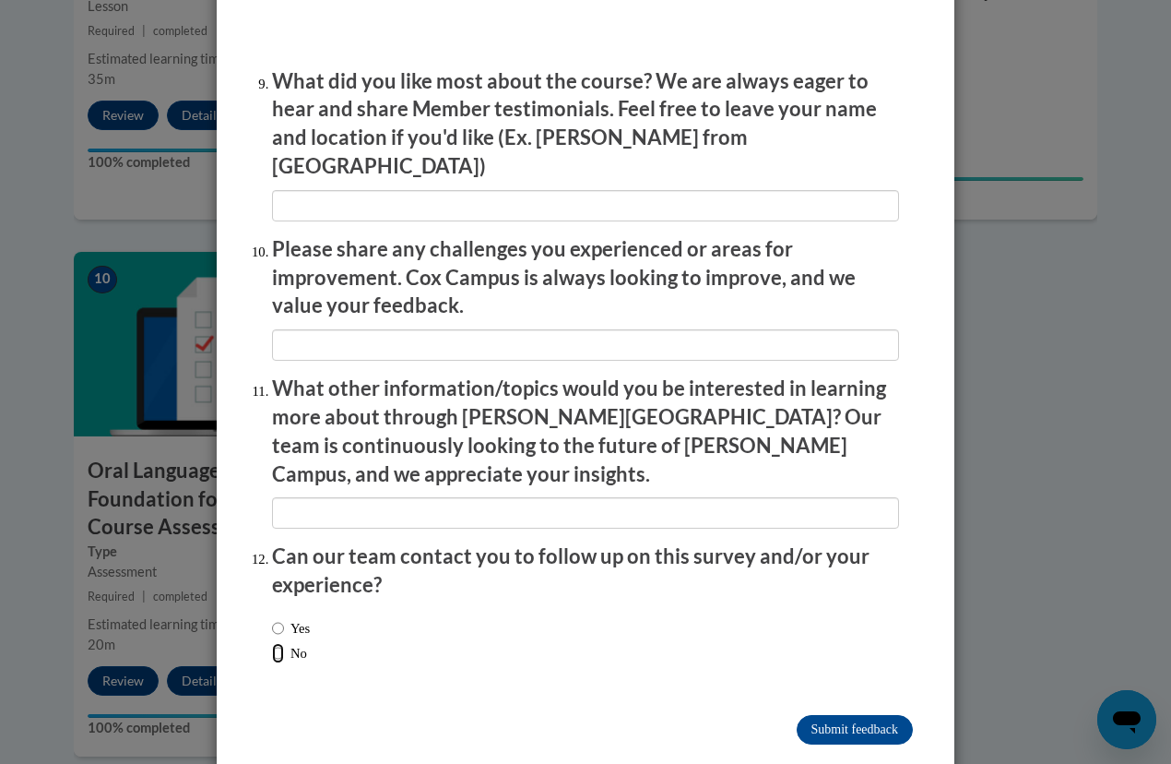
click at [272, 643] on input "No" at bounding box center [278, 653] width 12 height 20
radio input "true"
click at [828, 715] on input "Submit feedback" at bounding box center [855, 730] width 116 height 30
